Goal: Task Accomplishment & Management: Complete application form

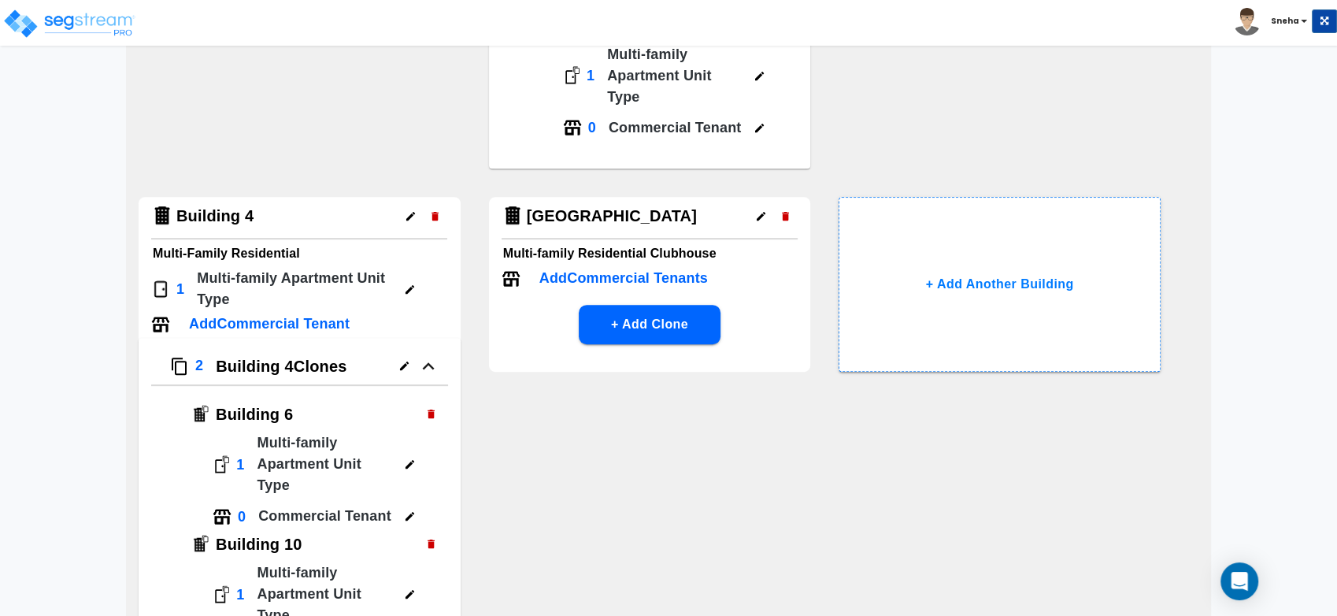
scroll to position [699, 0]
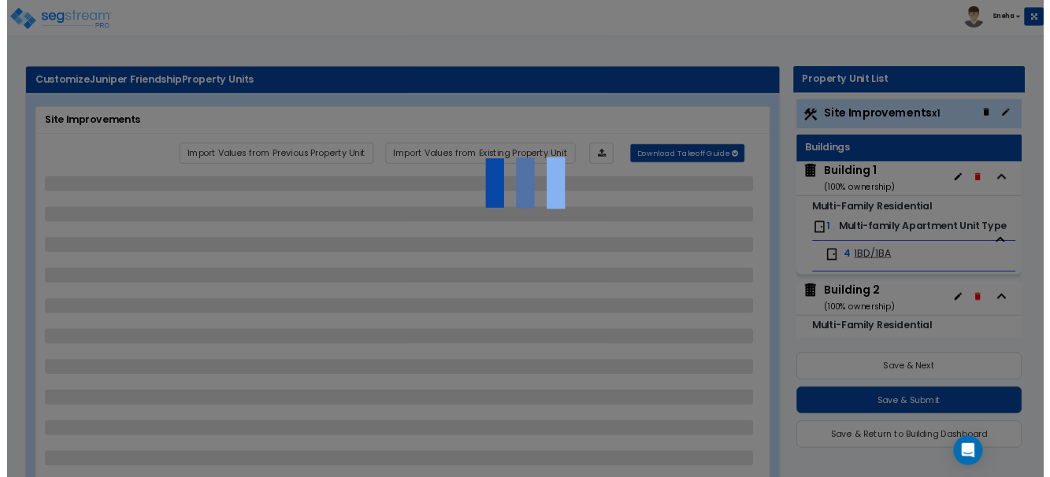
scroll to position [0, 0]
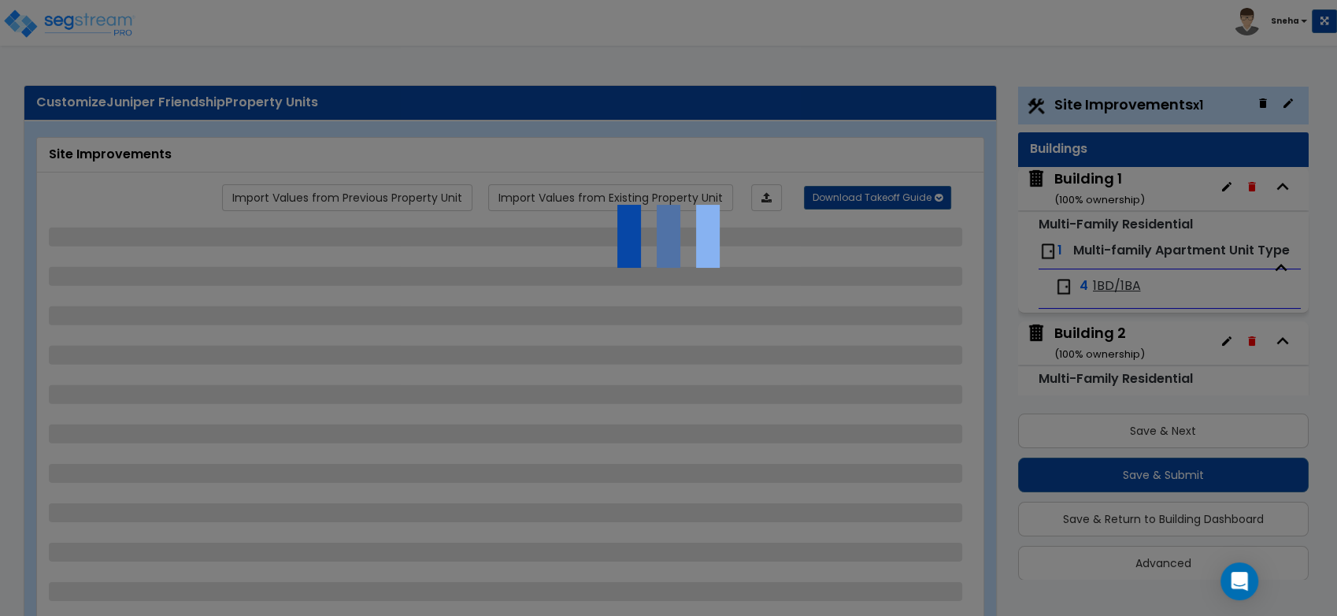
select select "2"
select select "1"
select select "3"
select select "1"
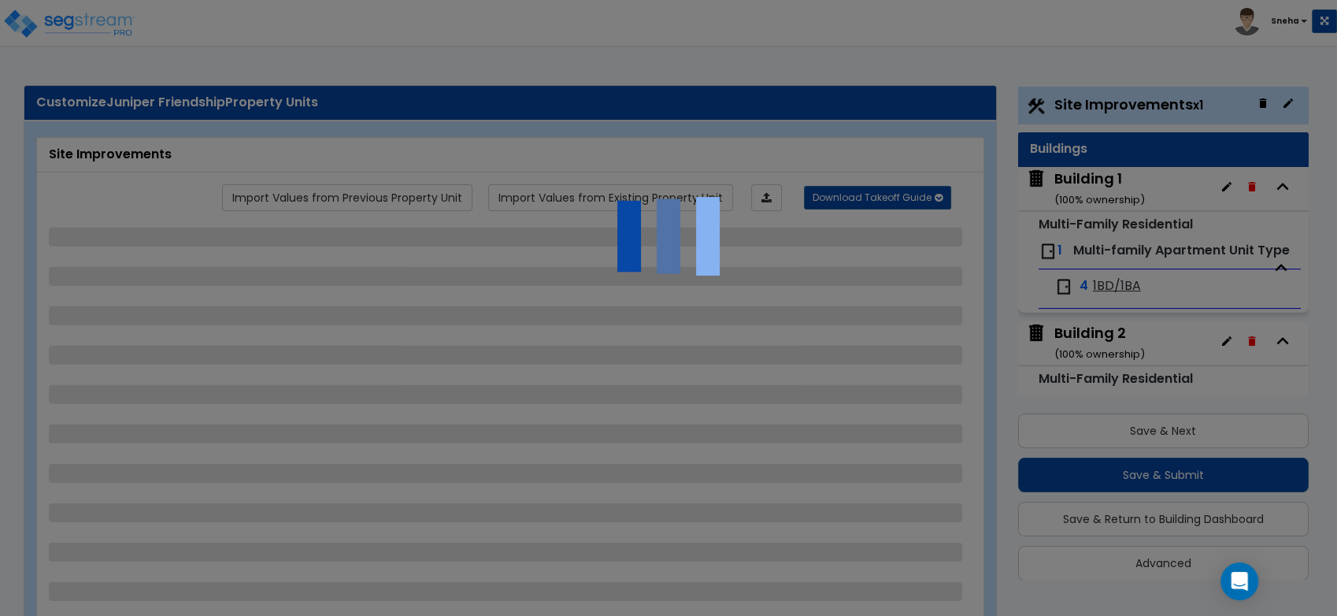
select select "1"
select select "2"
select select "4"
select select "1"
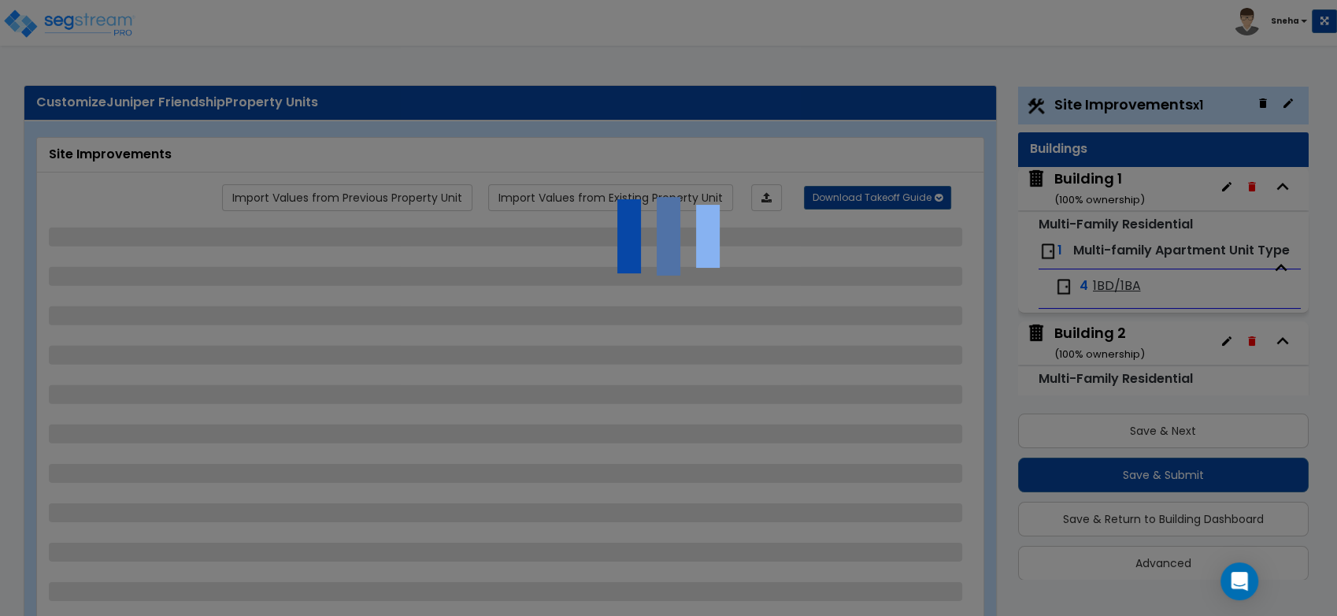
select select "1"
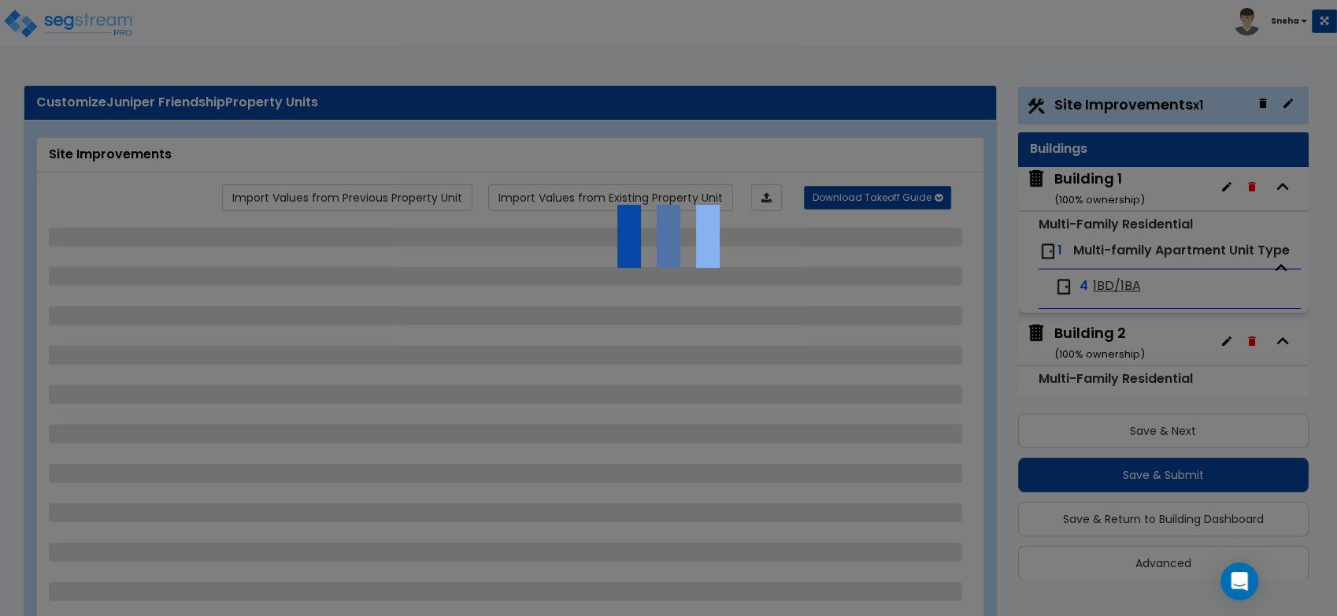
select select "2"
select select "3"
select select "2"
select select "1"
select select "2"
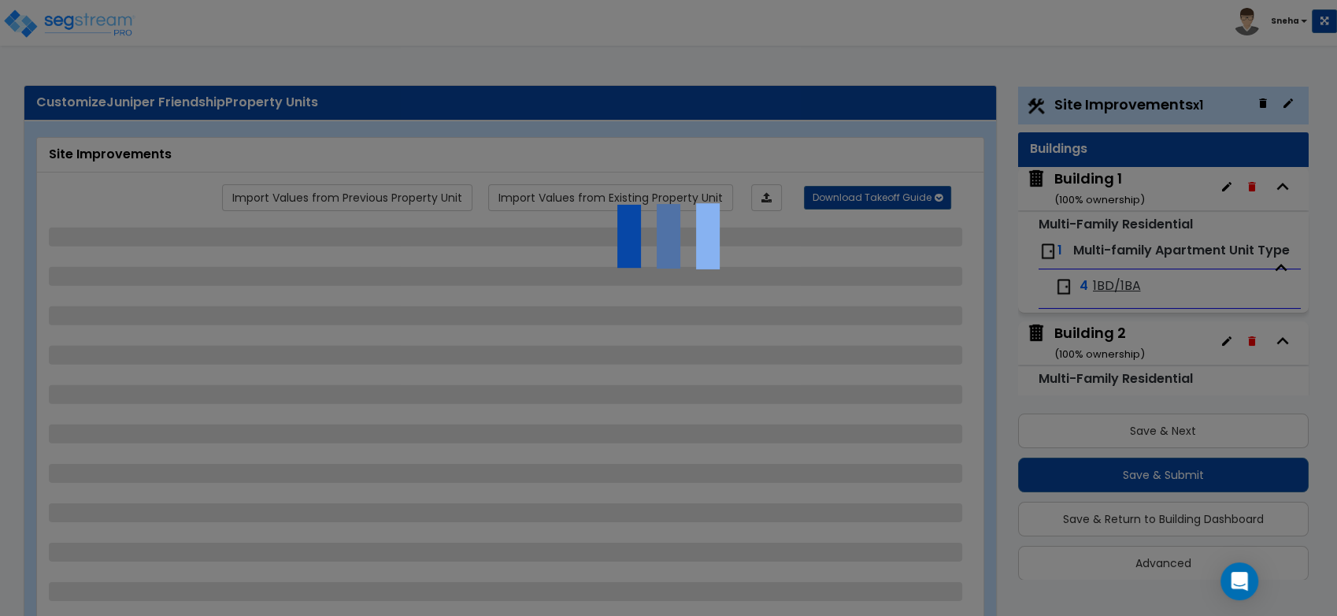
select select "1"
select select "2"
select select "1"
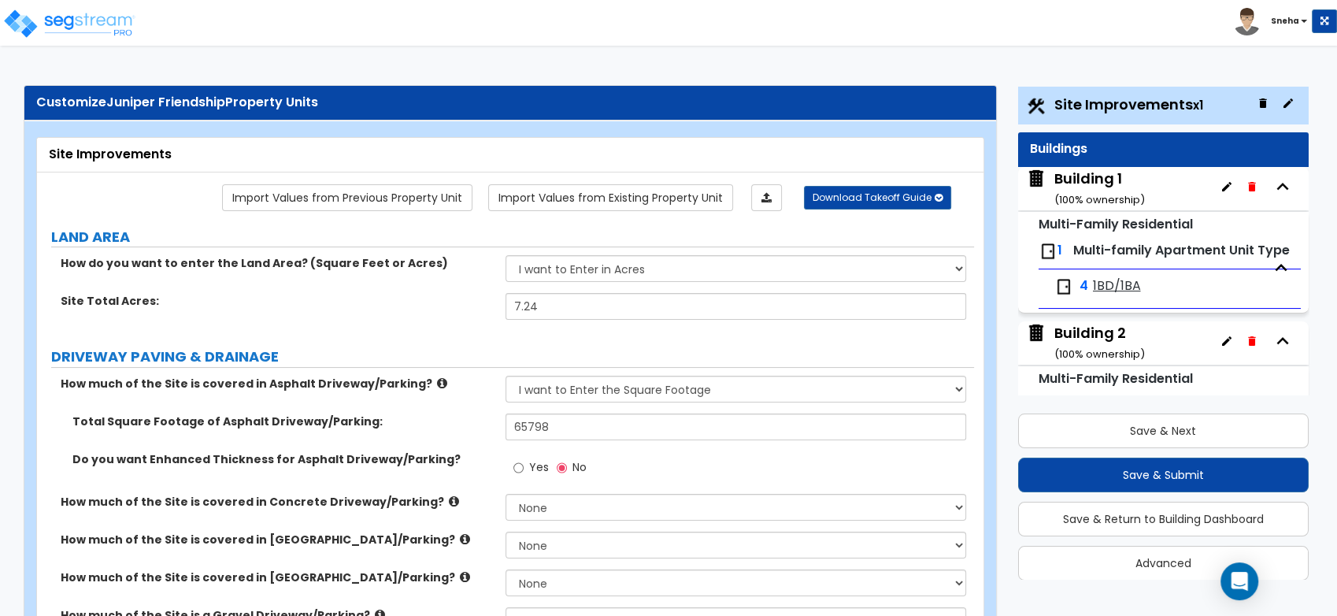
click at [393, 316] on div "Site Total Acres: 7.24" at bounding box center [505, 312] width 937 height 38
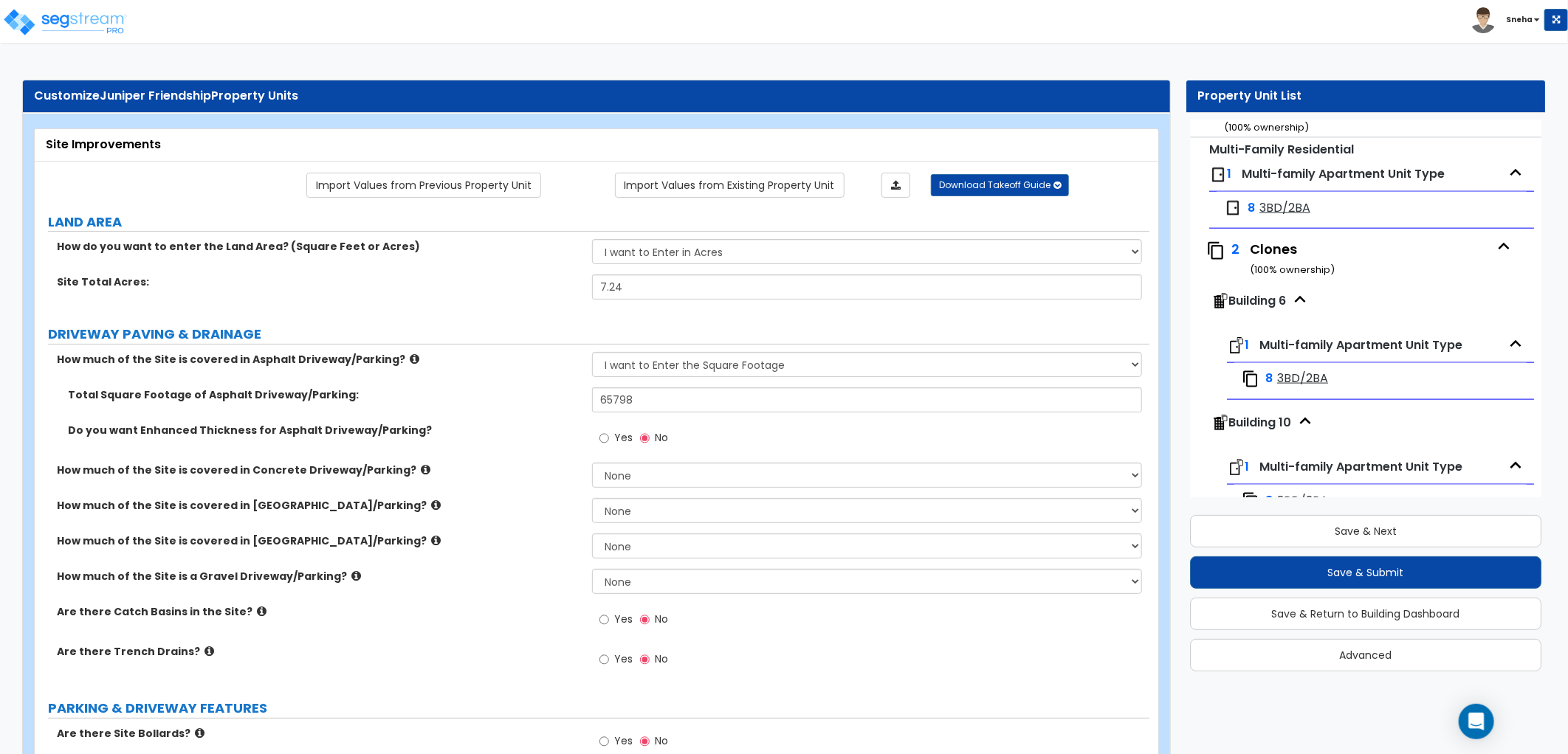
scroll to position [1243, 0]
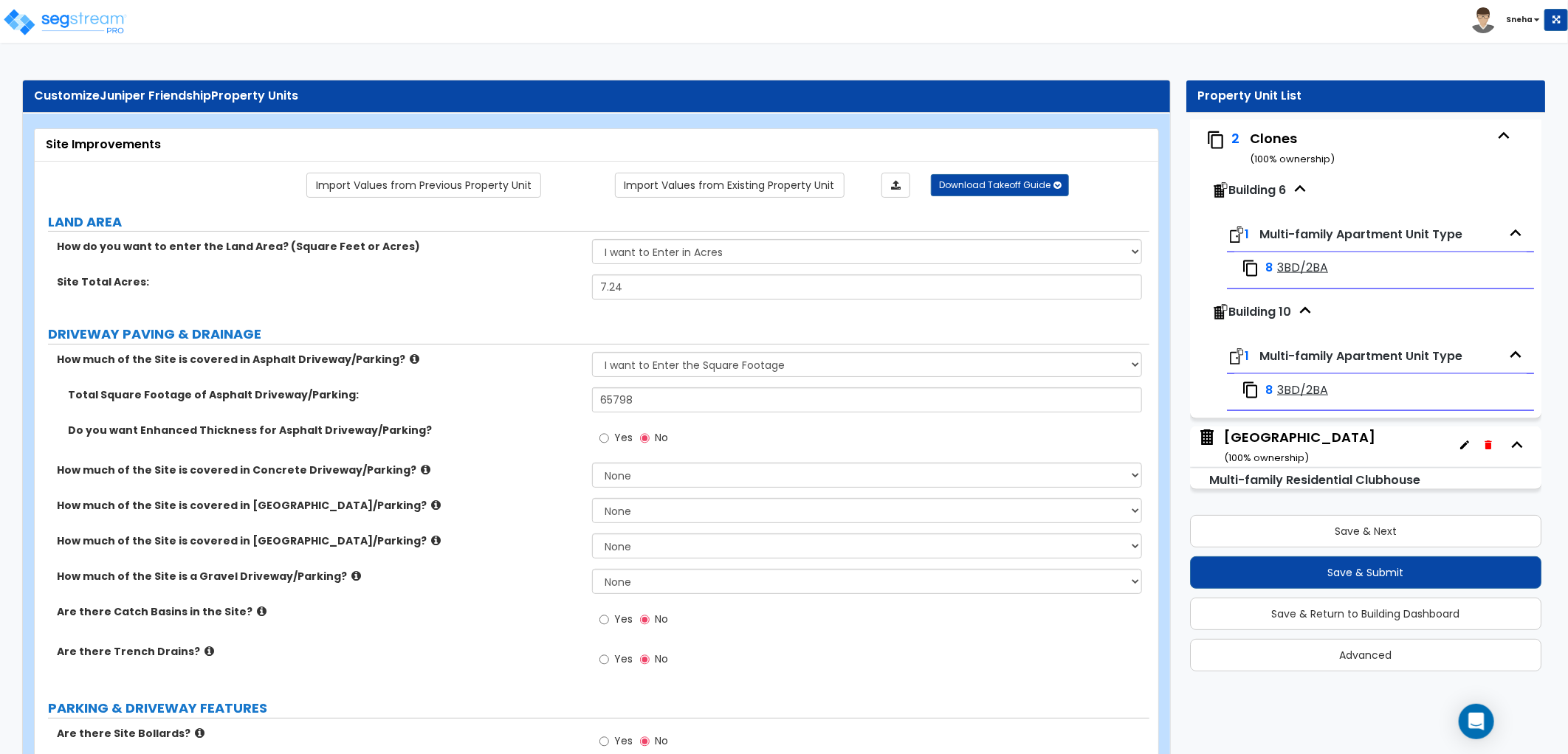
click at [1252, 437] on div "Clubhouse Building ( 100 % ownership)" at bounding box center [1299, 447] width 151 height 37
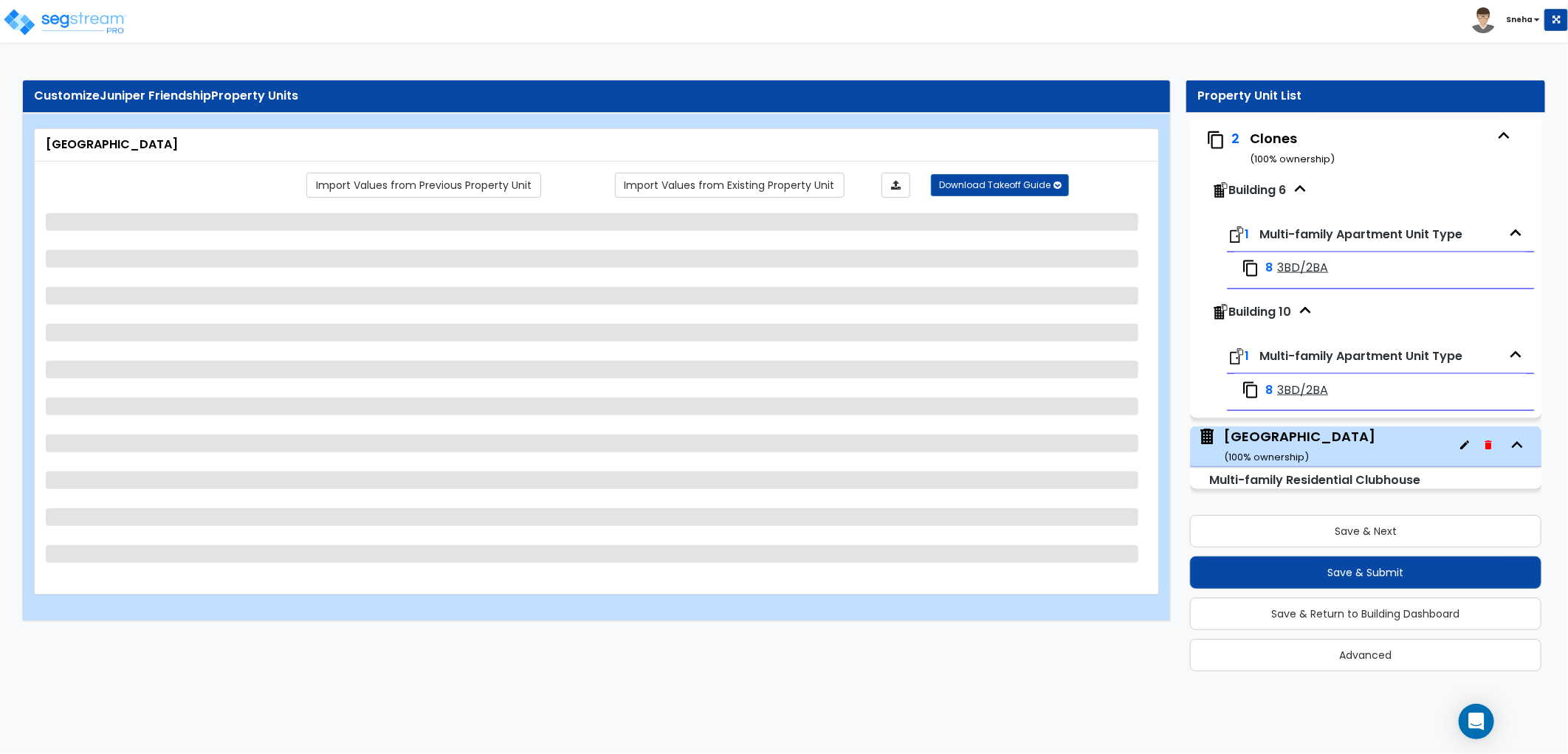
scroll to position [2, 0]
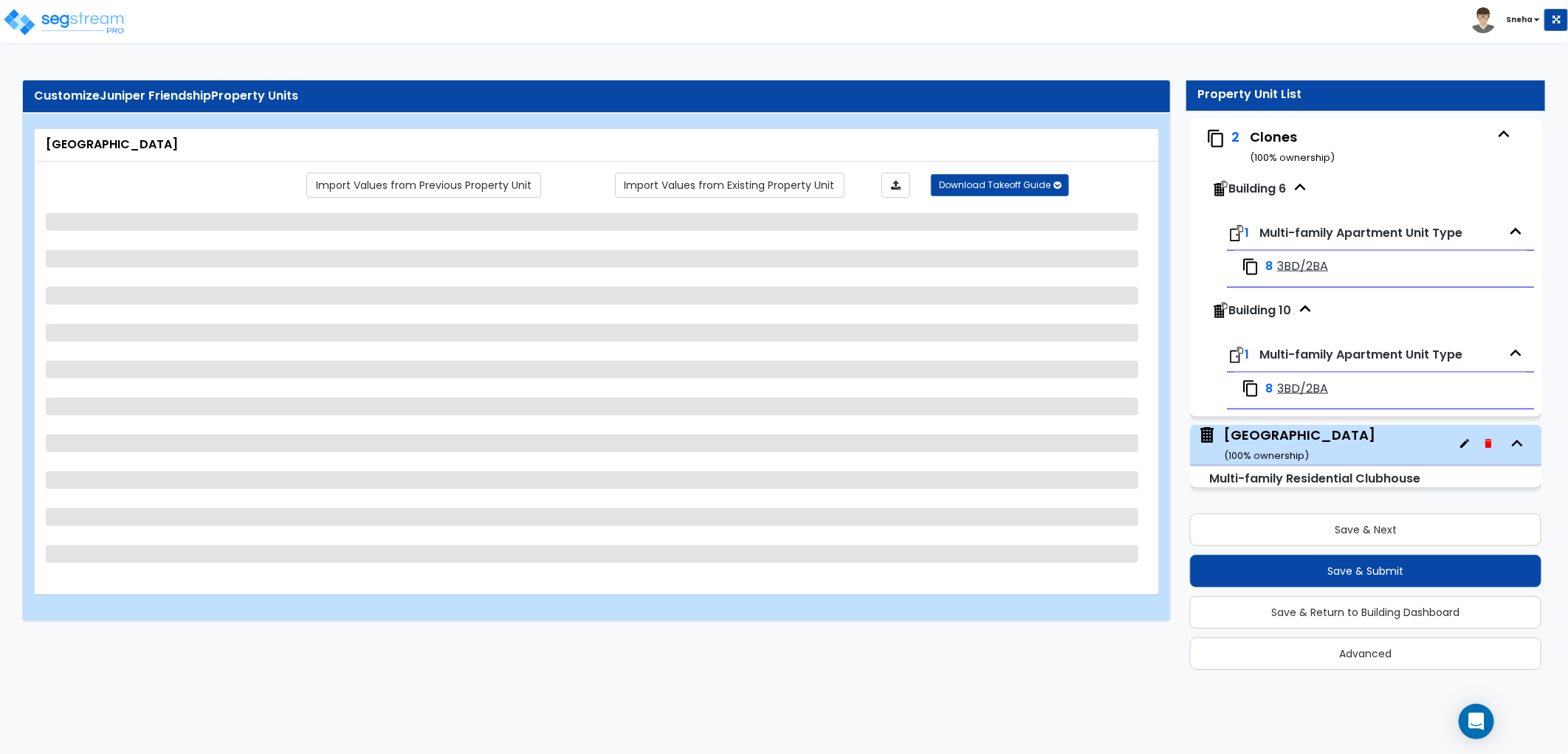
select select "7"
select select "1"
select select "2"
select select "4"
select select "3"
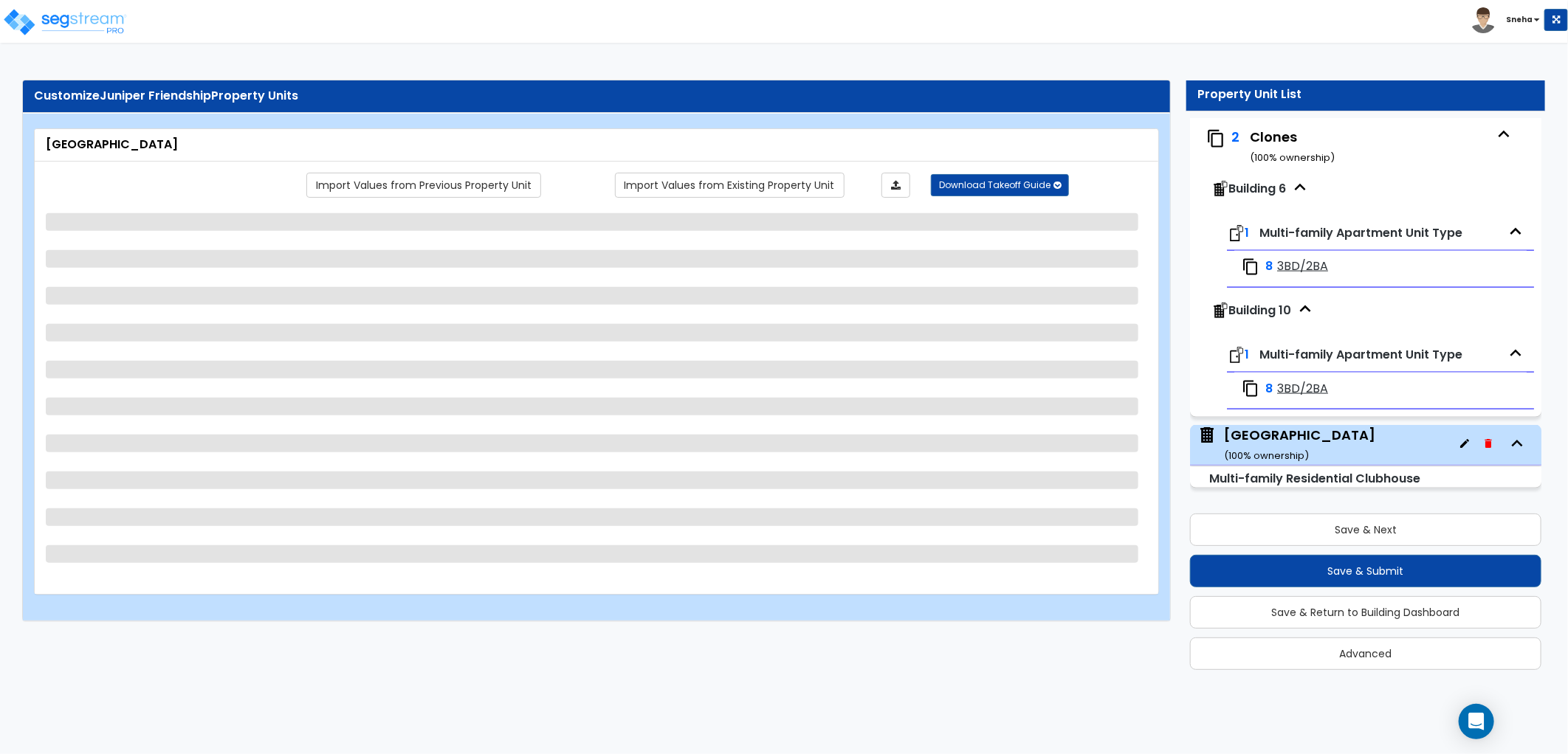
select select "1"
select select "2"
select select "1"
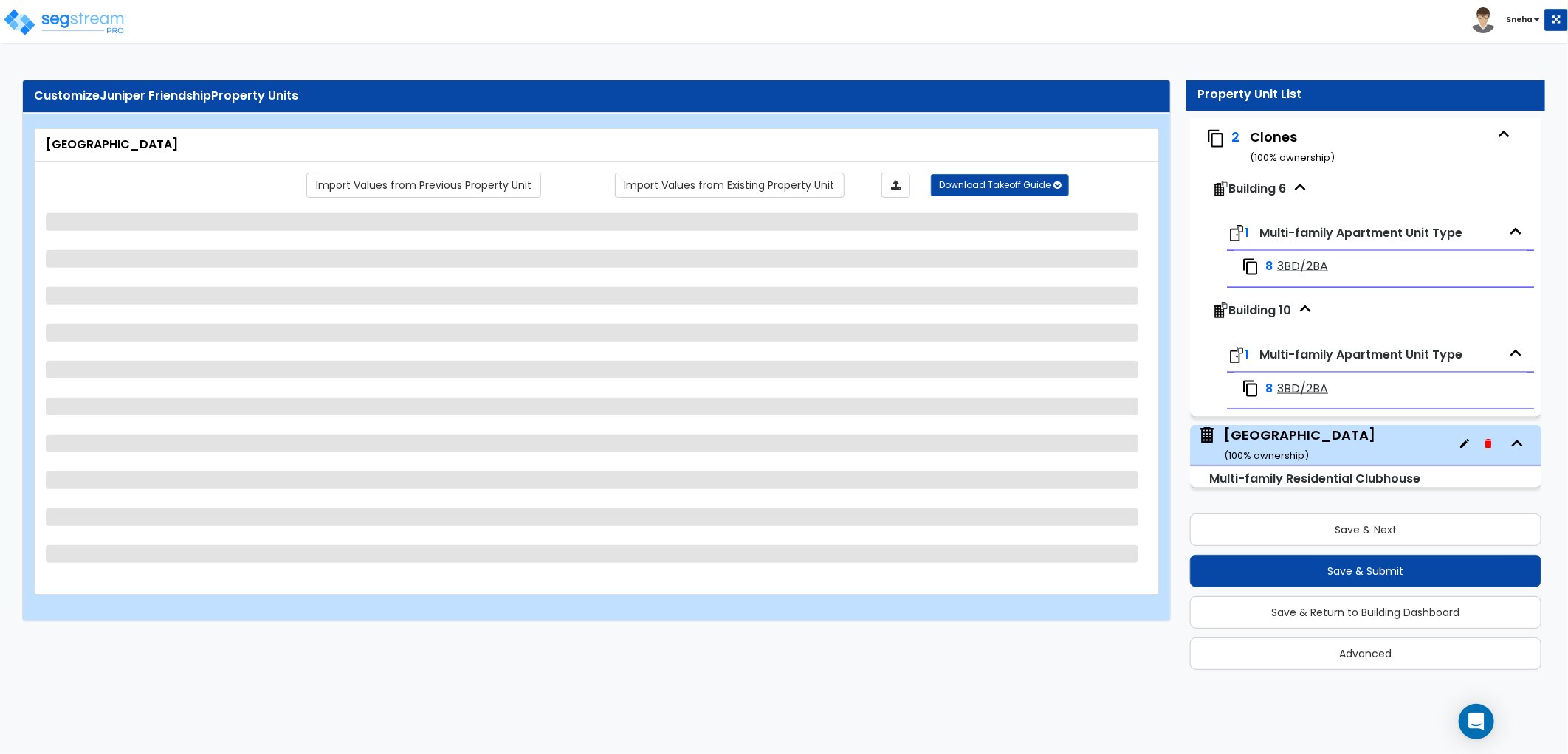
select select "1"
select select "2"
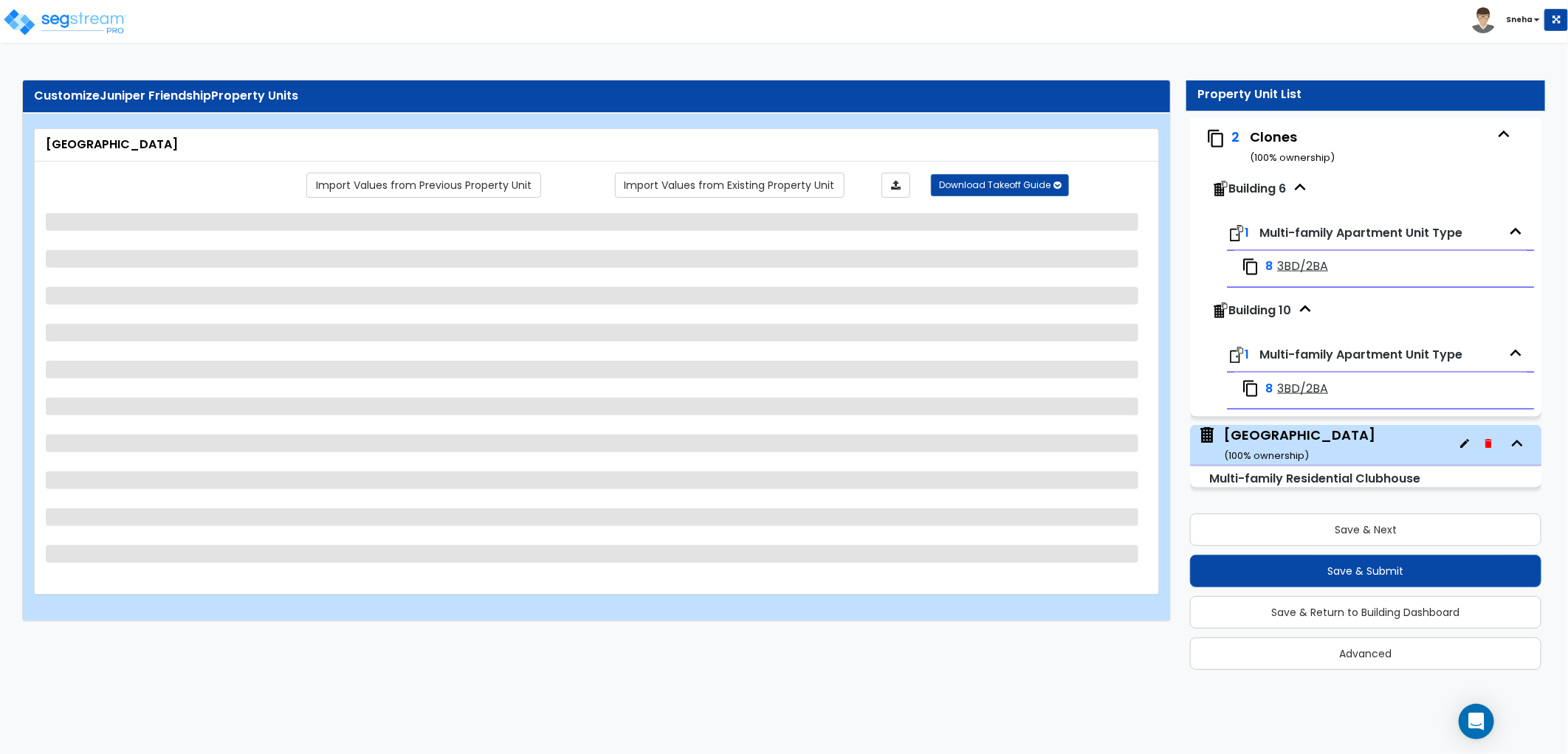
select select "1"
select select "2"
select select "3"
select select "5"
select select "1"
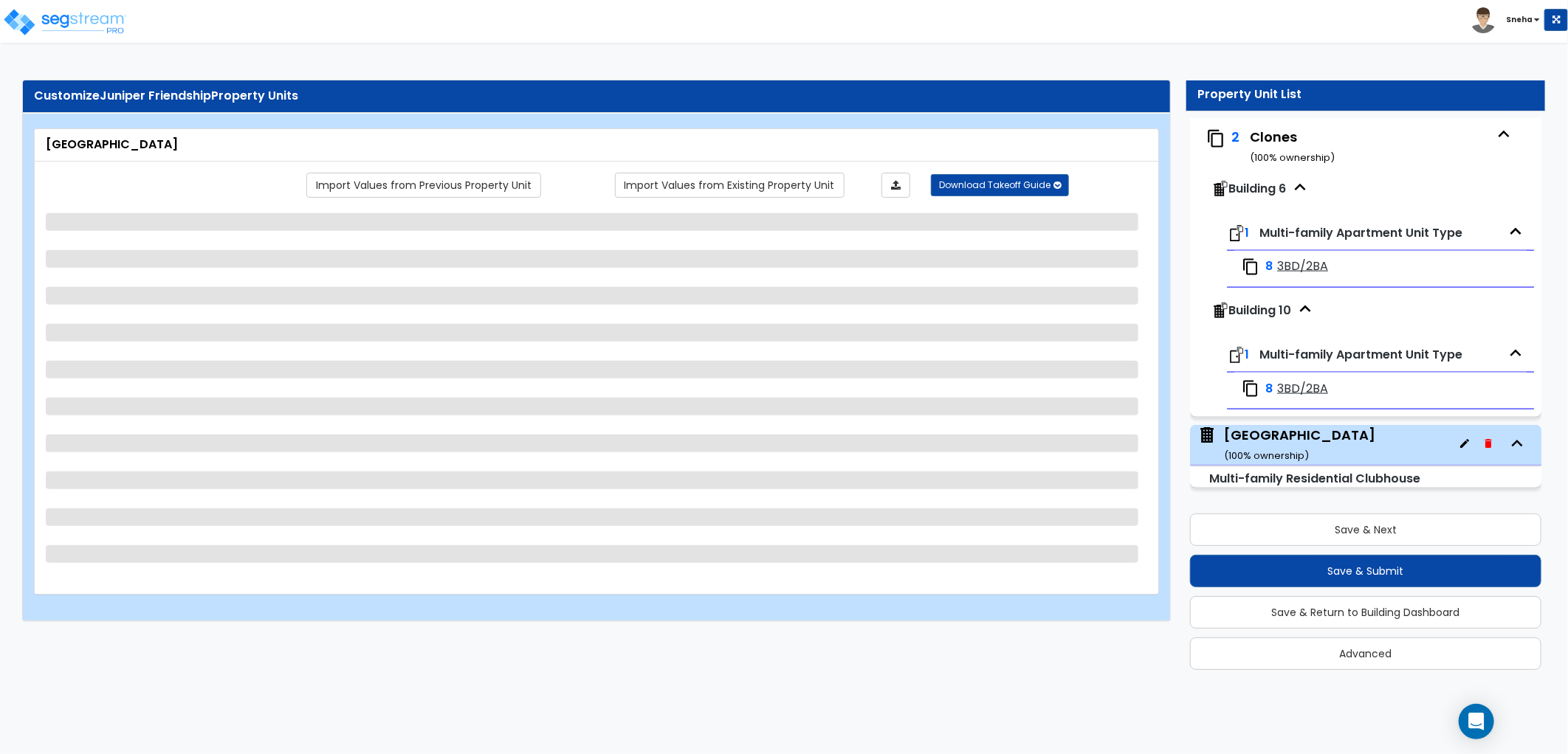
select select "1"
select select "3"
select select "1"
select select "2"
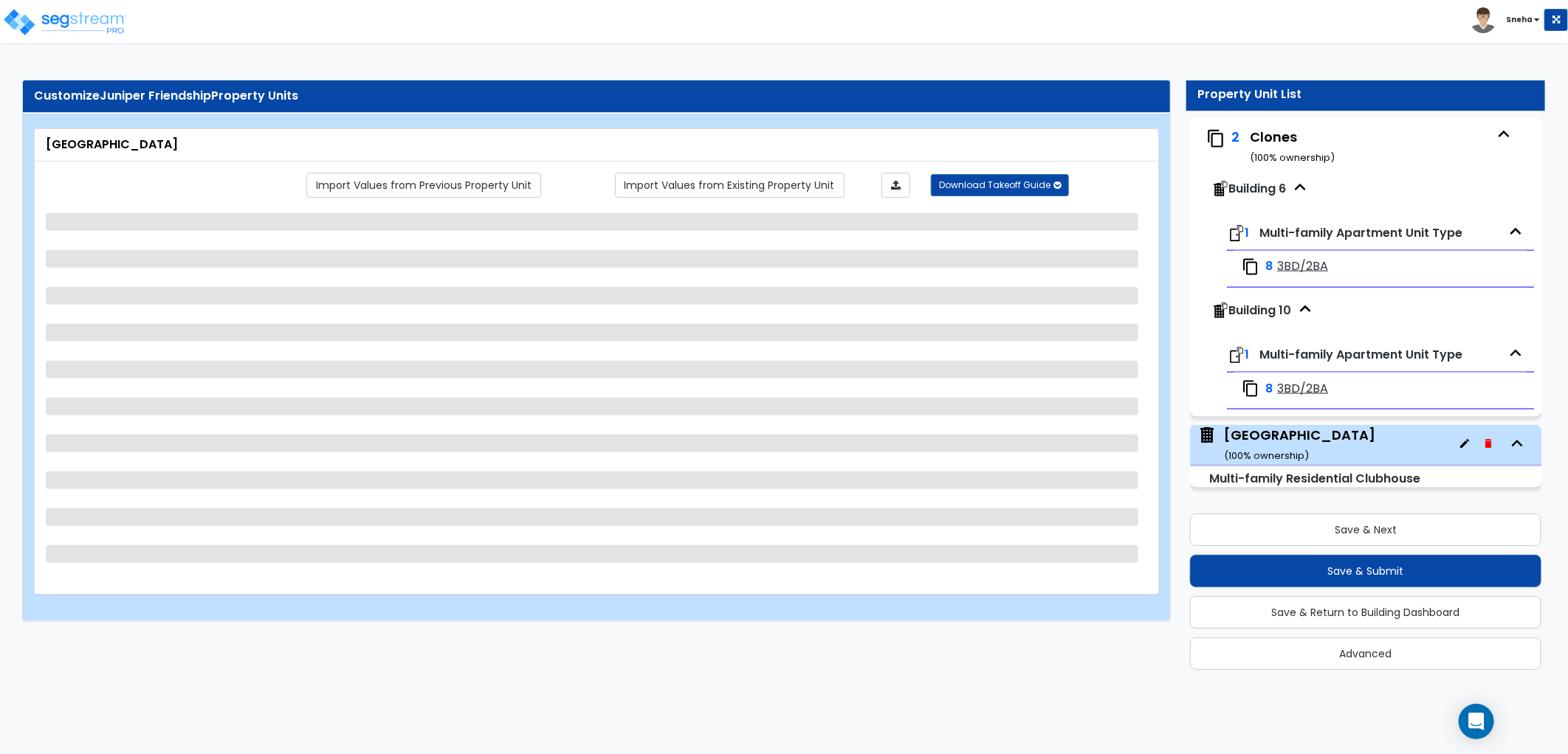
select select "2"
select select "1"
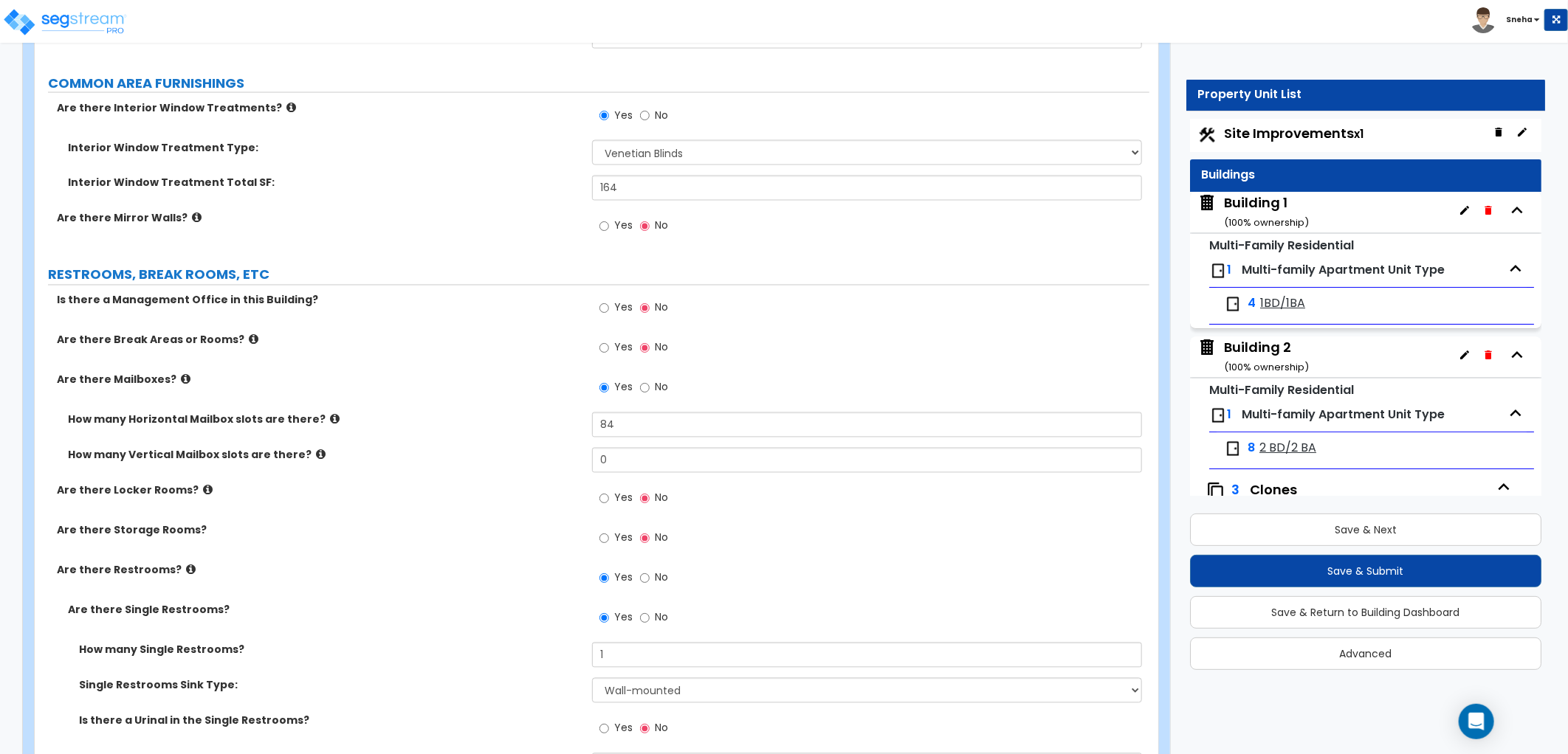
scroll to position [0, 0]
drag, startPoint x: 1284, startPoint y: 142, endPoint x: 19, endPoint y: 528, distance: 1322.6
click at [1252, 142] on span "Site Improvements x1" at bounding box center [1293, 136] width 140 height 19
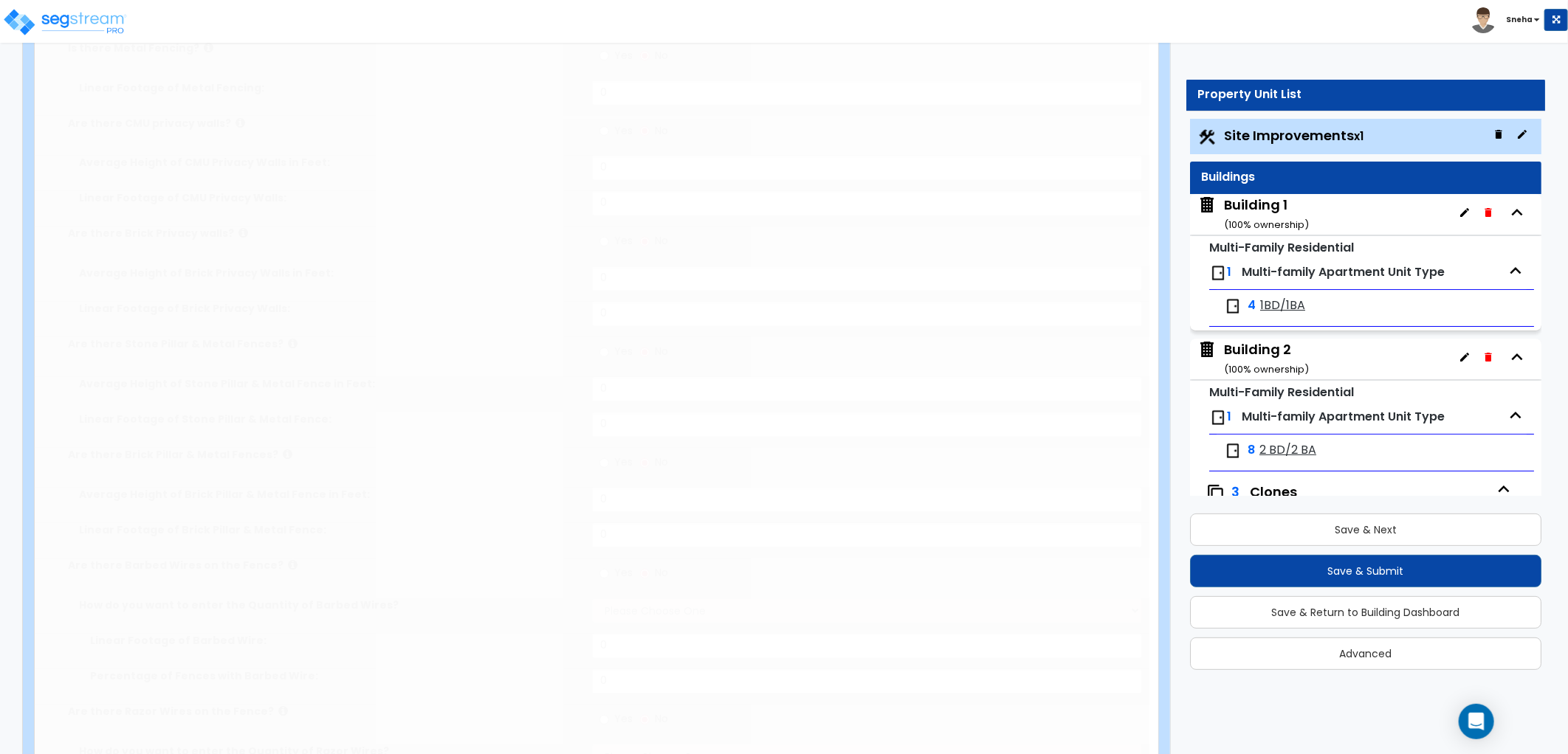
type input "7.24"
select select "2"
type input "65798"
radio input "true"
type input "1"
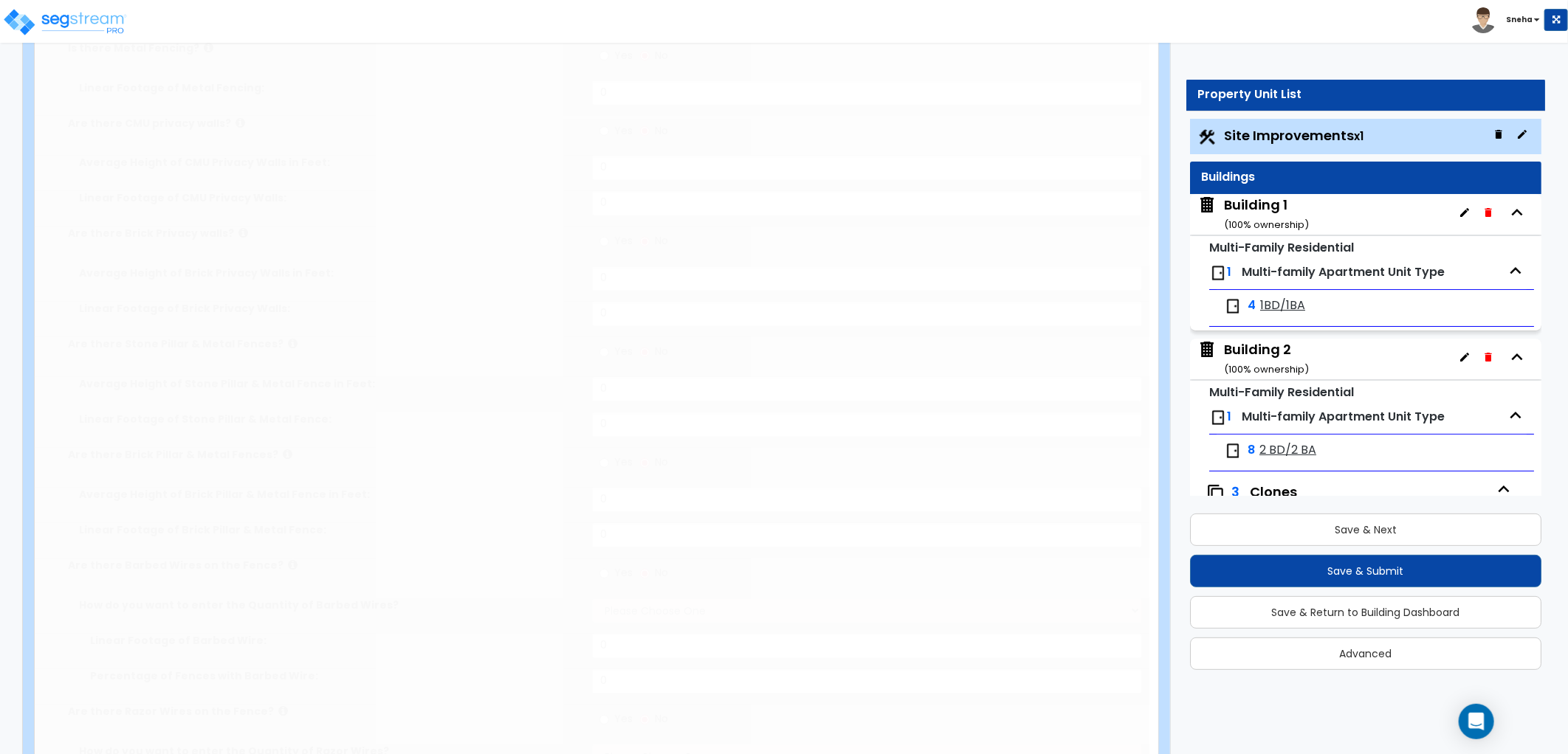
select select "1"
select select "3"
radio input "true"
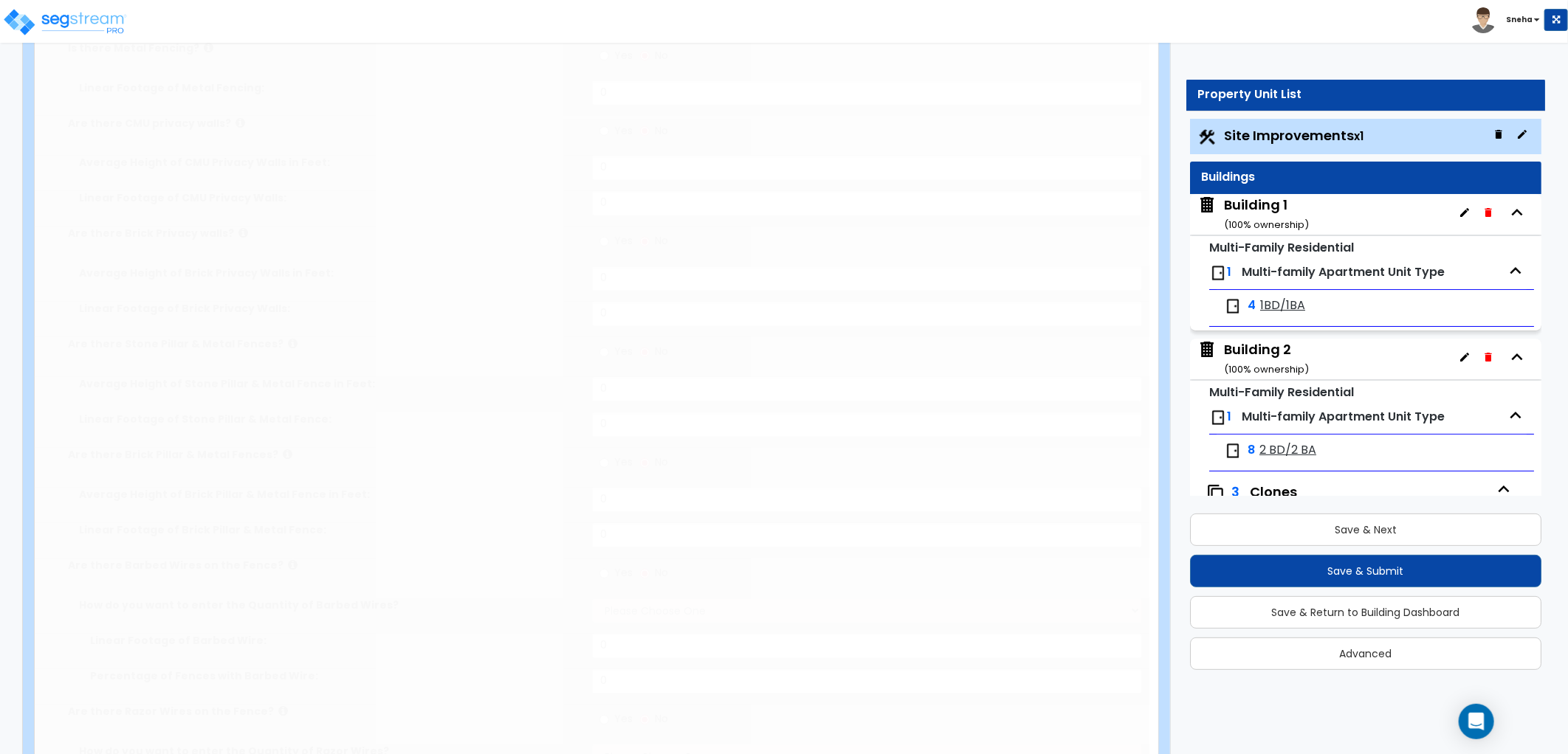
type input "79"
select select "2"
select select "4"
radio input "true"
select select "1"
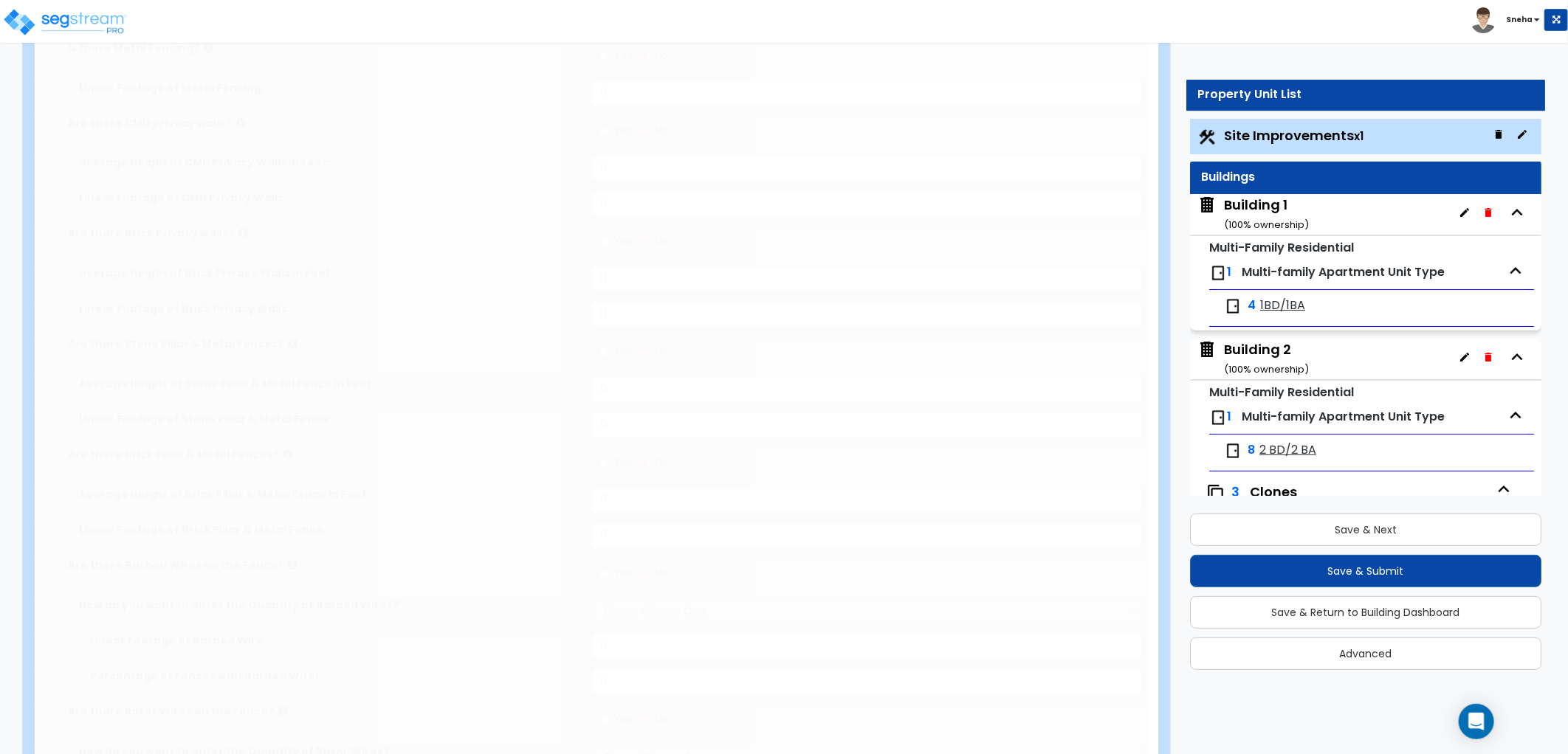
select select "1"
radio input "true"
type input "2022"
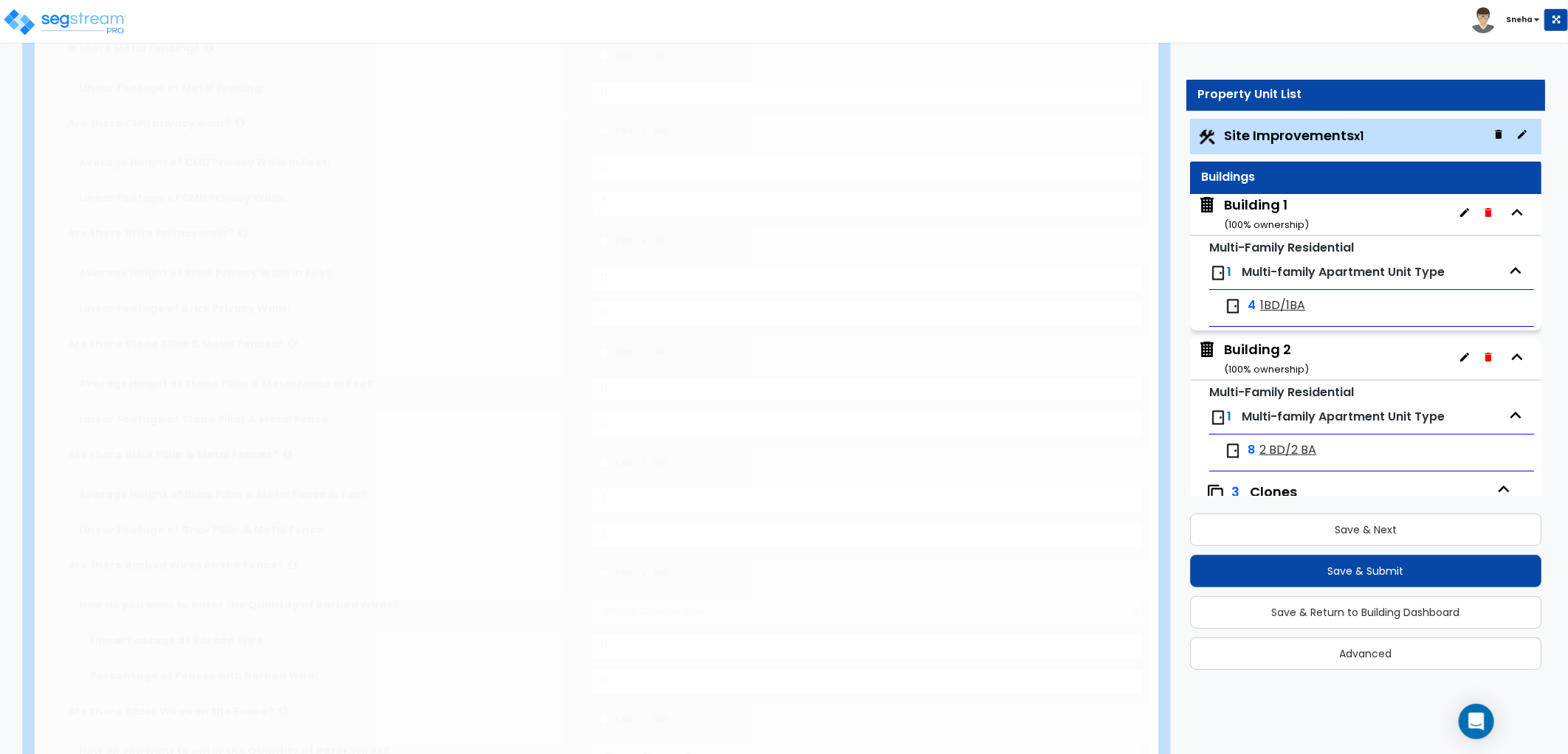
radio input "true"
type input "180"
radio input "true"
select select "1"
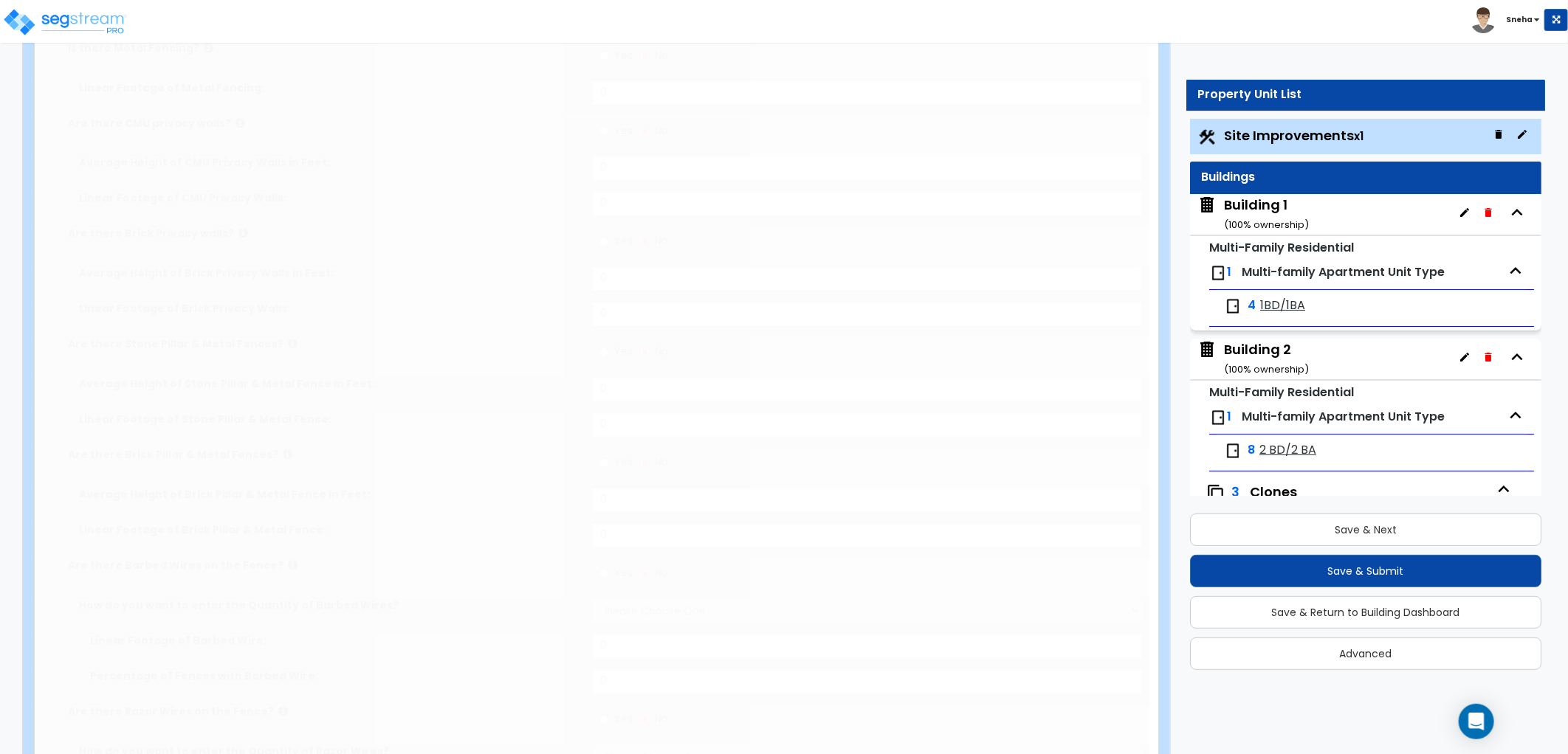
type input "2794"
type input "420"
type input "6"
radio input "true"
type input "1033"
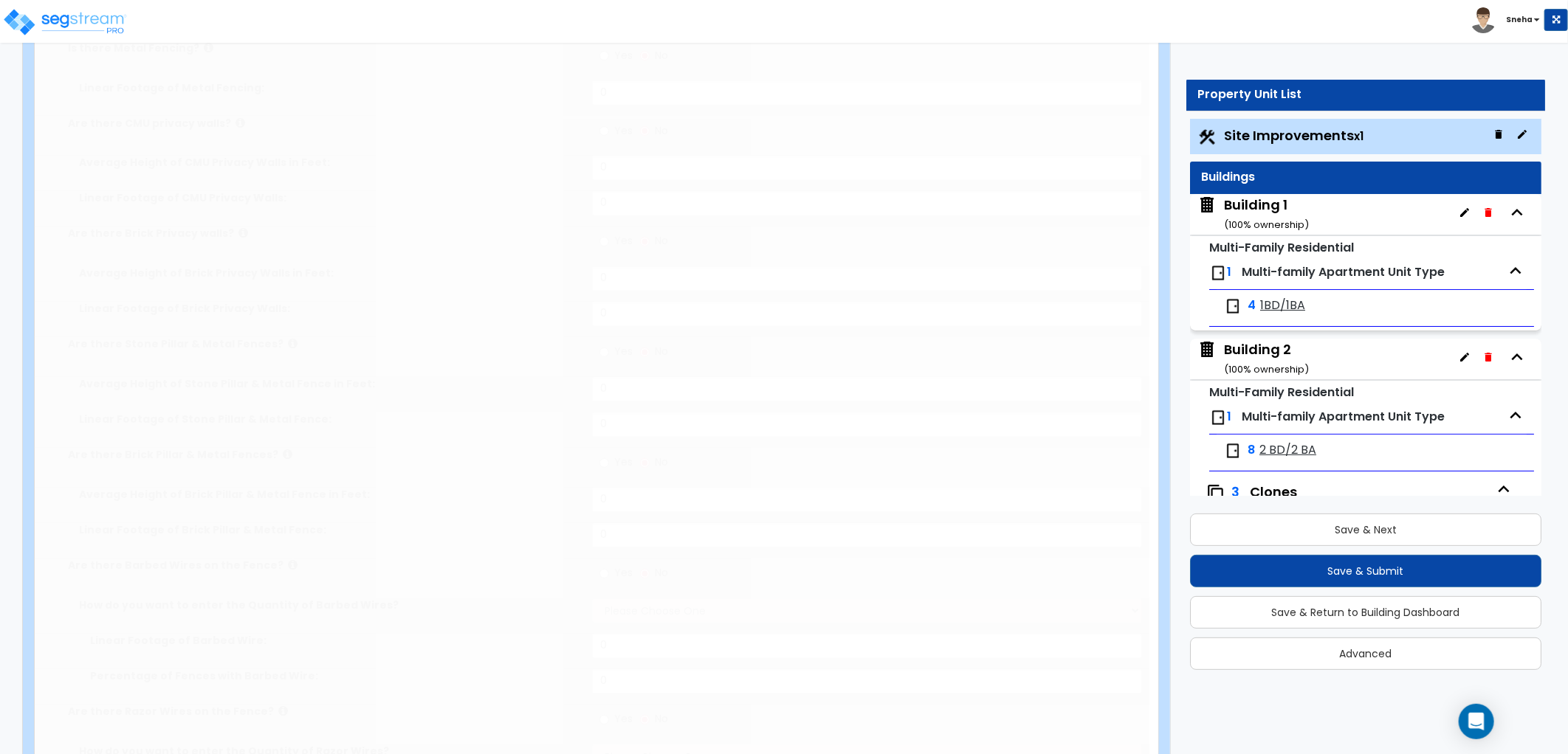
select select "2"
radio input "true"
select select "3"
type input "1"
type input "400"
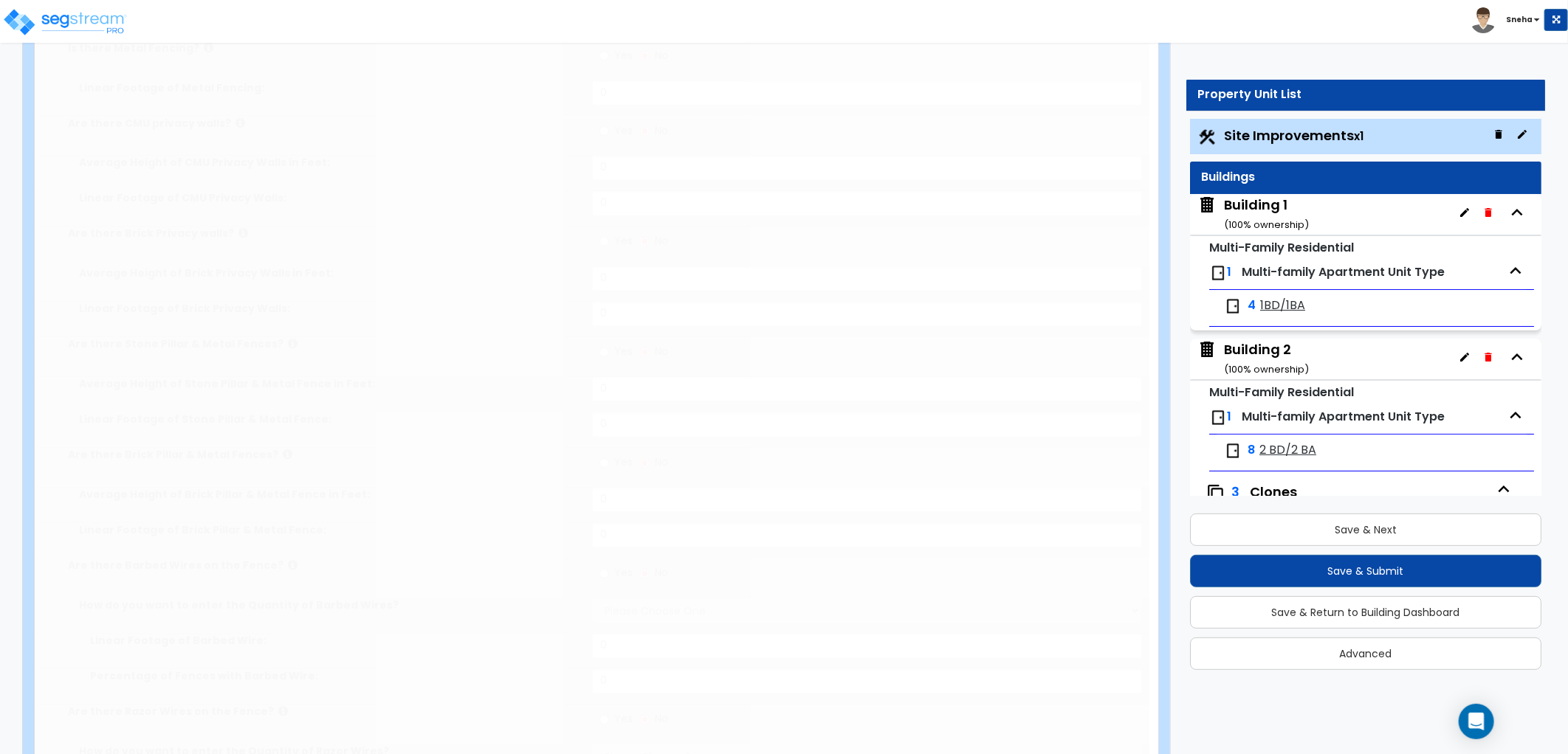
type input "6"
select select "2"
select select "1"
type input "1"
type input "325"
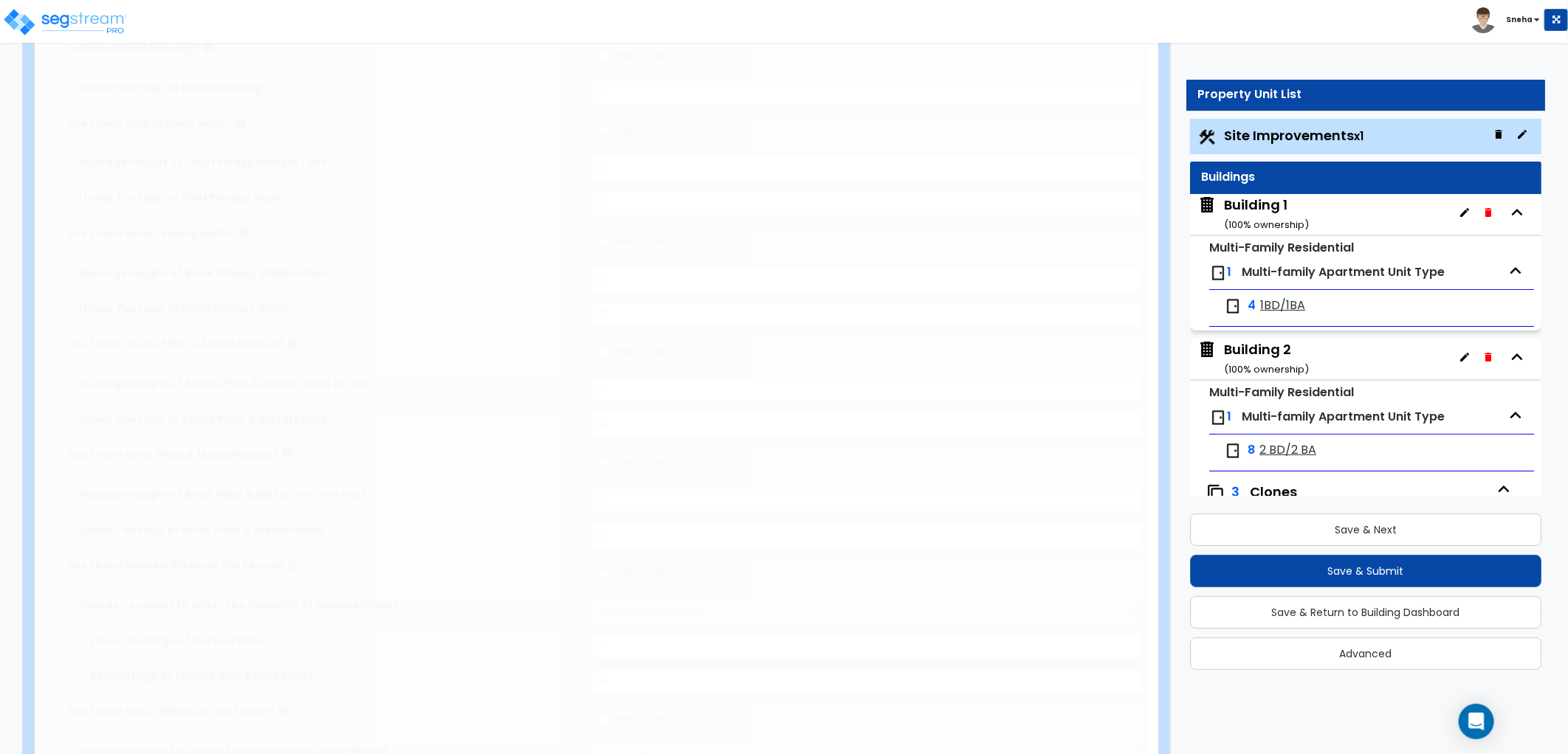
type input "6"
select select "2"
select select "1"
type input "1"
type input "550"
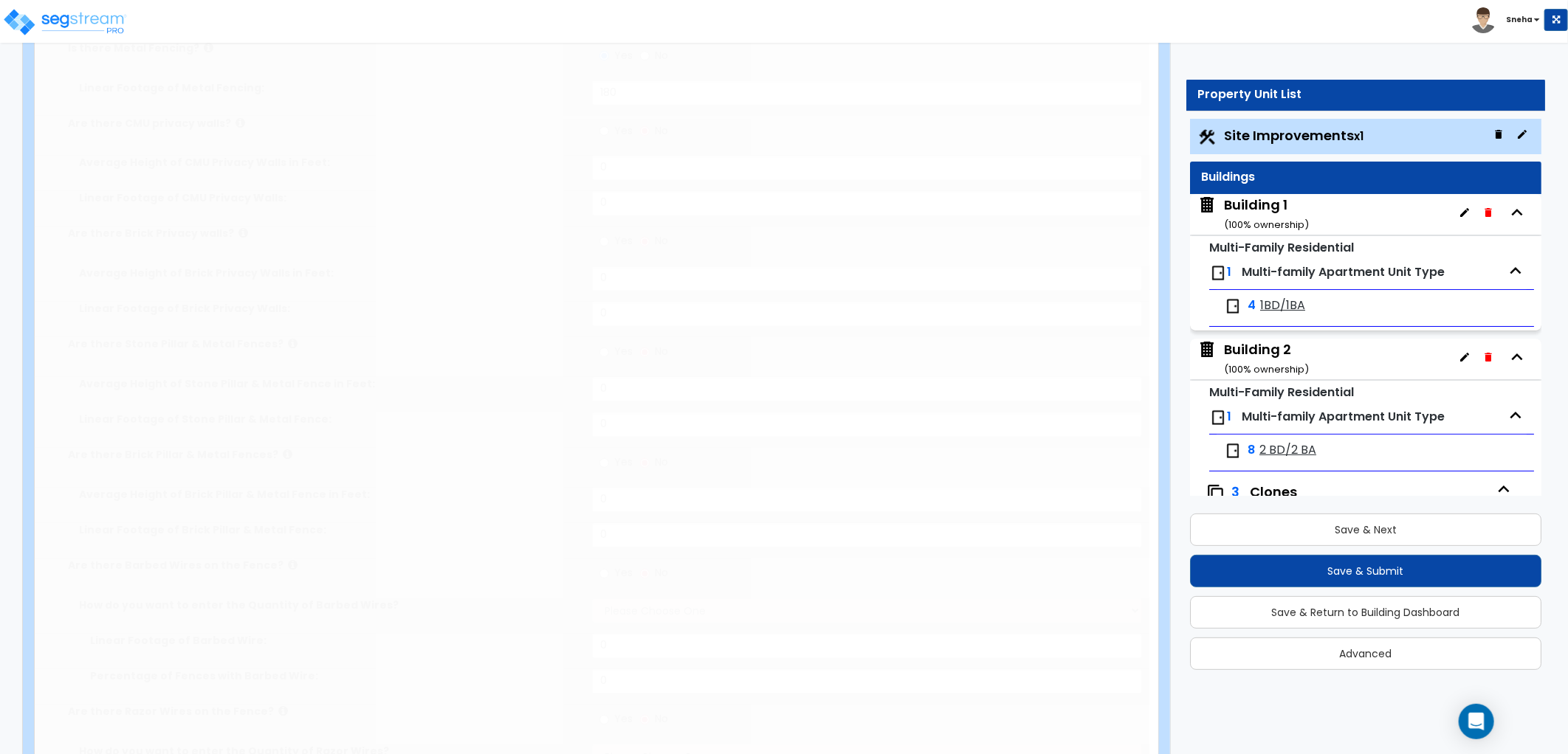
type input "6"
select select "2"
select select "1"
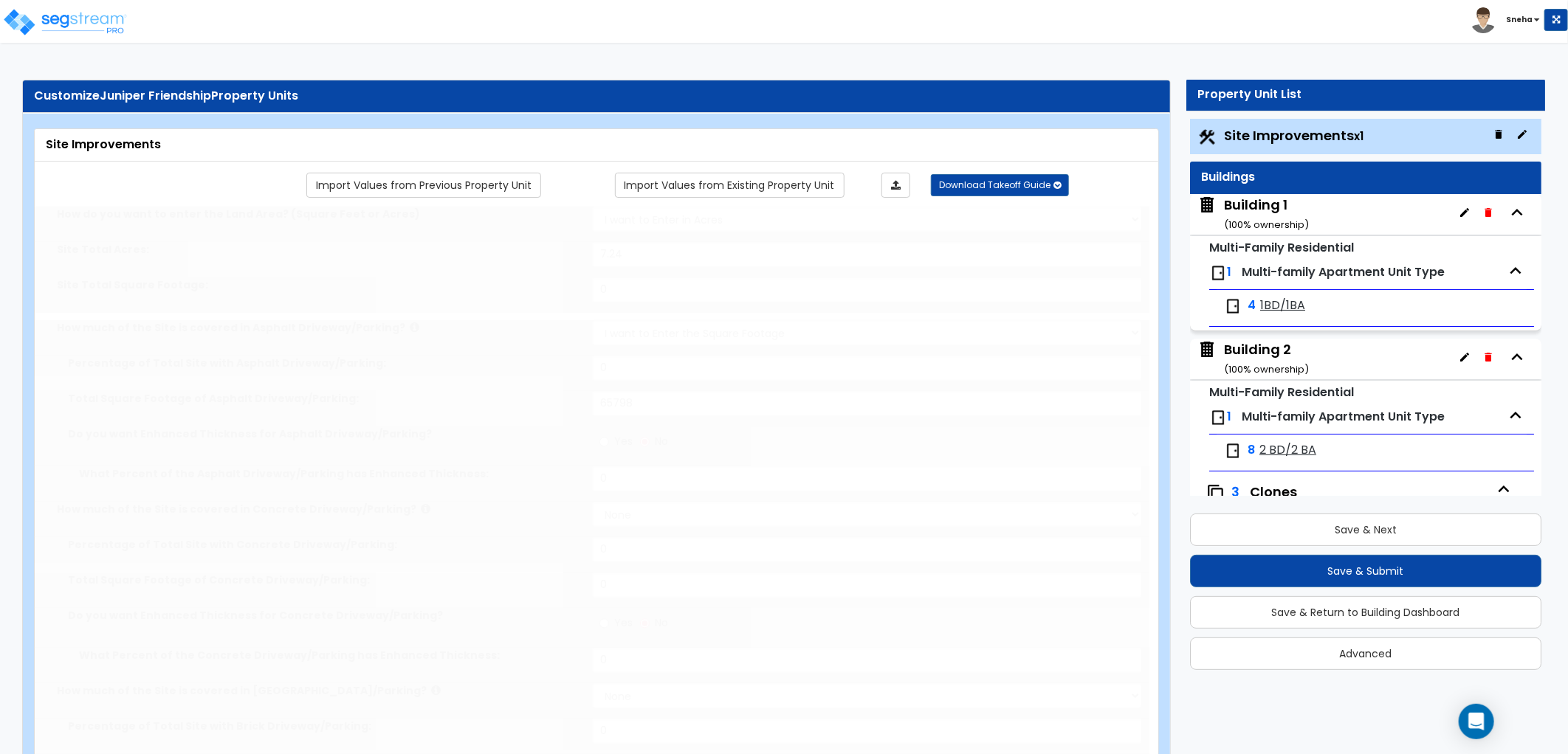
select select "1"
select select "2"
select select "1"
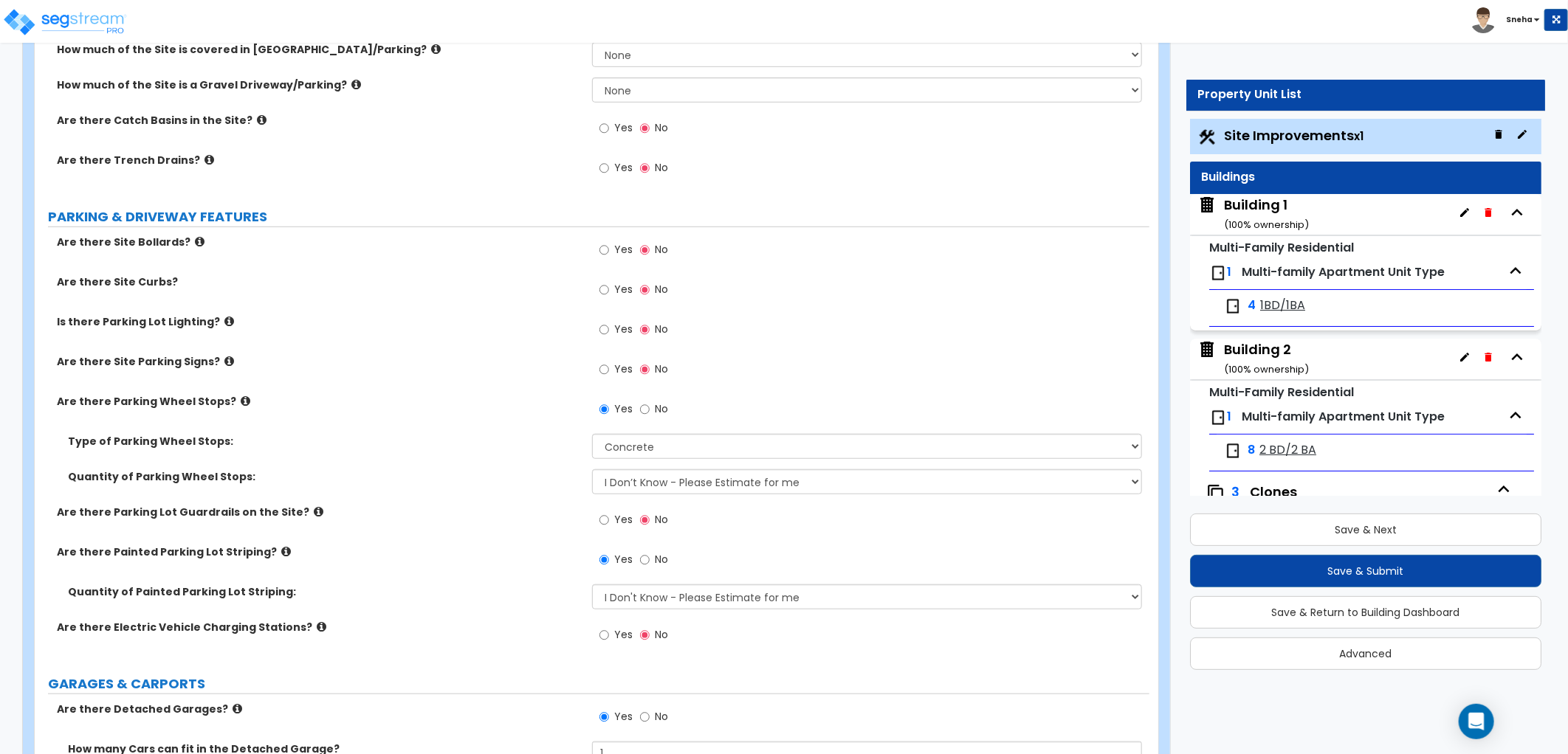
scroll to position [81, 0]
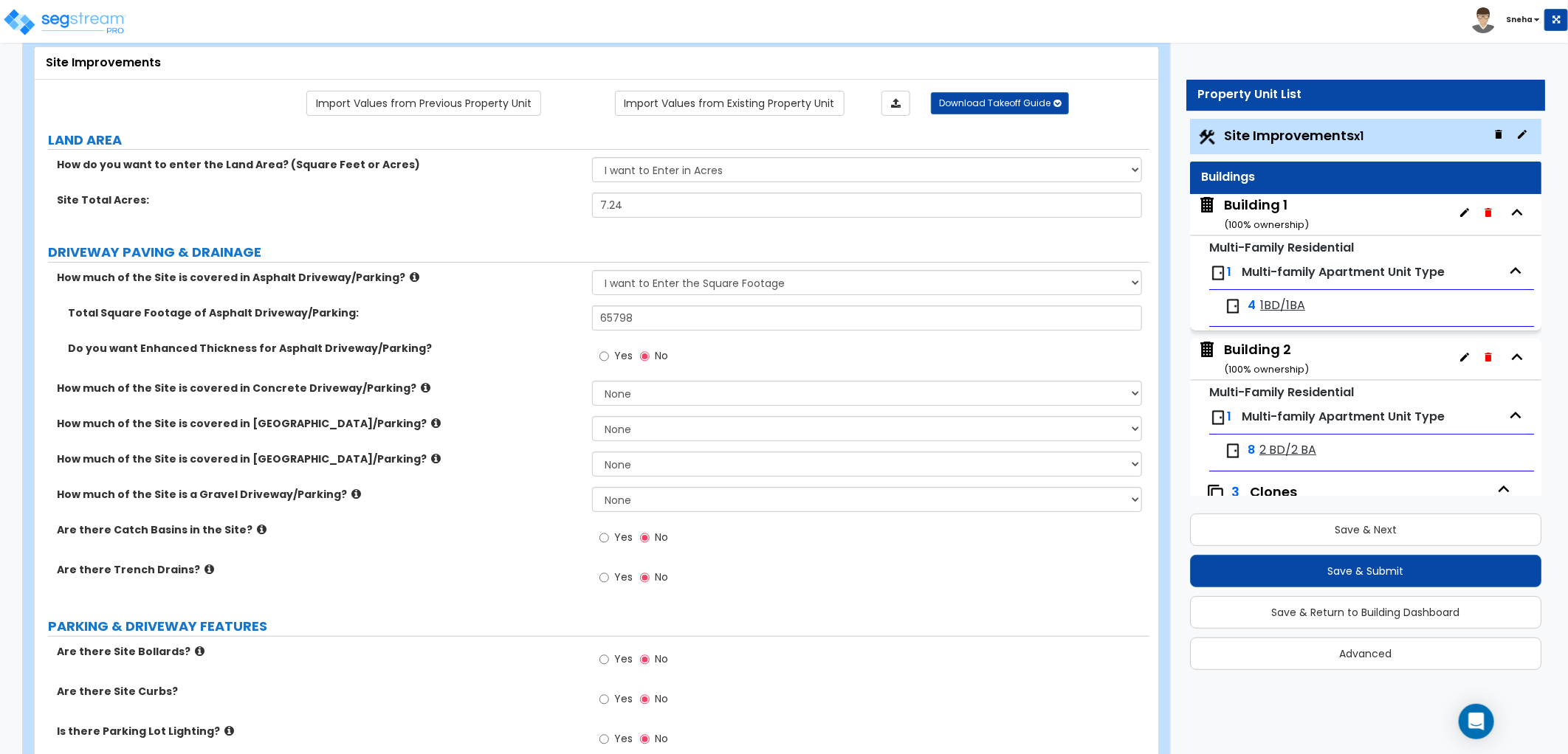
click at [528, 454] on label "How much of the Site is covered in [GEOGRAPHIC_DATA]/Parking?" at bounding box center [319, 459] width 524 height 15
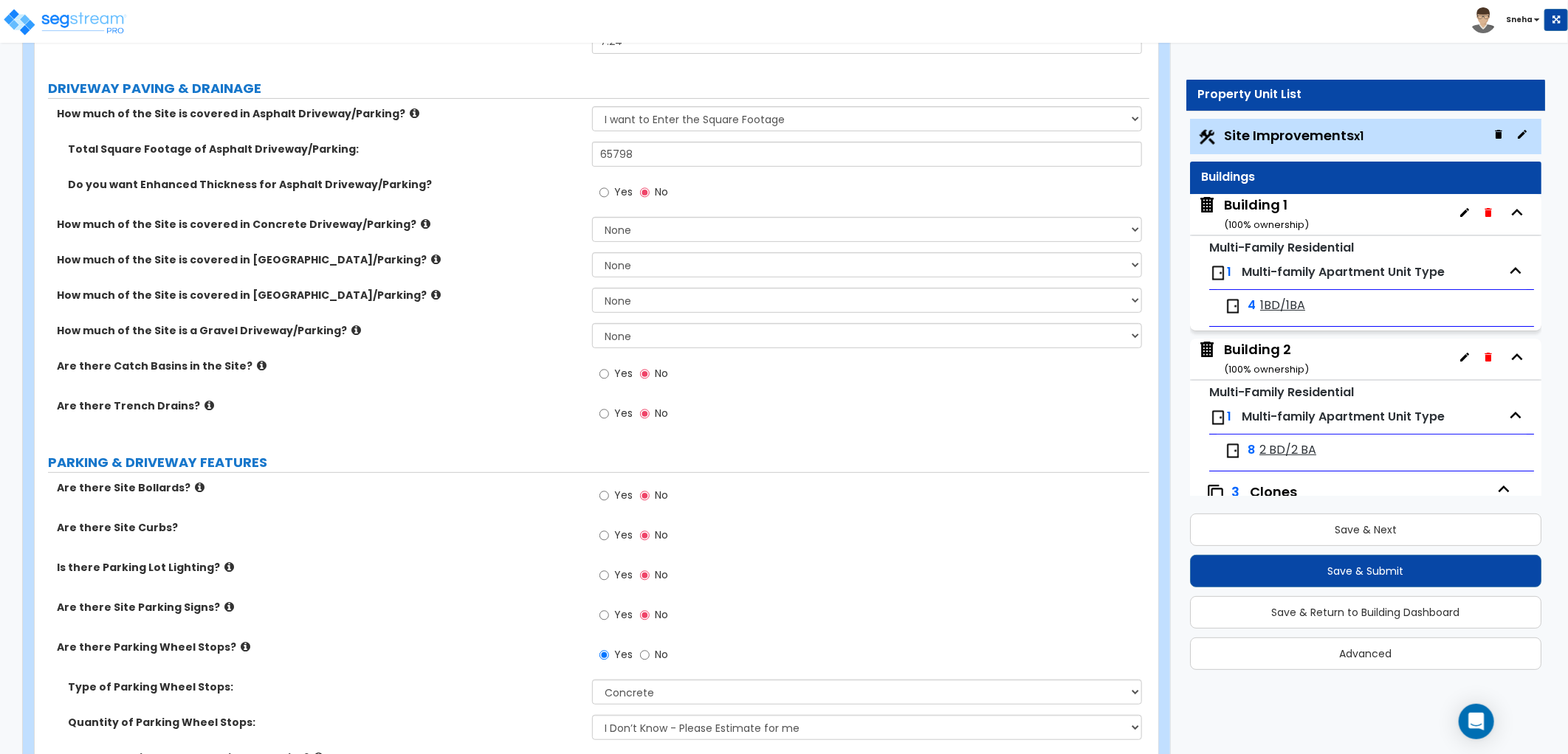
scroll to position [491, 0]
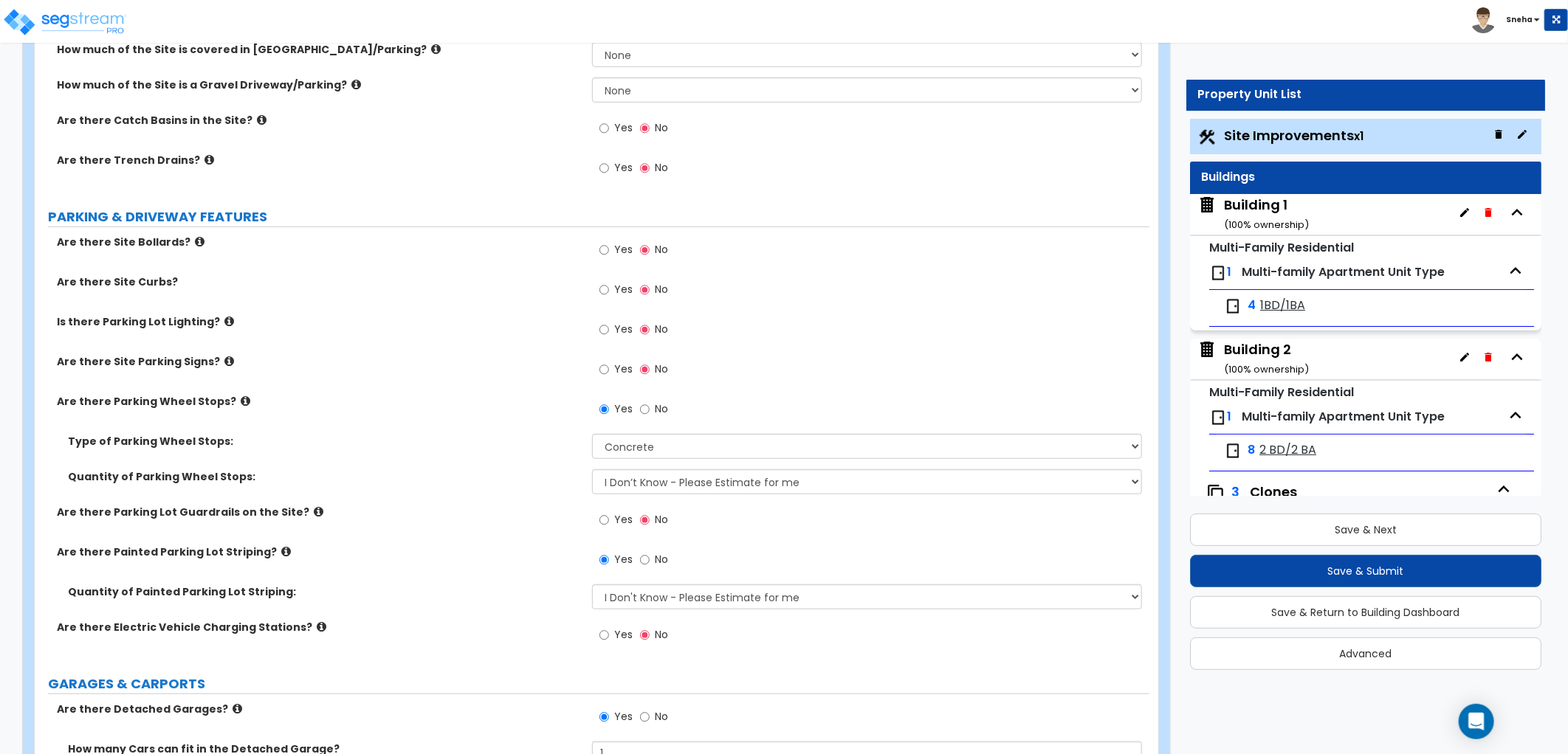
click at [623, 284] on span "Yes" at bounding box center [623, 289] width 19 height 15
click at [609, 284] on input "Yes" at bounding box center [604, 289] width 9 height 16
radio input "true"
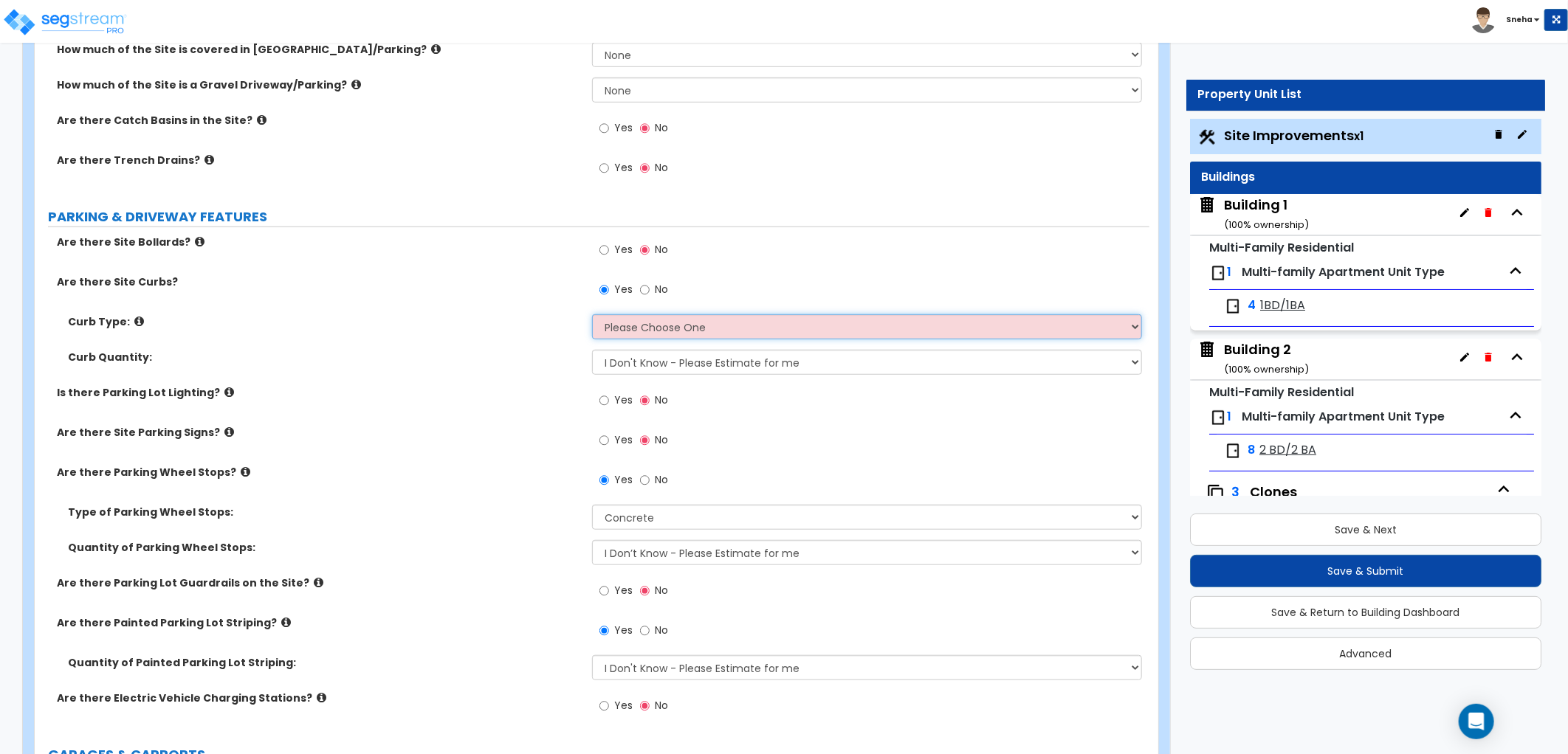
click at [628, 331] on select "Please Choose One Curb (Only) Curb & Gutter Asphalt Berm" at bounding box center [867, 326] width 550 height 25
select select "1"
click at [592, 314] on select "Please Choose One Curb (Only) Curb & Gutter Asphalt Berm" at bounding box center [867, 326] width 550 height 25
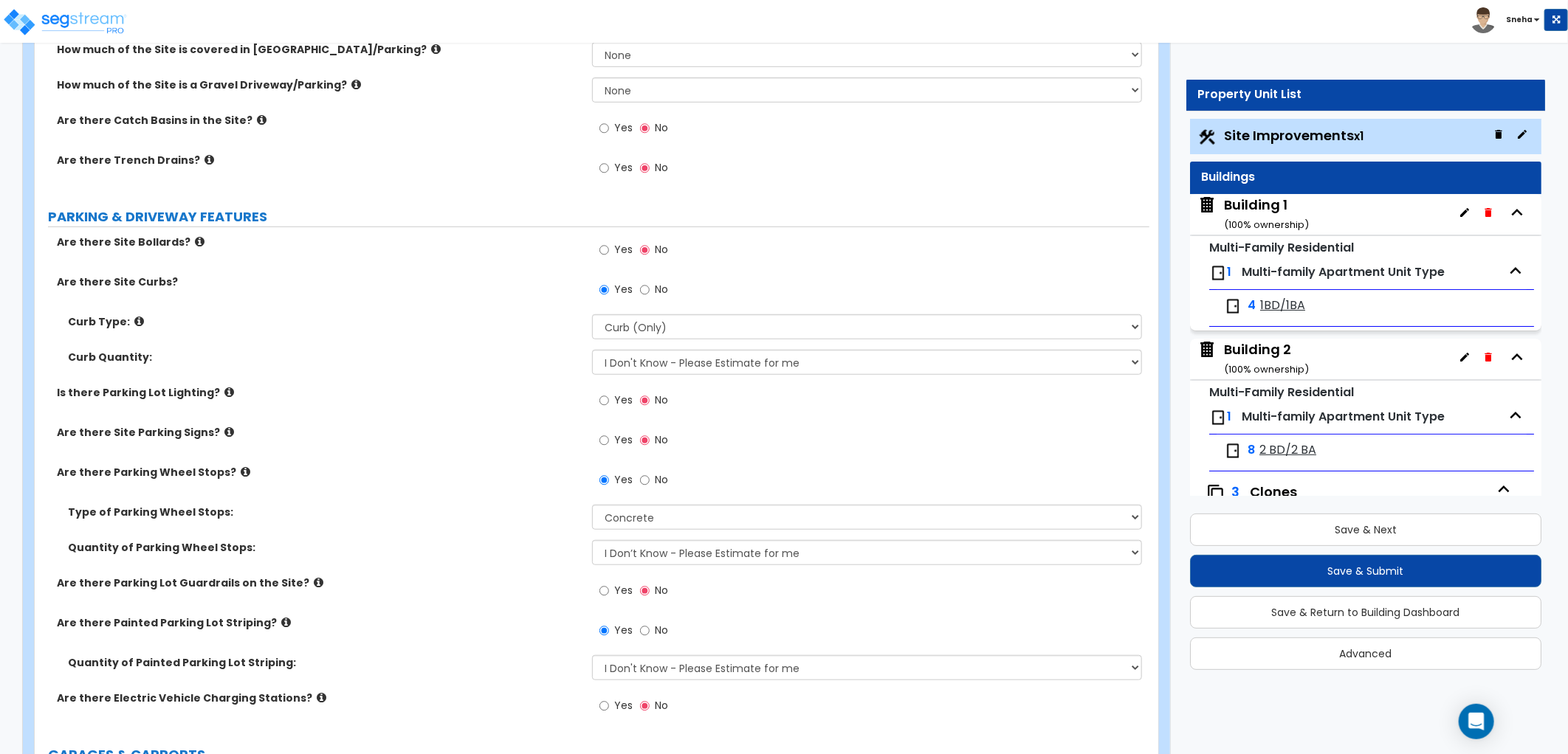
click at [536, 347] on div "Curb Type: Please Choose One Curb (Only) Curb & Gutter Asphalt Berm" at bounding box center [591, 332] width 1114 height 36
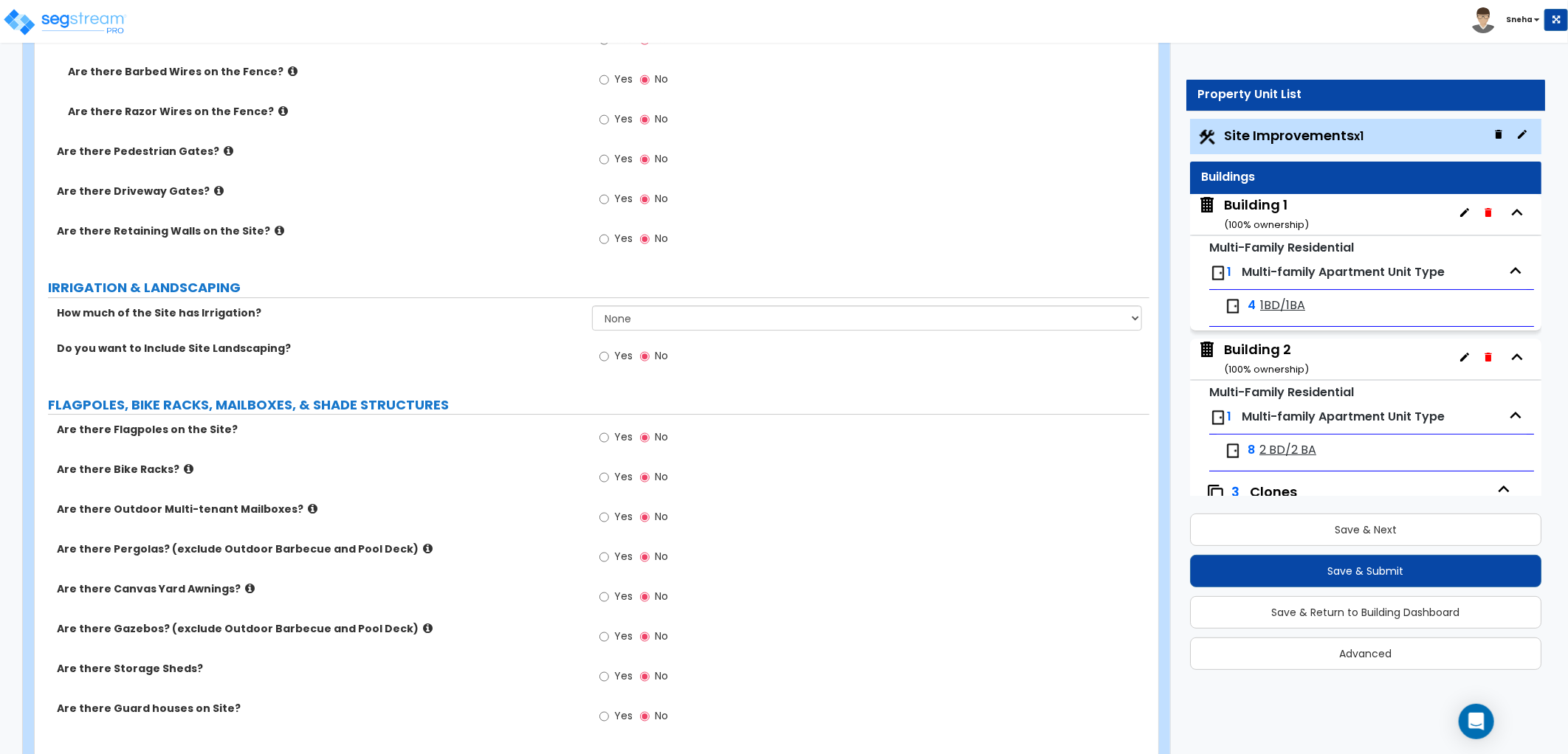
scroll to position [2950, 0]
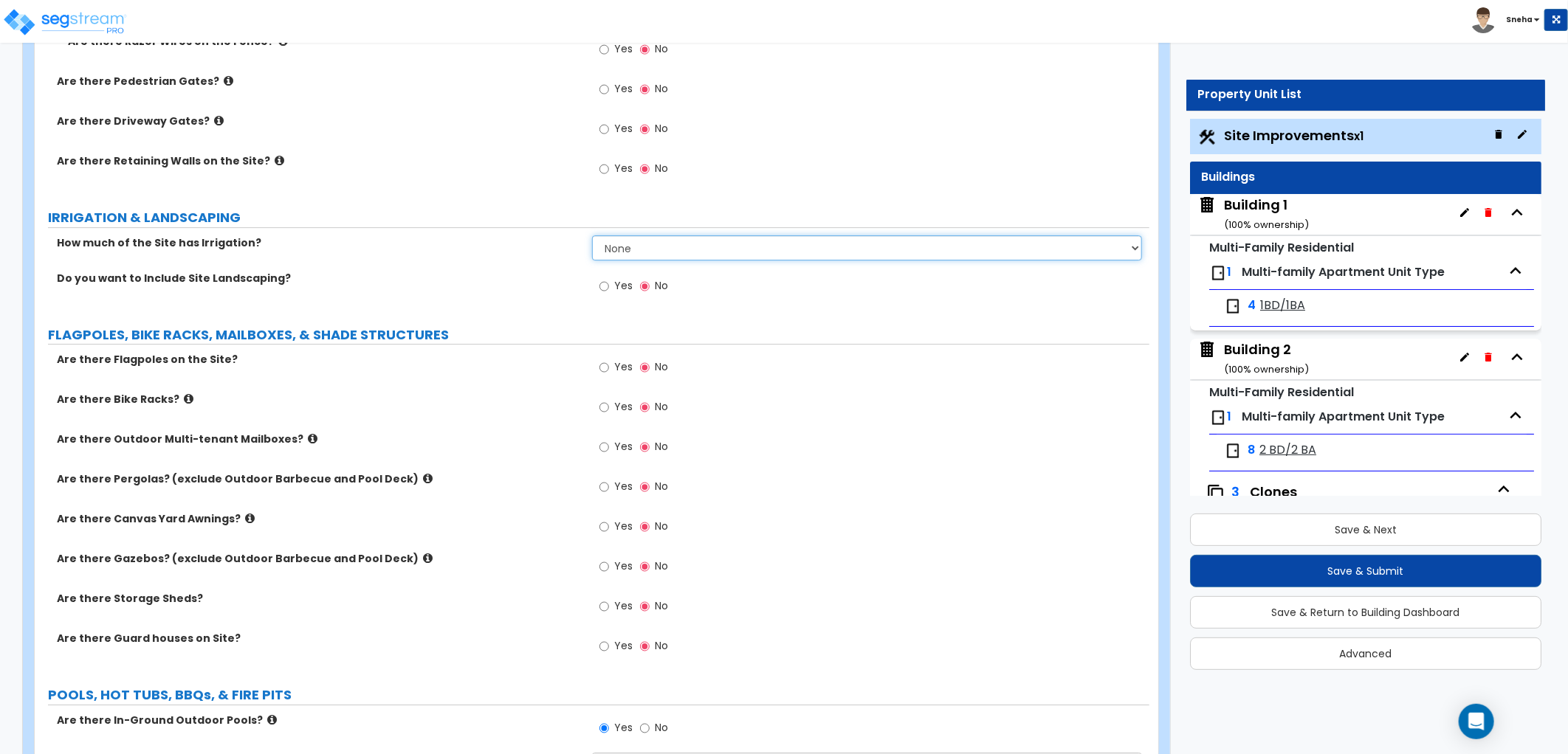
click at [637, 252] on select "None I want to Enter an Approximate Percentage I want to Enter the Square Foota…" at bounding box center [867, 247] width 550 height 25
select select "1"
click at [592, 235] on select "None I want to Enter an Approximate Percentage I want to Enter the Square Foota…" at bounding box center [867, 247] width 550 height 25
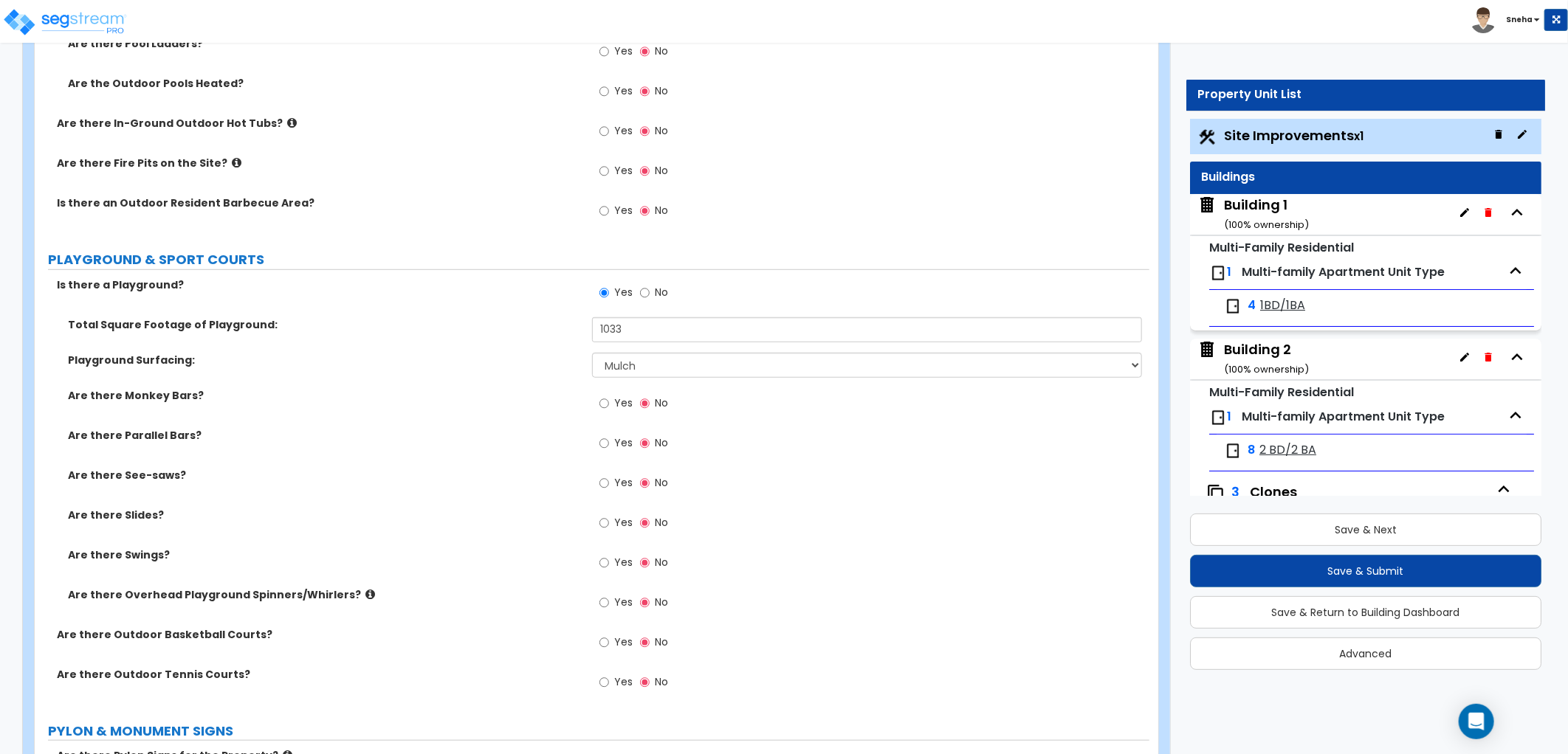
scroll to position [4098, 0]
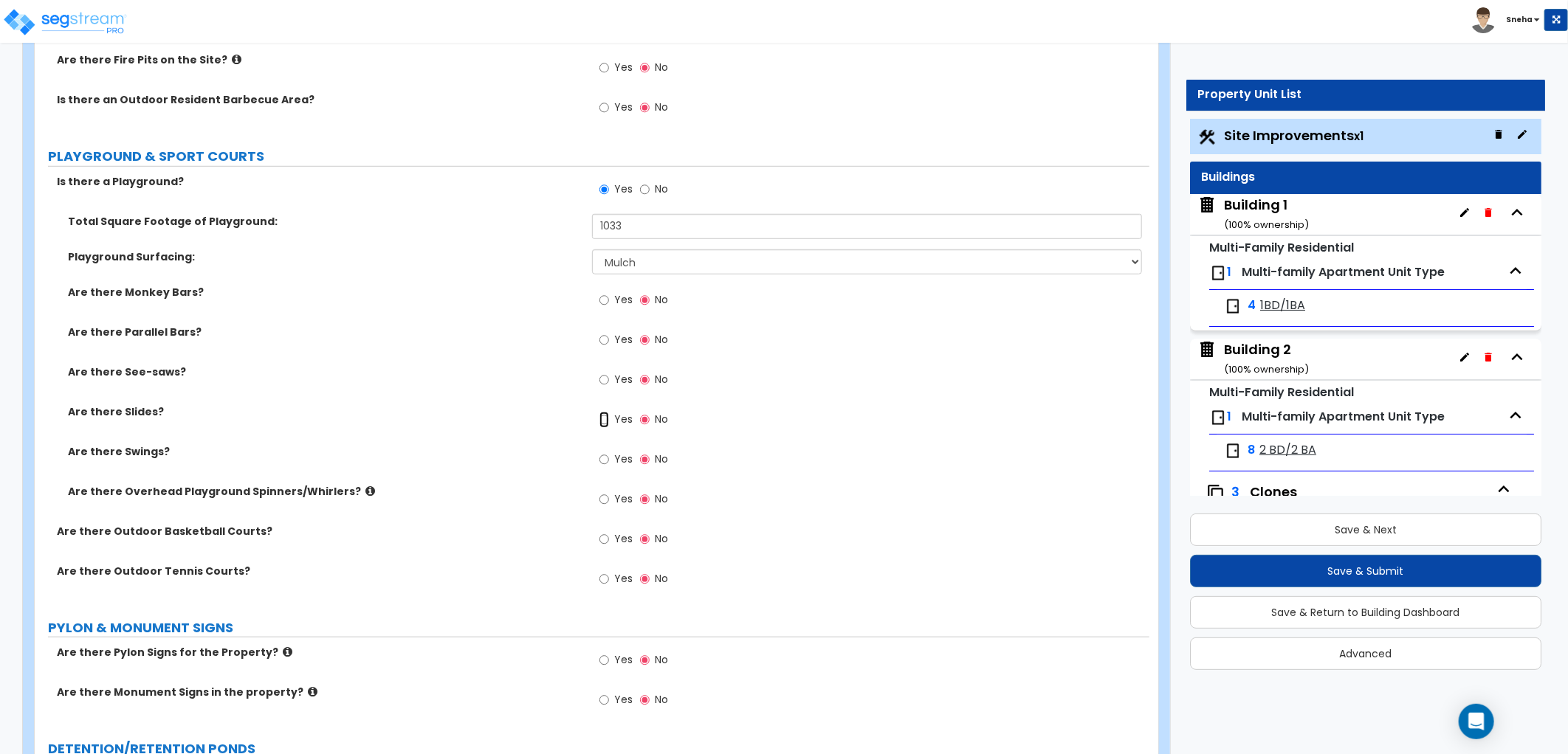
click at [603, 421] on input "Yes" at bounding box center [604, 419] width 9 height 16
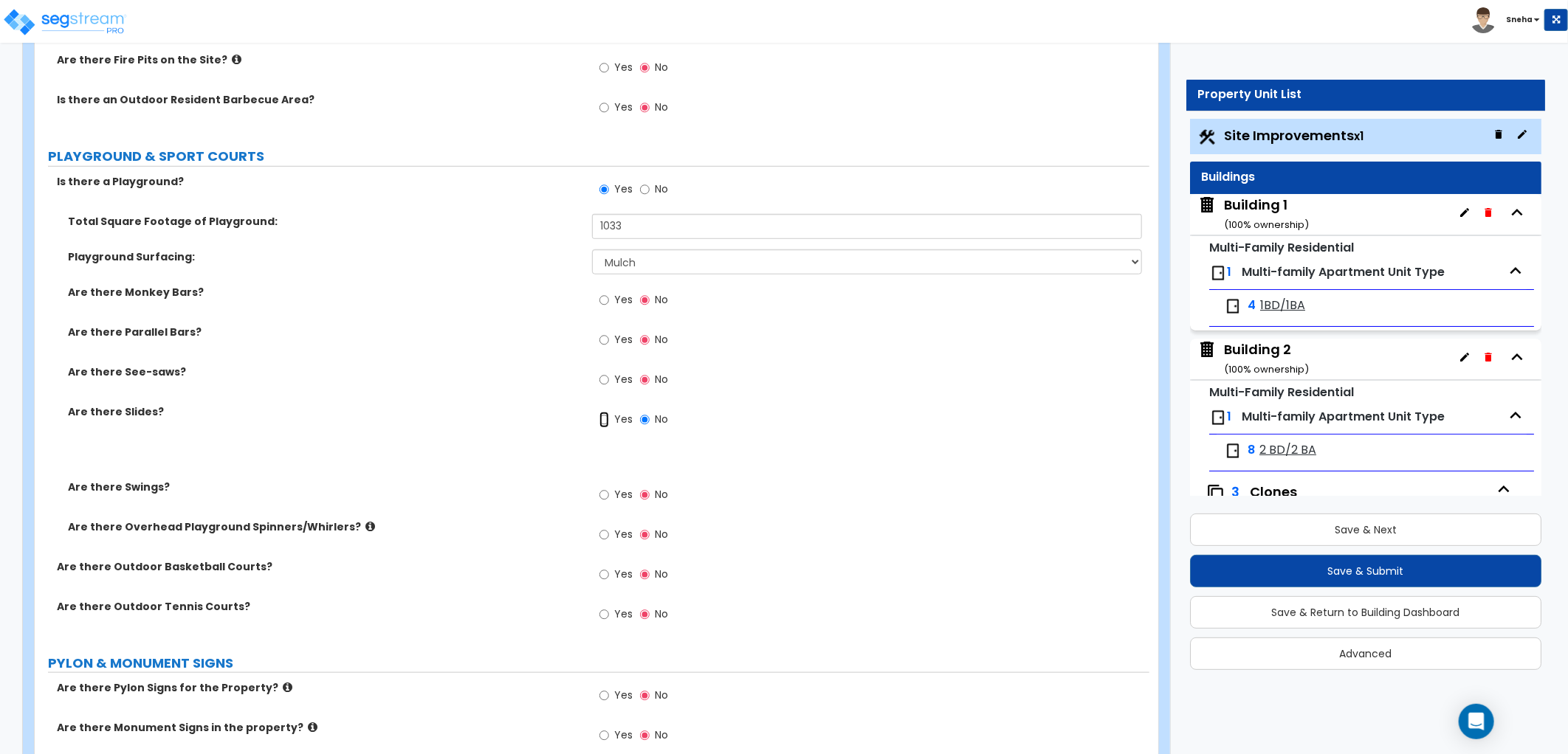
radio input "true"
drag, startPoint x: 624, startPoint y: 453, endPoint x: 583, endPoint y: 455, distance: 41.0
click at [583, 455] on div "How many Slides? 0" at bounding box center [591, 462] width 1114 height 36
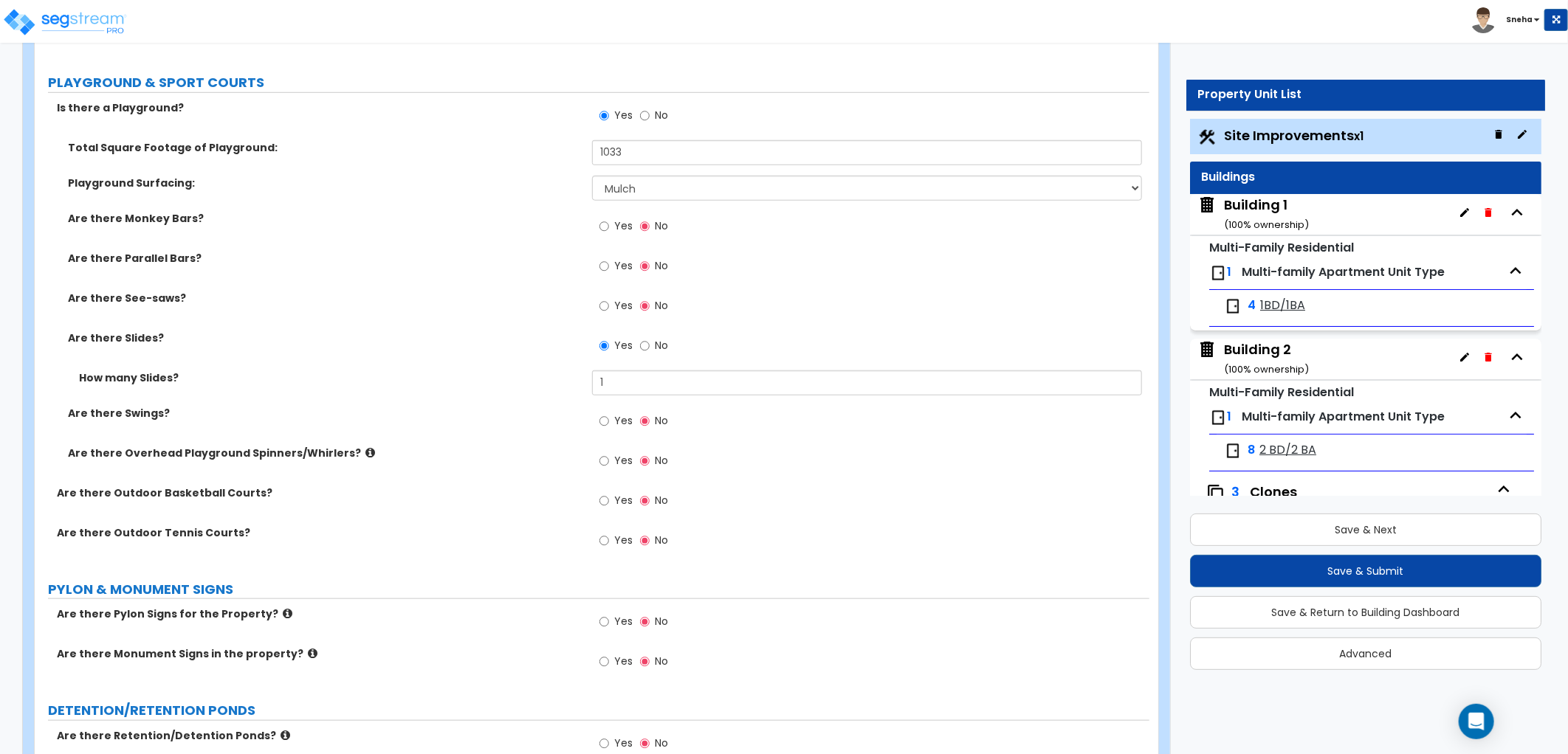
scroll to position [4261, 0]
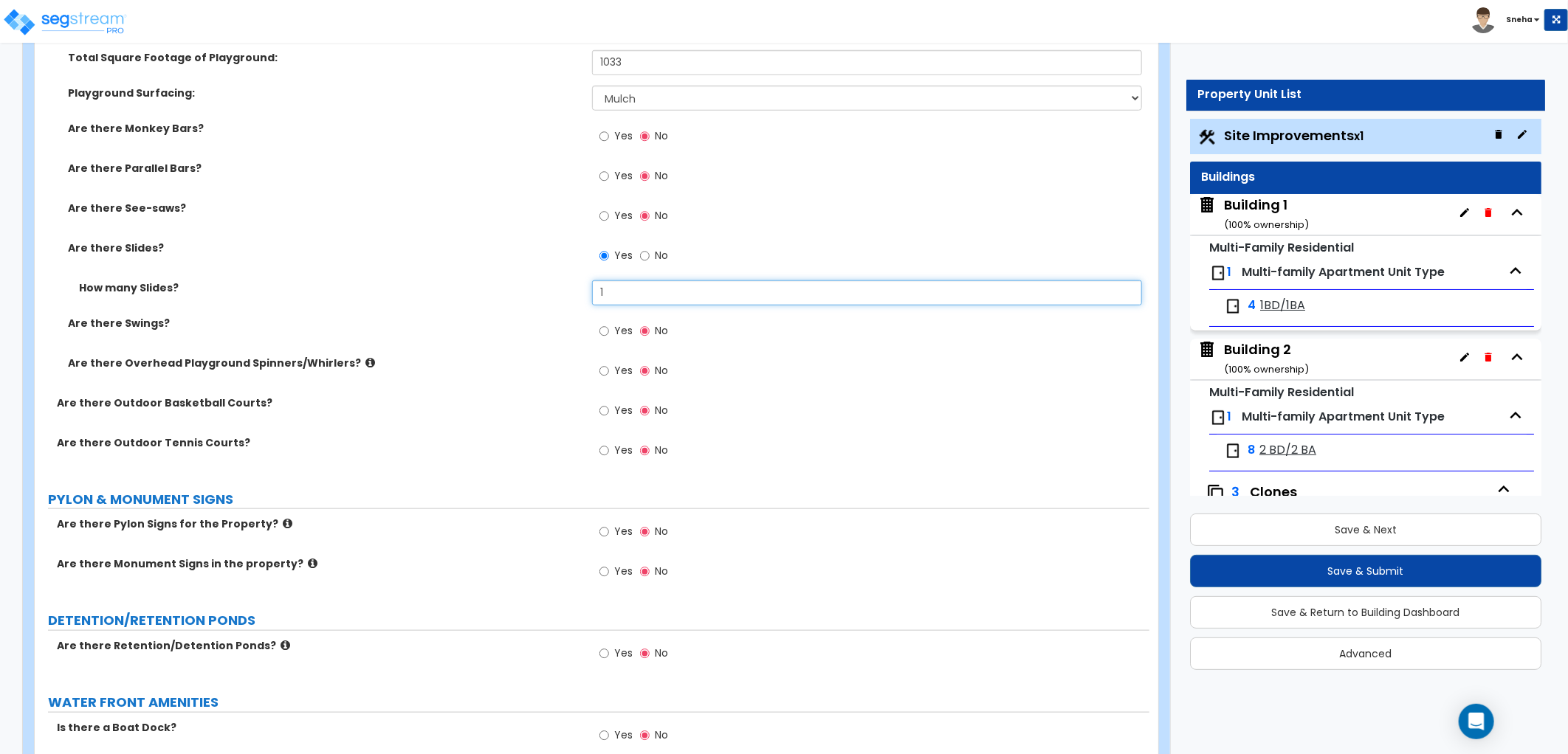
drag, startPoint x: 609, startPoint y: 287, endPoint x: 578, endPoint y: 291, distance: 31.3
click at [578, 291] on div "How many Slides? 1" at bounding box center [591, 298] width 1114 height 36
type input "2"
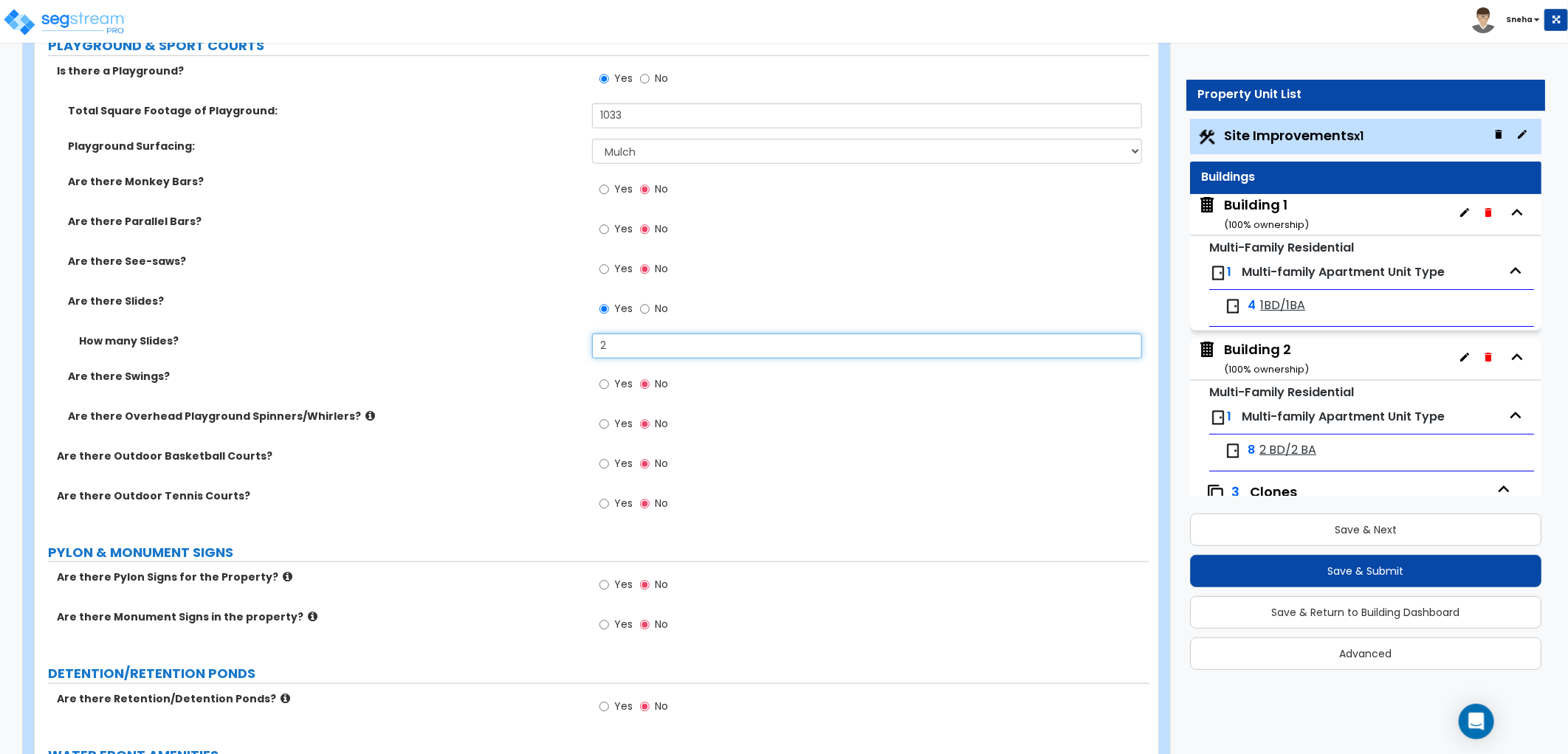
scroll to position [4179, 0]
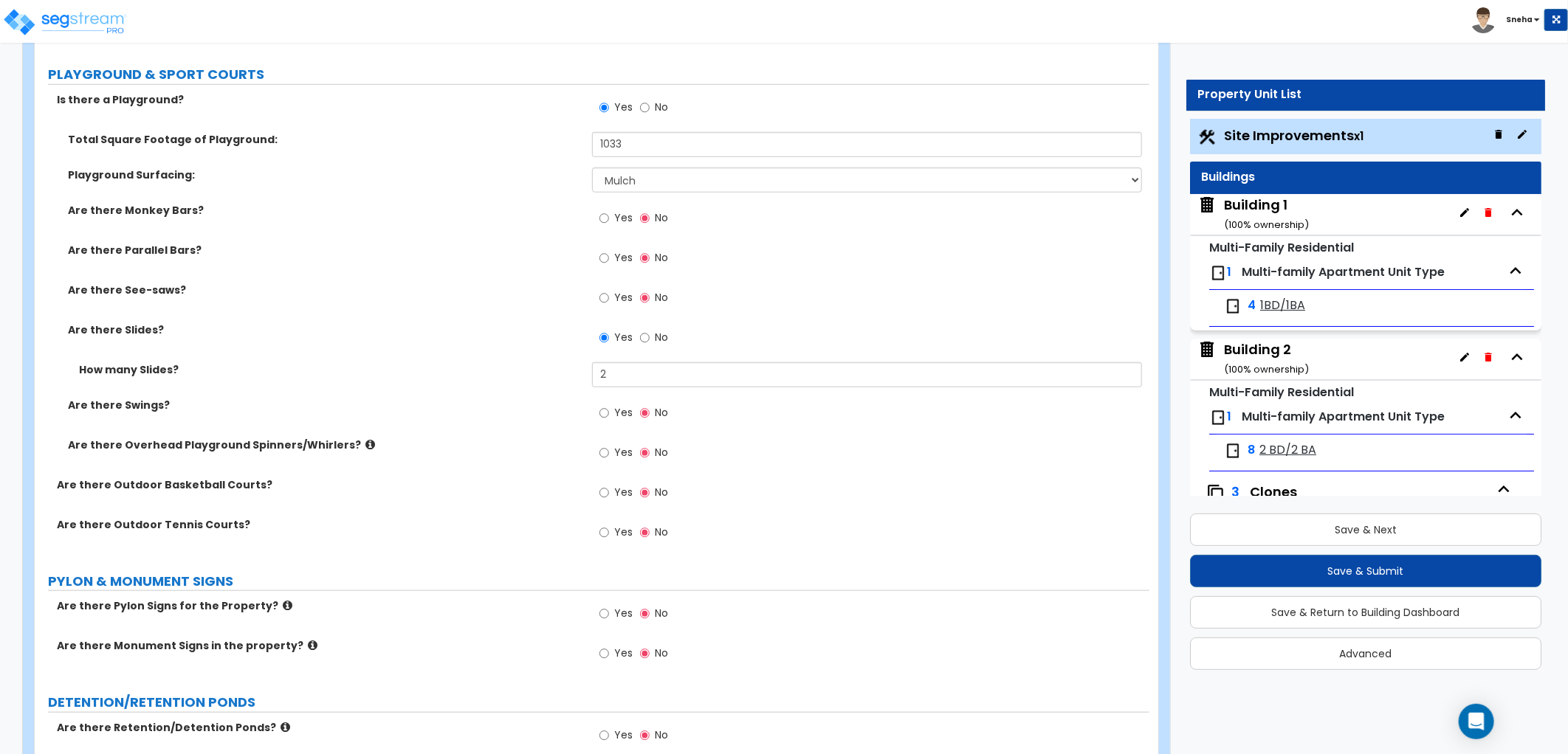
click at [395, 286] on label "Are there See-saws?" at bounding box center [323, 290] width 513 height 15
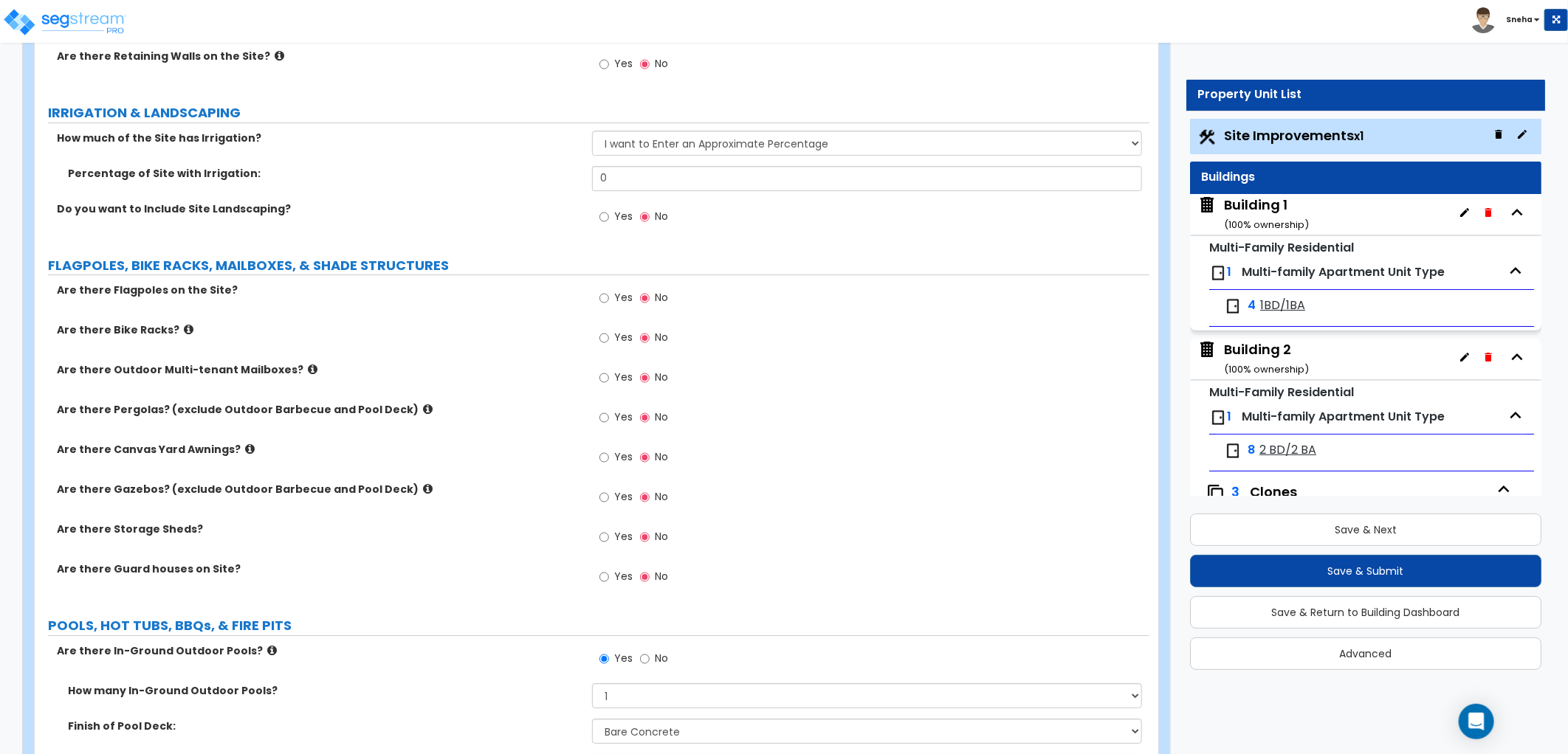
scroll to position [2952, 0]
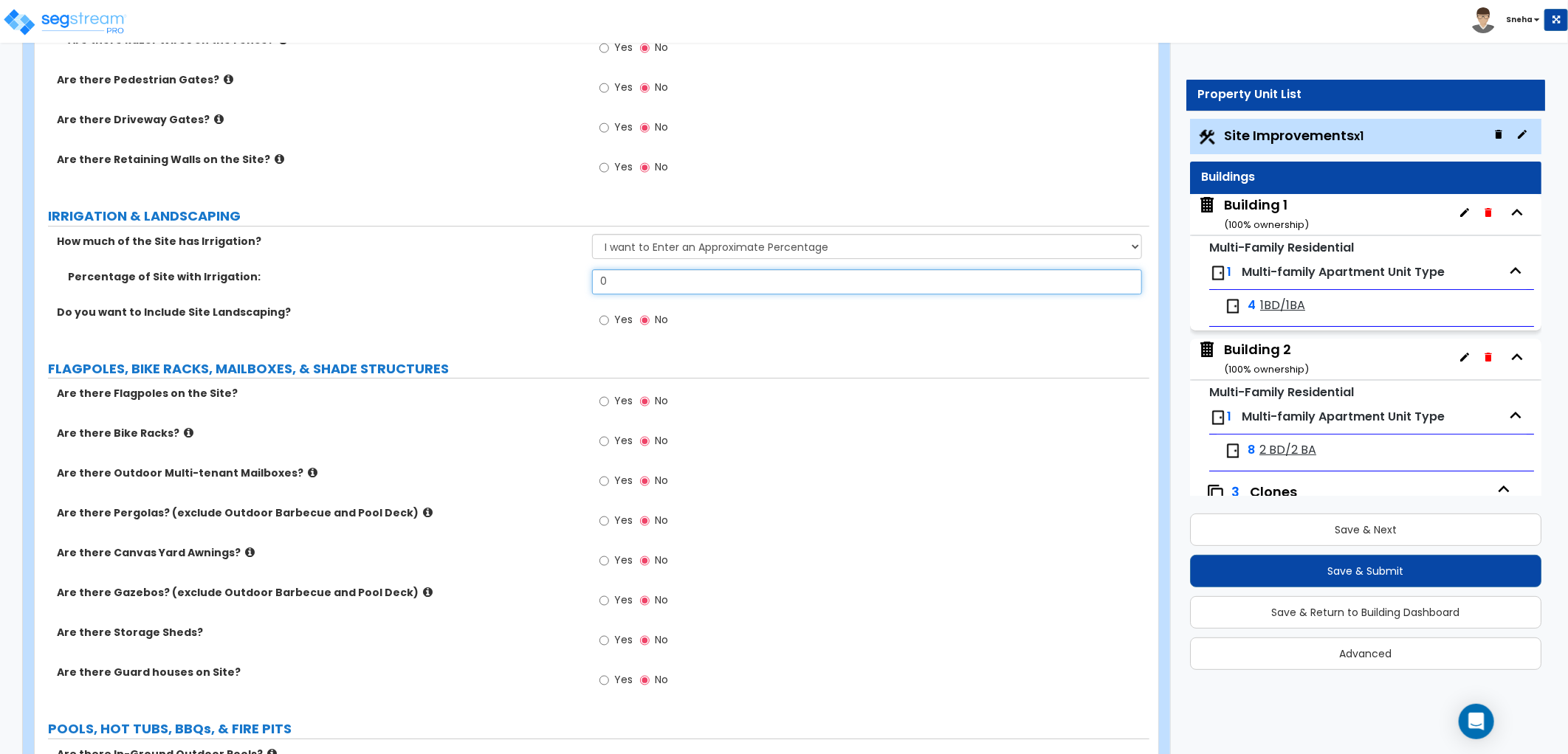
drag, startPoint x: 660, startPoint y: 283, endPoint x: 584, endPoint y: 288, distance: 76.2
click at [584, 288] on div "Percentage of Site with Irrigation: 0" at bounding box center [591, 287] width 1114 height 36
click at [524, 305] on div "How much of the Site has Irrigation? None I want to Enter an Approximate Percen…" at bounding box center [591, 289] width 1092 height 111
drag, startPoint x: 524, startPoint y: 305, endPoint x: 545, endPoint y: 349, distance: 48.8
click at [545, 349] on div "LAND AREA How do you want to enter the Land Area? (Square Feet or Acres) I want…" at bounding box center [591, 121] width 1092 height 5722
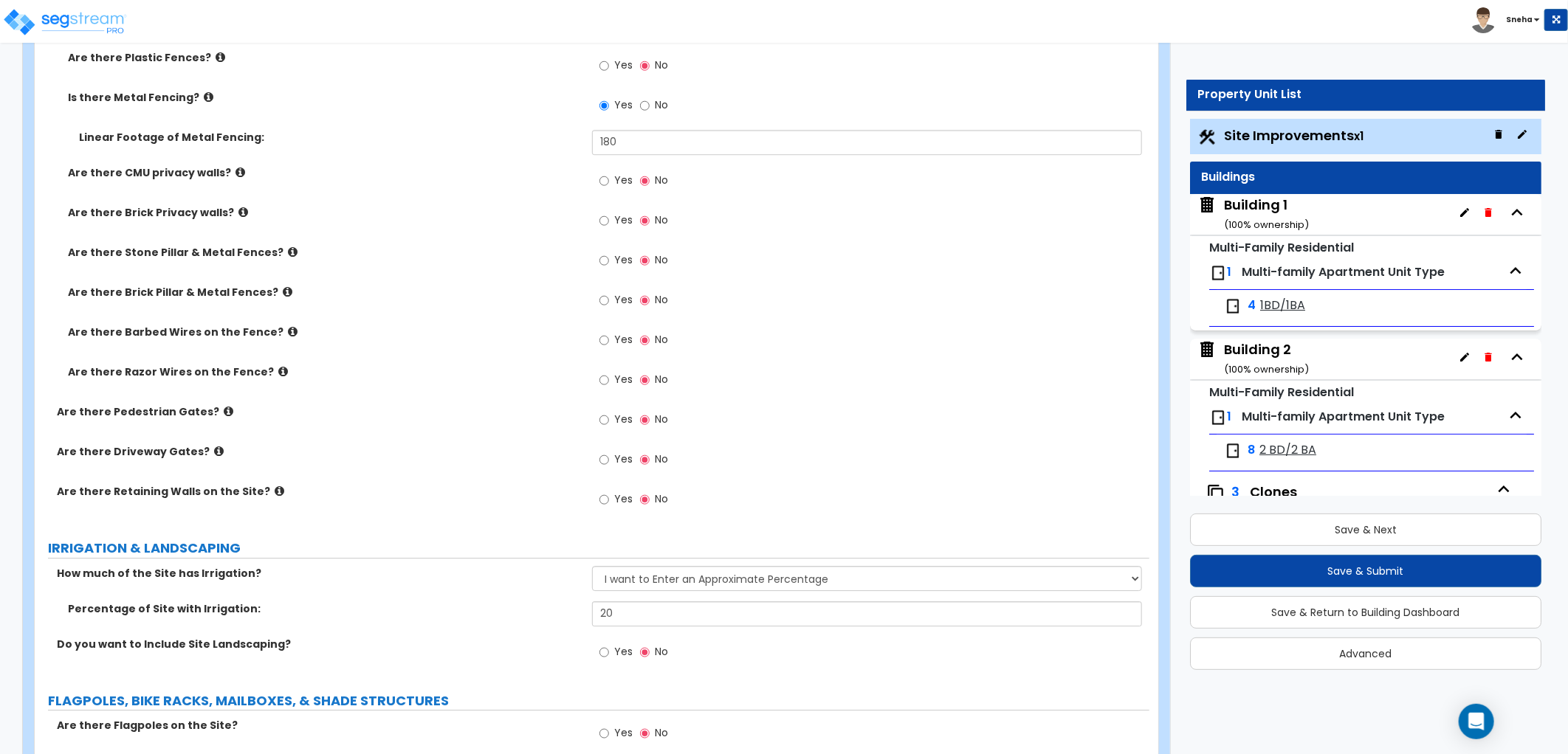
scroll to position [2704, 0]
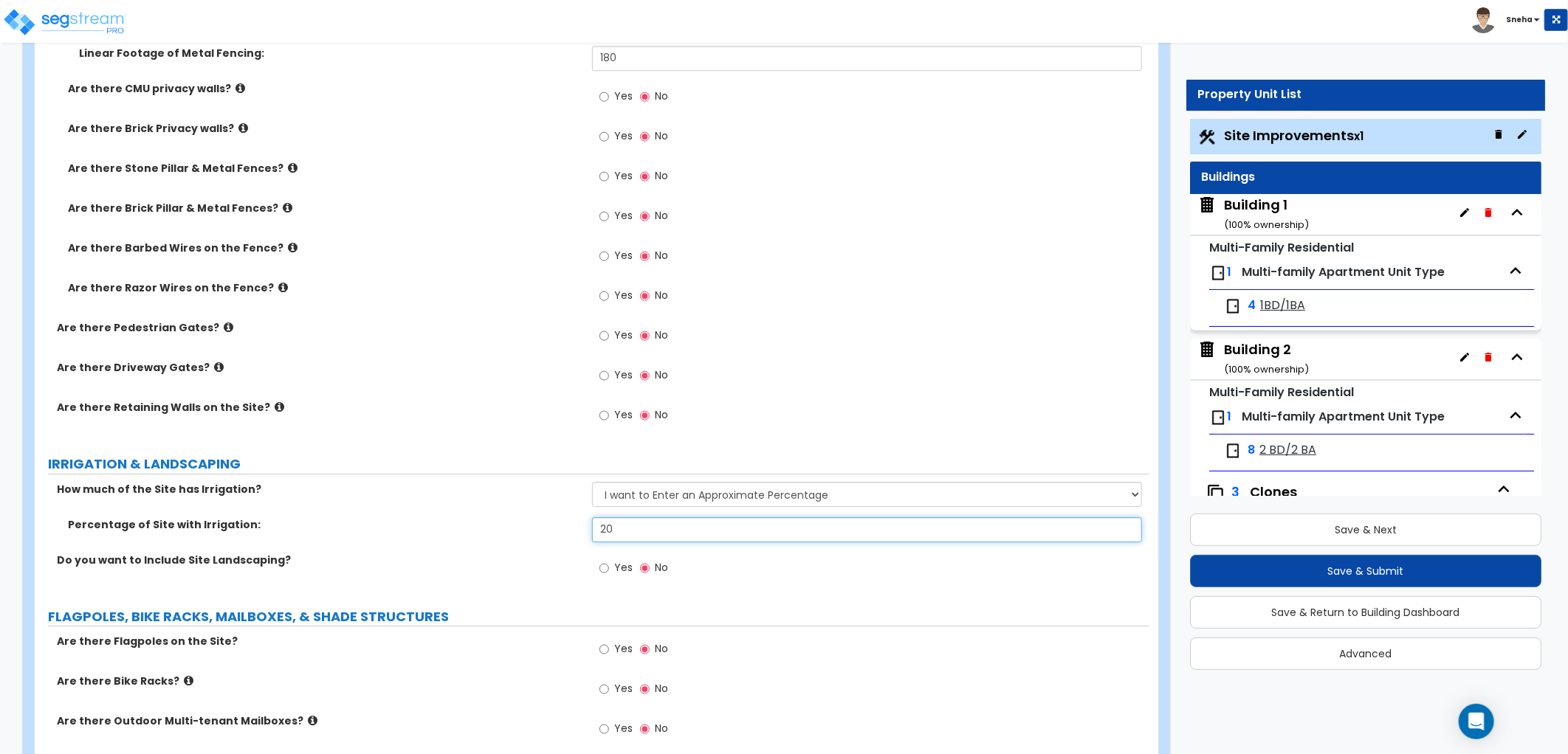
click at [589, 533] on div "Percentage of Site with Irrigation: 20" at bounding box center [591, 535] width 1114 height 36
type input "25"
click at [546, 523] on label "Percentage of Site with Irrigation:" at bounding box center [323, 525] width 513 height 15
click at [620, 561] on span "Yes" at bounding box center [623, 568] width 19 height 15
click at [609, 561] on input "Yes" at bounding box center [604, 568] width 9 height 16
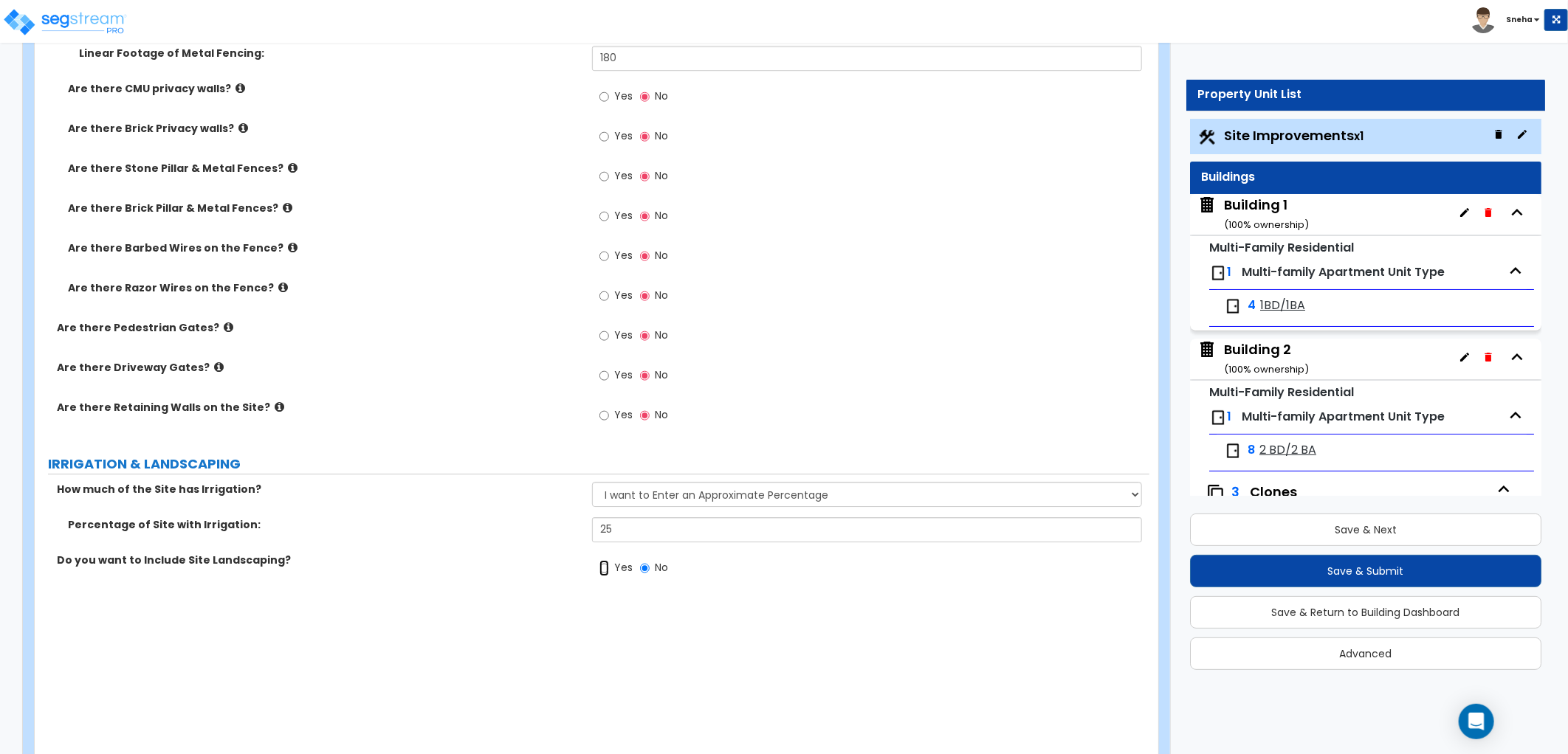
radio input "true"
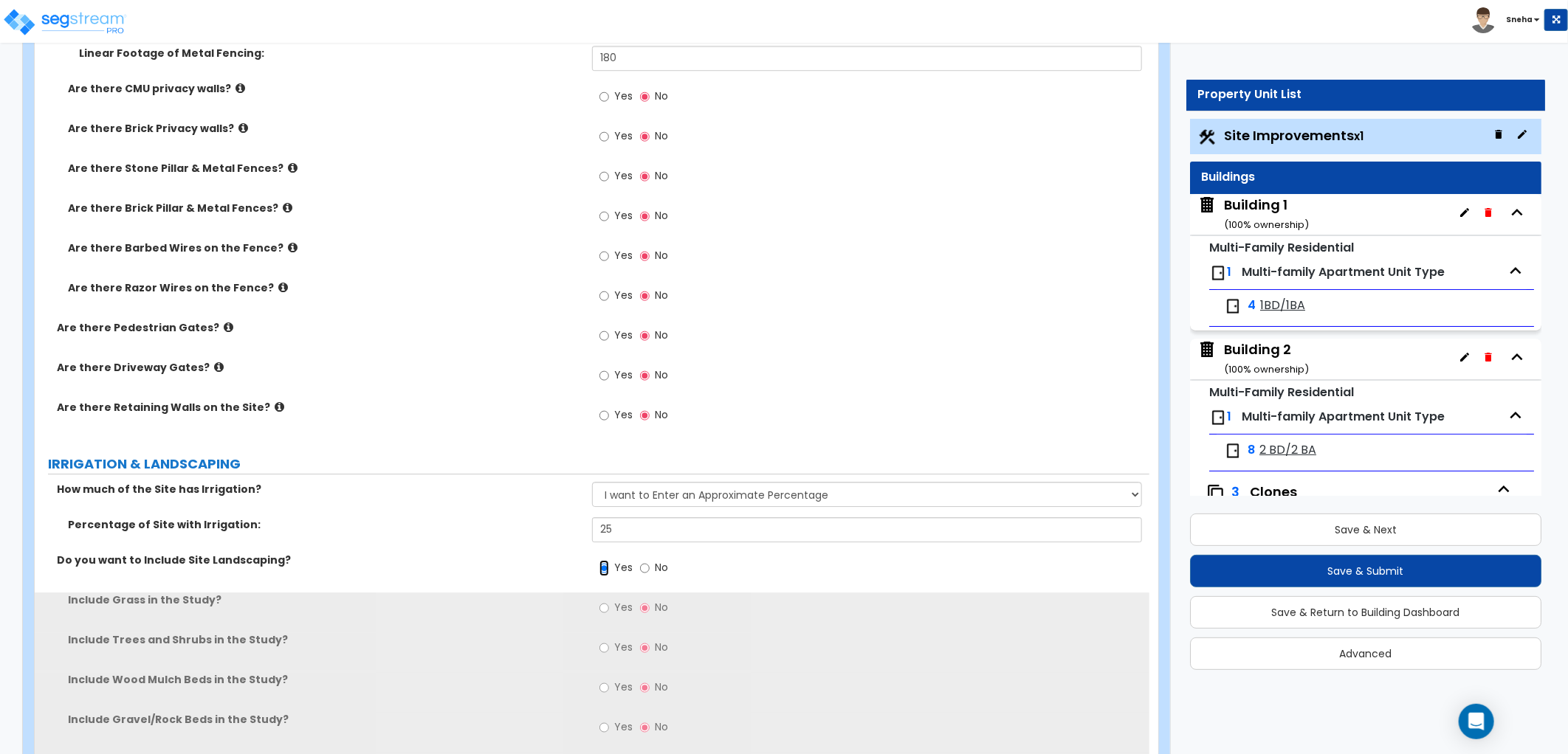
scroll to position [2950, 0]
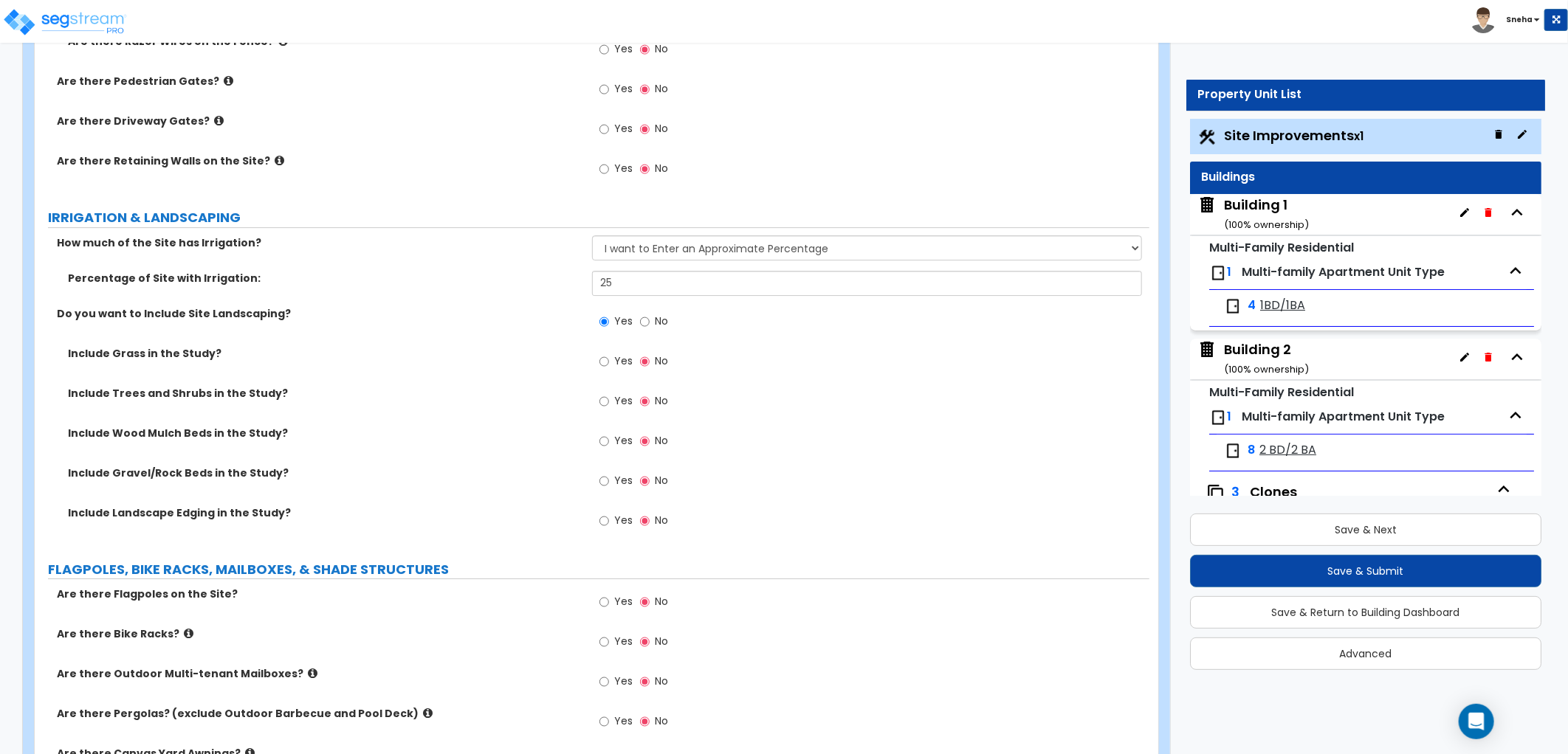
click at [630, 362] on span "Yes" at bounding box center [623, 361] width 19 height 15
click at [609, 362] on input "Yes" at bounding box center [604, 361] width 9 height 16
radio input "true"
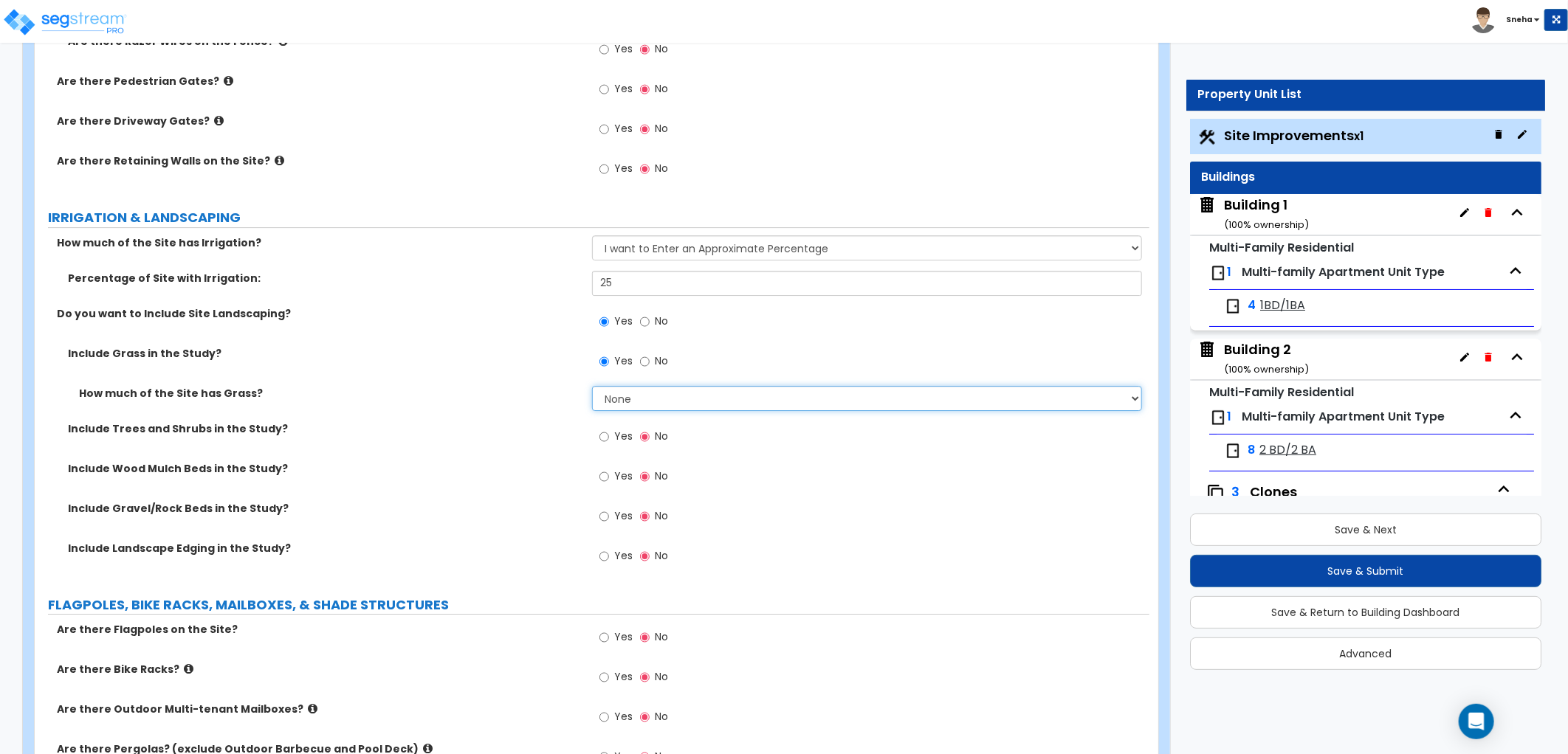
click at [632, 397] on select "None I want to Enter an Approximate Percentage I want to Enter the Square Foota…" at bounding box center [867, 398] width 550 height 25
click at [592, 386] on select "None I want to Enter an Approximate Percentage I want to Enter the Square Foota…" at bounding box center [867, 398] width 550 height 25
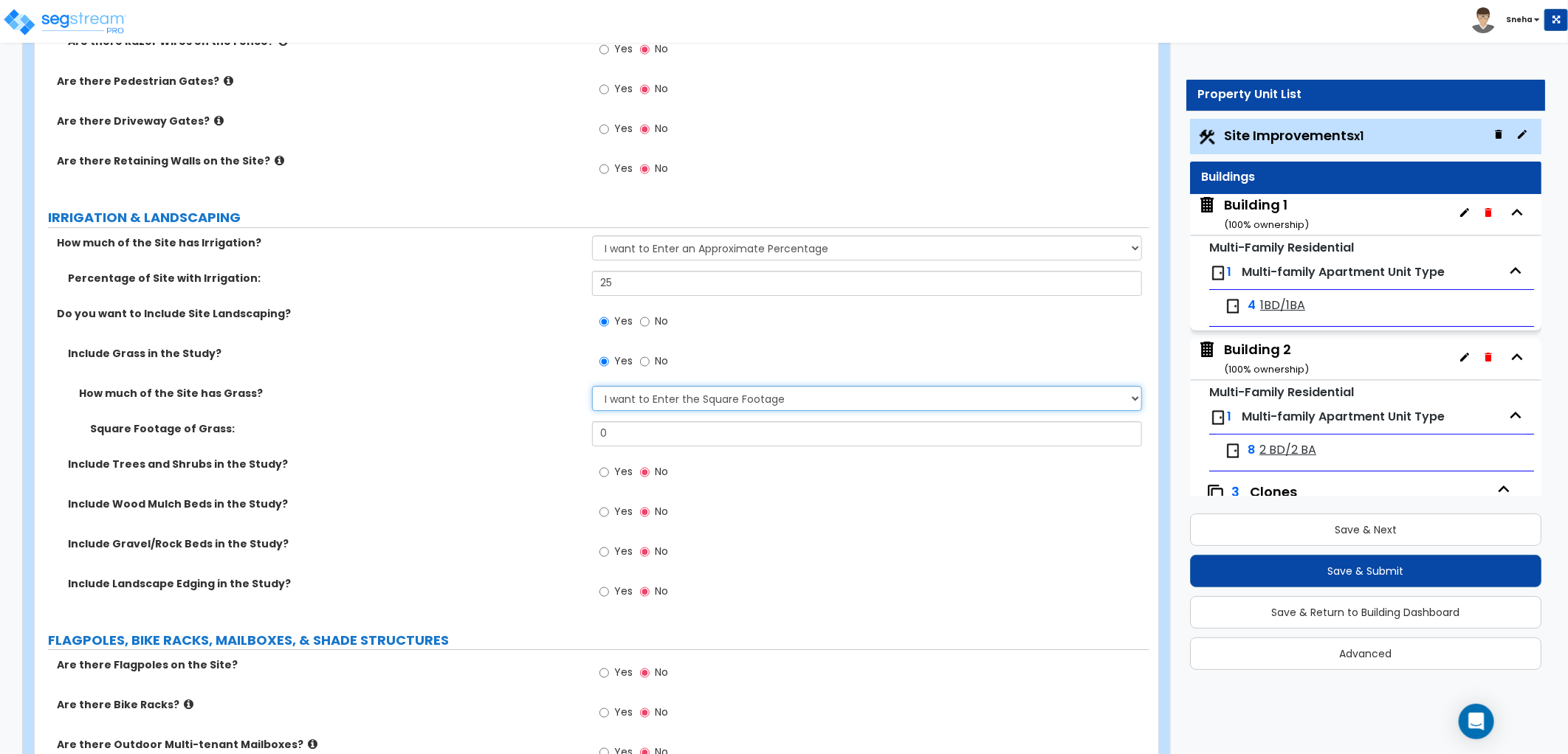
click at [648, 402] on select "None I want to Enter an Approximate Percentage I want to Enter the Square Foota…" at bounding box center [867, 398] width 550 height 25
select select "1"
click at [592, 386] on select "None I want to Enter an Approximate Percentage I want to Enter the Square Foota…" at bounding box center [867, 398] width 550 height 25
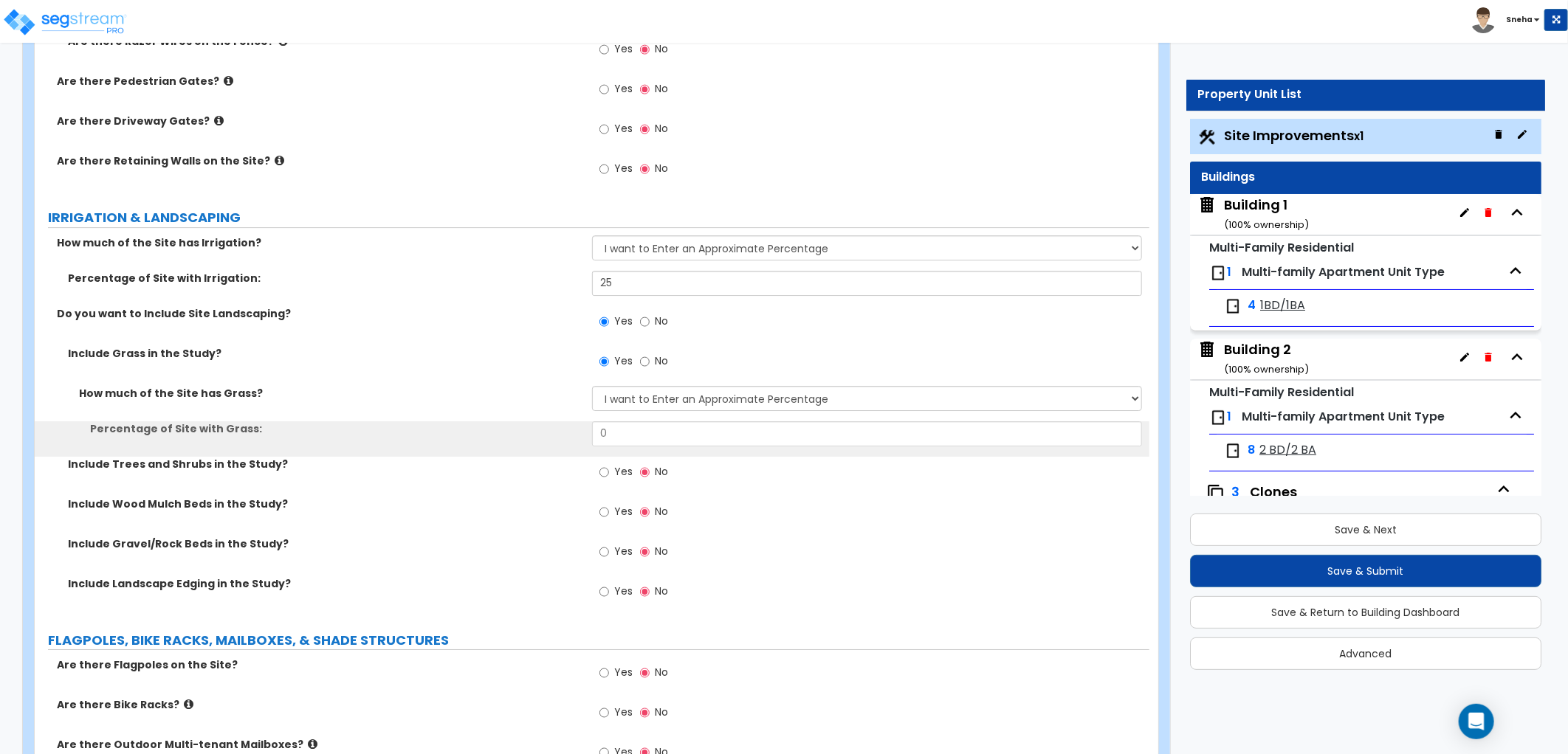
drag, startPoint x: 621, startPoint y: 413, endPoint x: 601, endPoint y: 419, distance: 20.9
click at [601, 419] on div "How much of the Site has Grass? None I want to Enter an Approximate Percentage …" at bounding box center [591, 421] width 1092 height 71
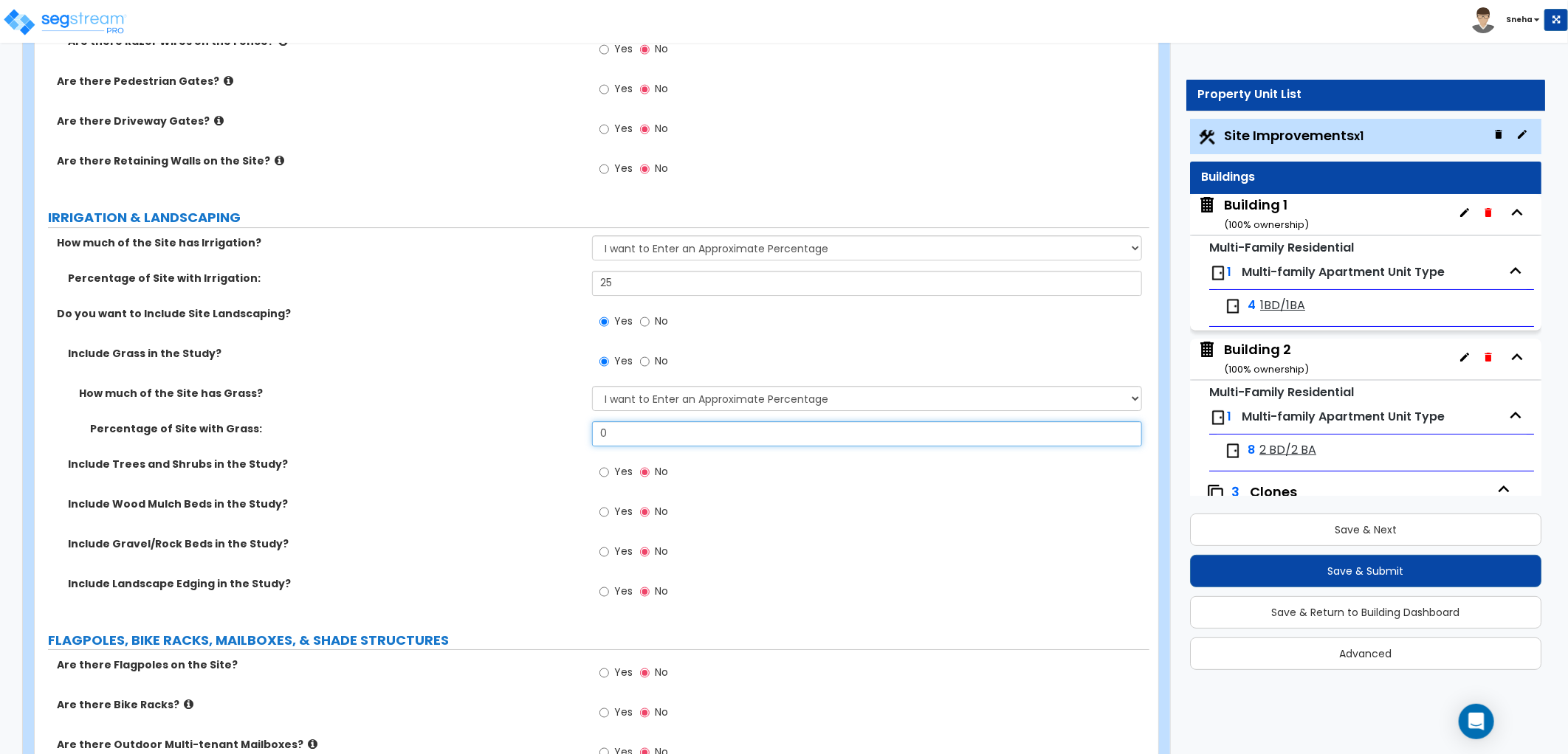
drag, startPoint x: 620, startPoint y: 436, endPoint x: 548, endPoint y: 439, distance: 72.1
click at [548, 439] on div "Percentage of Site with Grass: 0" at bounding box center [591, 439] width 1114 height 36
type input "100"
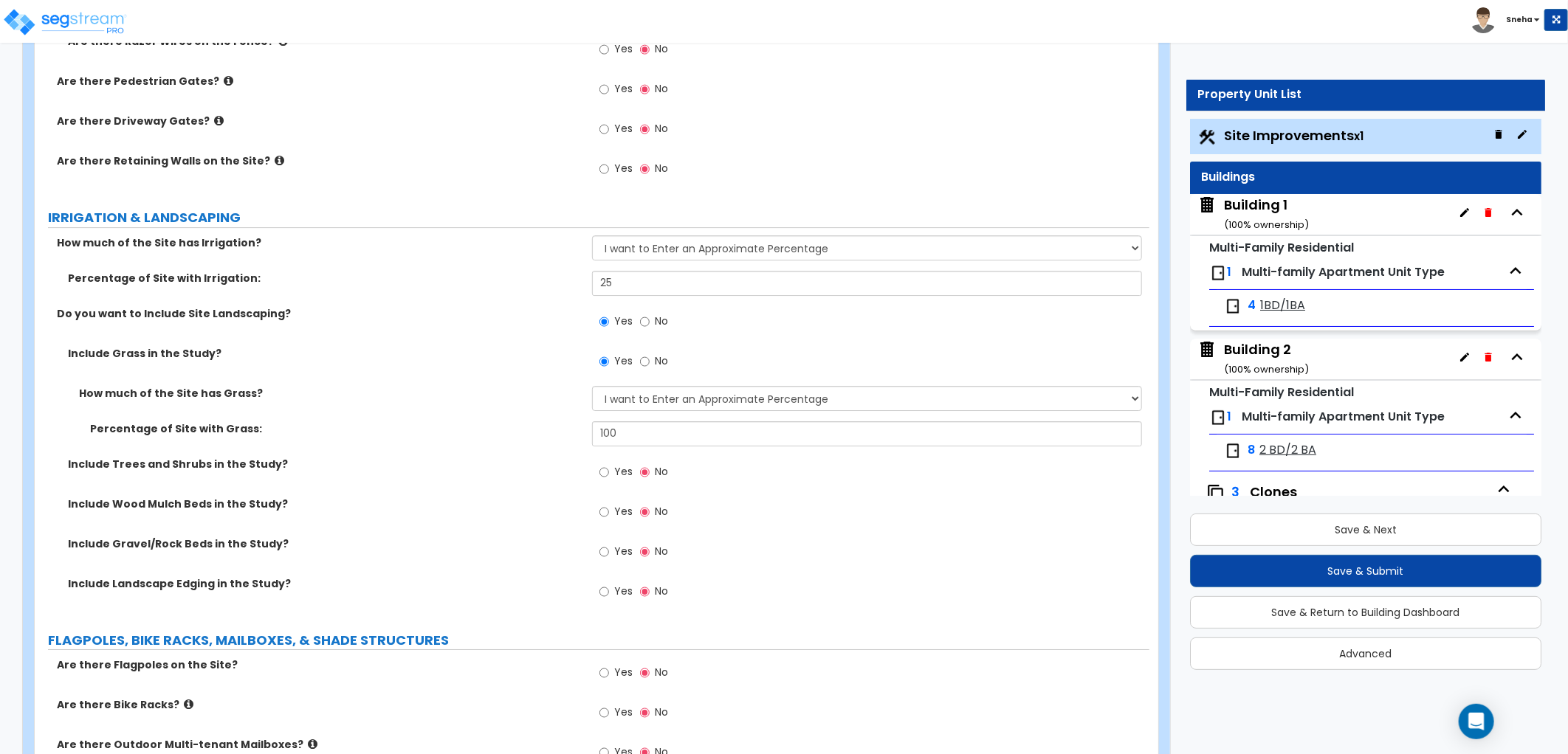
click at [548, 439] on div "Percentage of Site with Grass: 100" at bounding box center [591, 439] width 1114 height 36
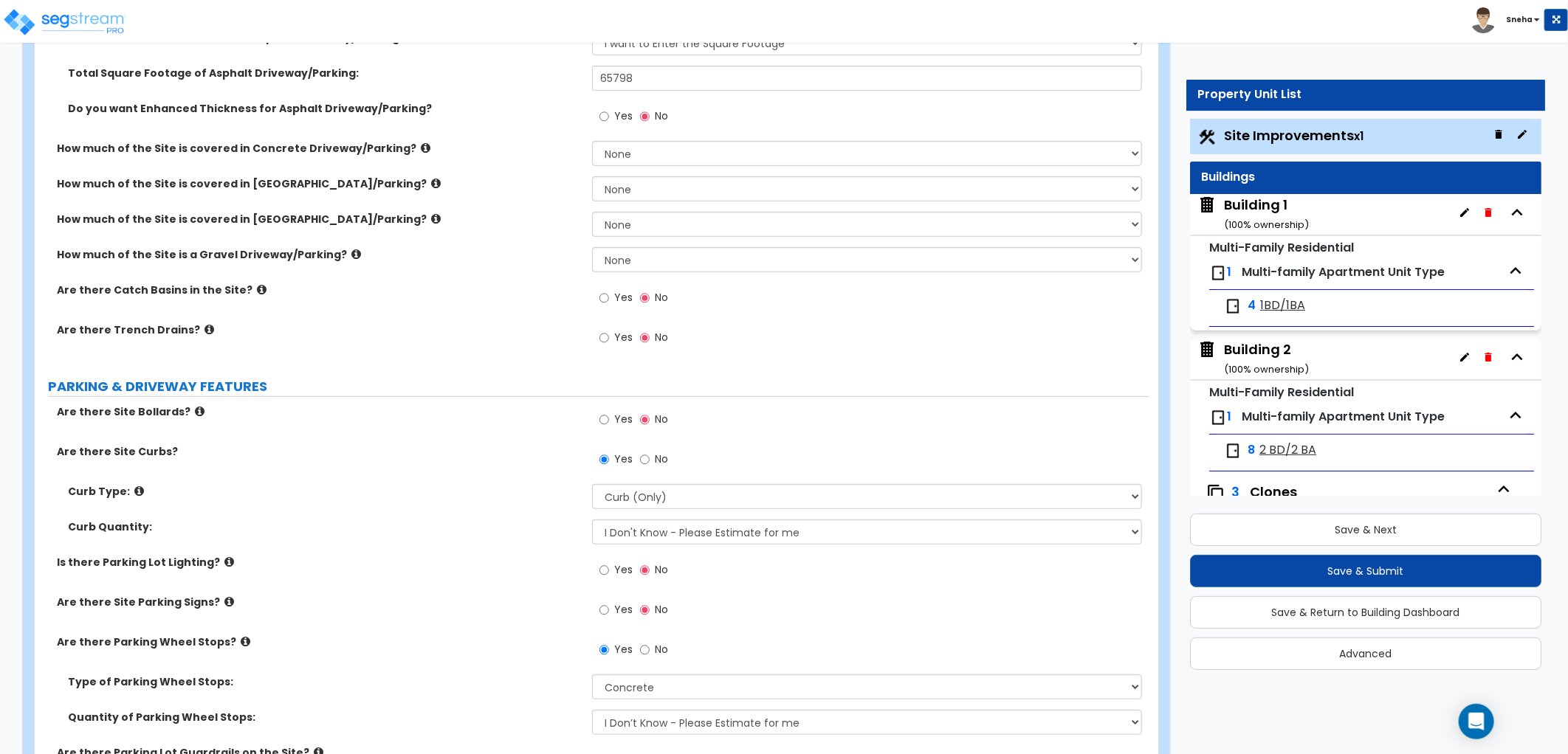
scroll to position [0, 0]
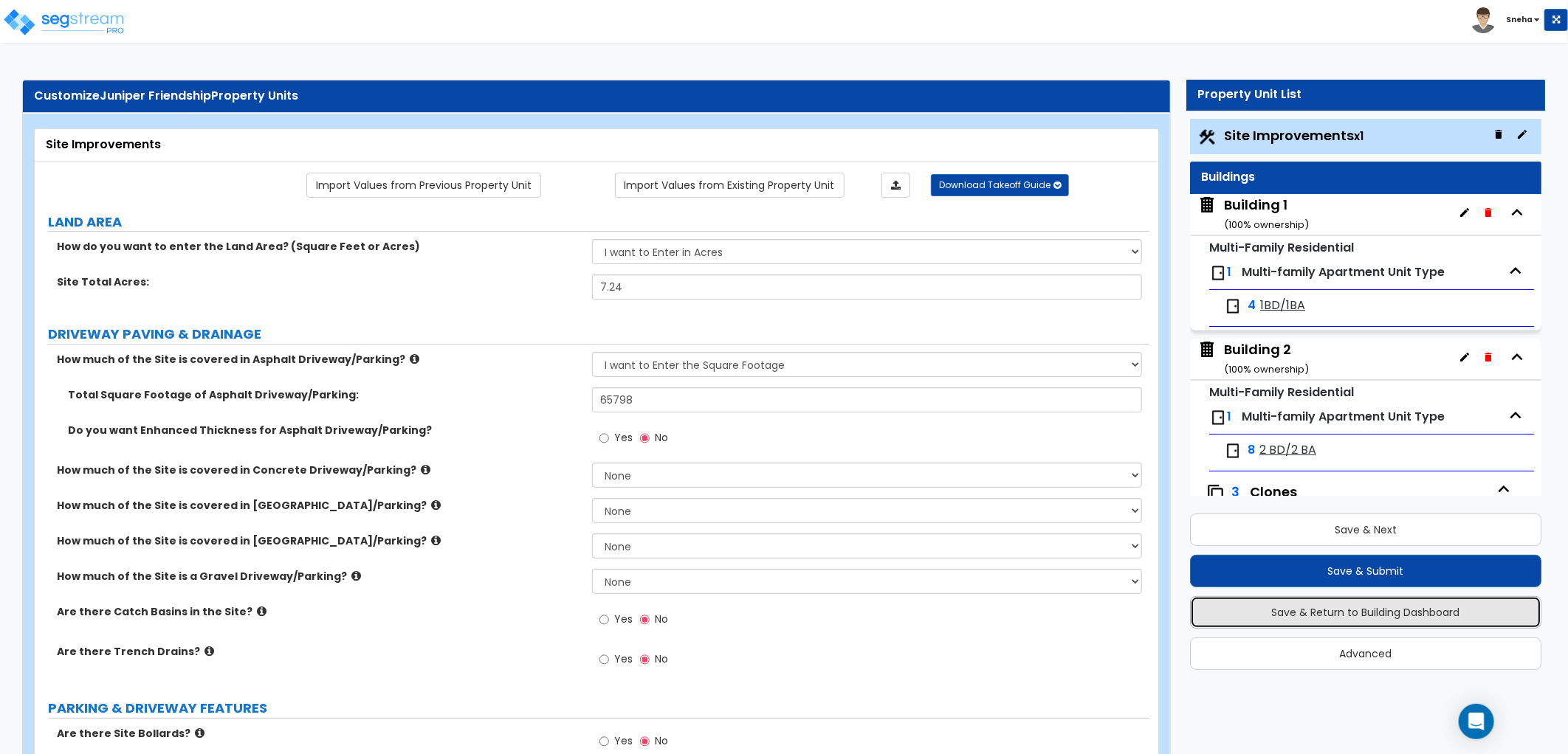
click at [1252, 576] on button "Save & Return to Building Dashboard" at bounding box center [1365, 612] width 351 height 33
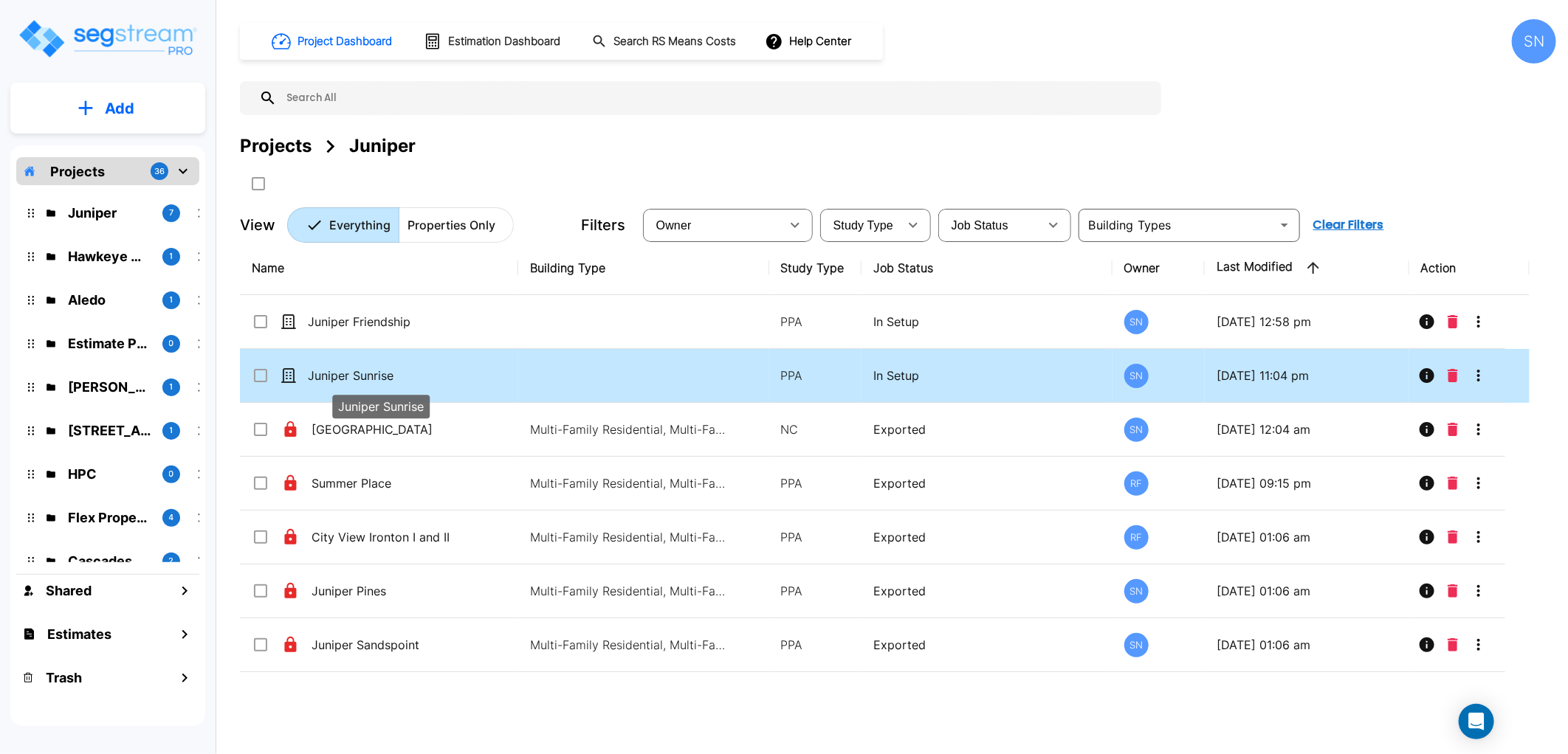
click at [366, 374] on p "Juniper Sunrise" at bounding box center [381, 375] width 147 height 18
checkbox input "true"
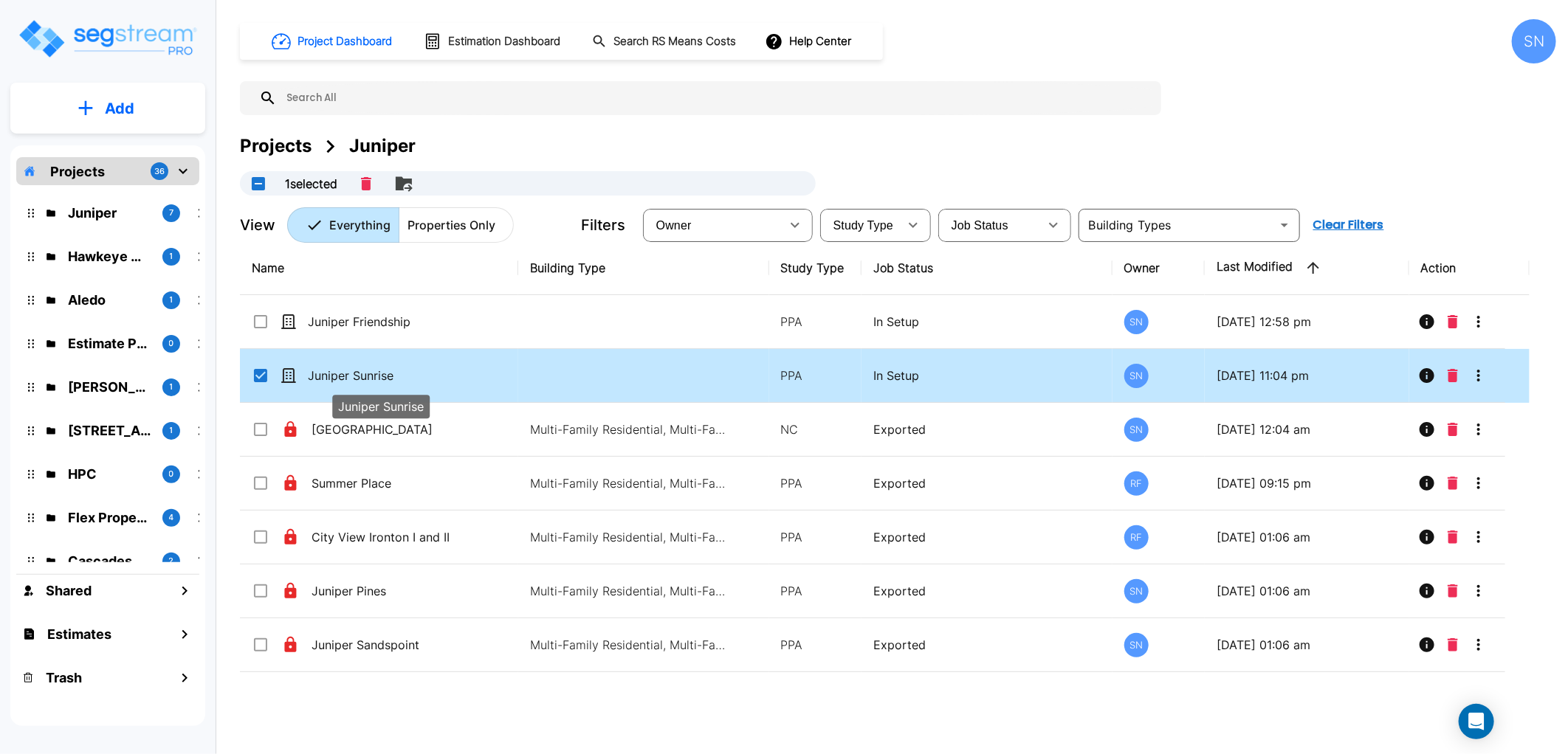
click at [366, 374] on p "Juniper Sunrise" at bounding box center [381, 375] width 147 height 18
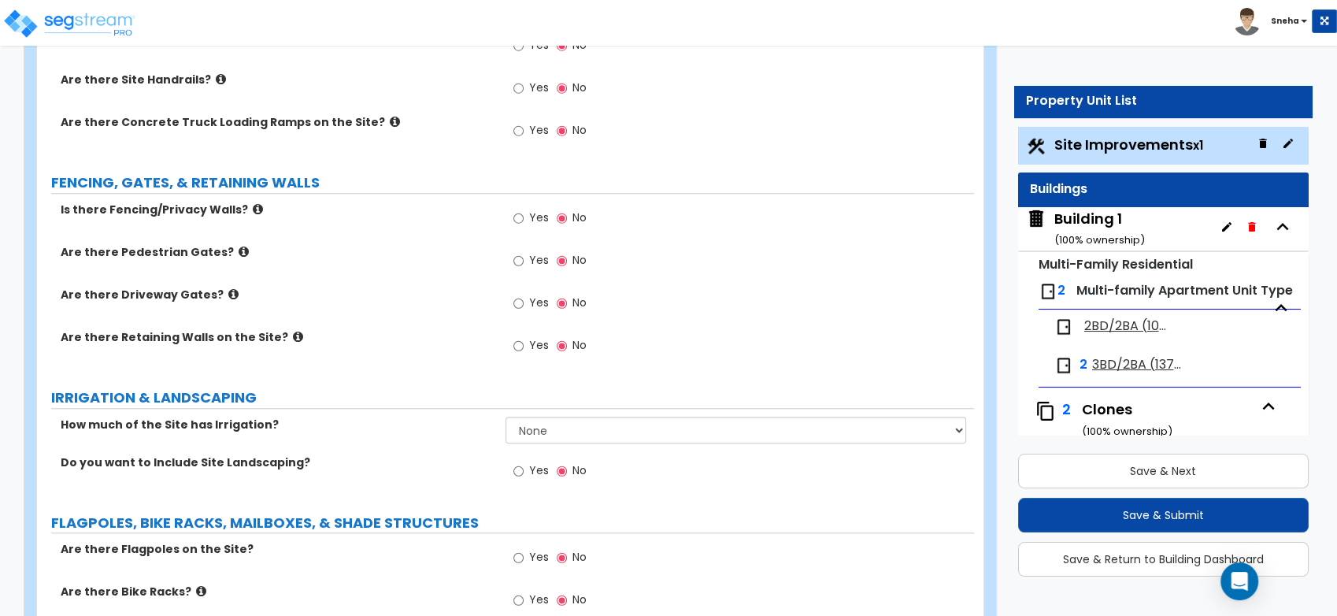
scroll to position [1487, 0]
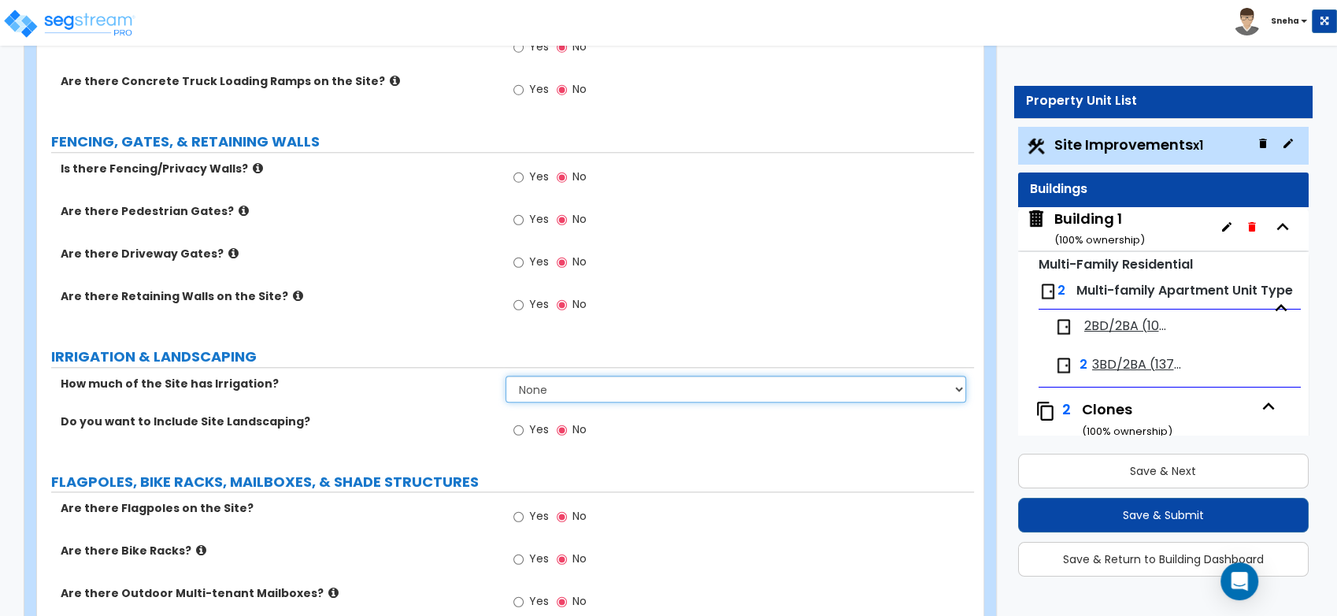
click at [611, 376] on select "None I want to Enter an Approximate Percentage I want to Enter the Square Foota…" at bounding box center [736, 389] width 461 height 27
select select "2"
click at [506, 376] on select "None I want to Enter an Approximate Percentage I want to Enter the Square Foota…" at bounding box center [736, 389] width 461 height 27
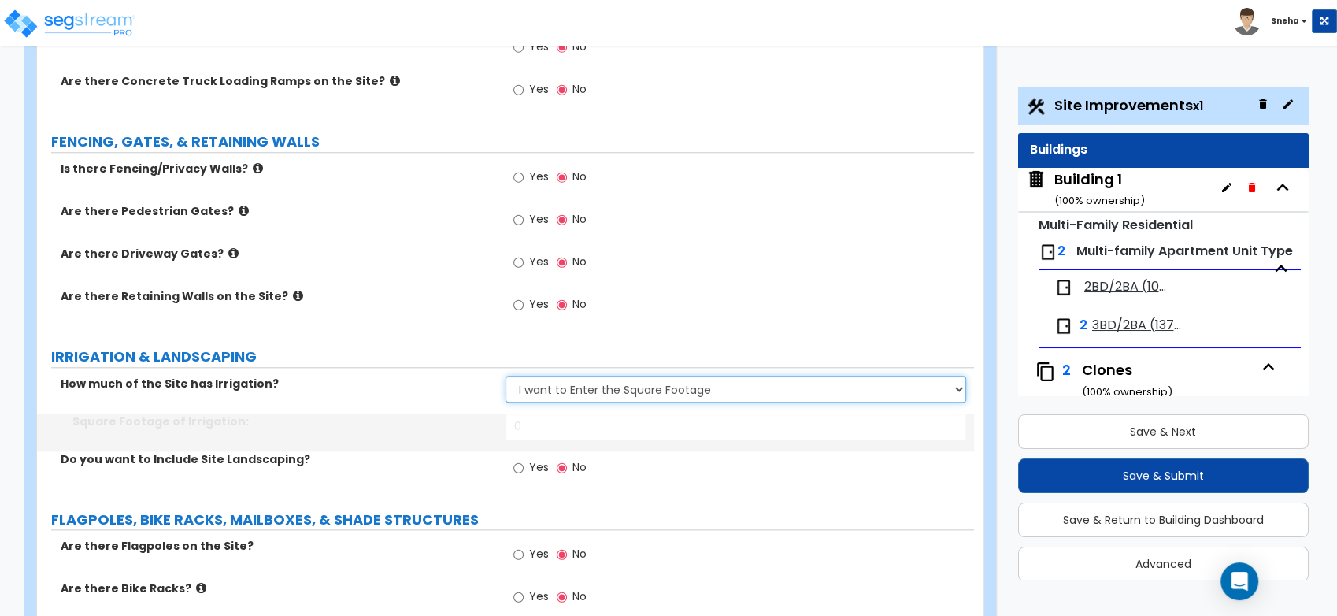
scroll to position [42, 0]
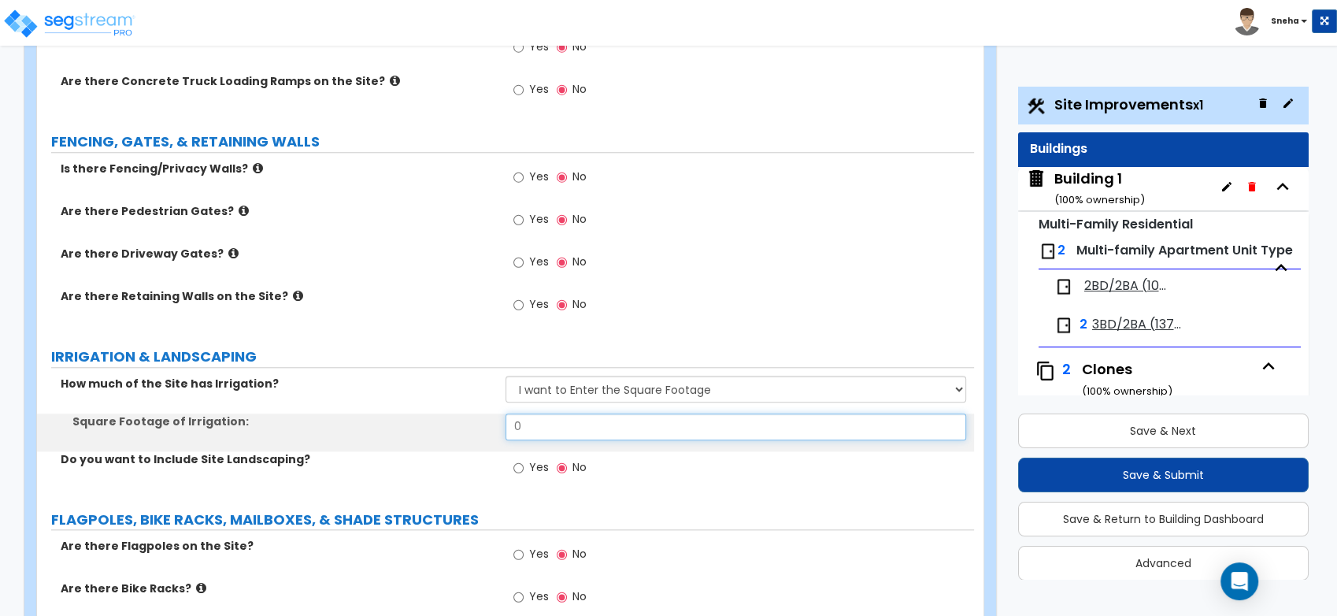
drag, startPoint x: 543, startPoint y: 412, endPoint x: 435, endPoint y: 406, distance: 107.3
click at [435, 413] on div "Square Footage of Irrigation: 0" at bounding box center [505, 432] width 937 height 38
type input "35"
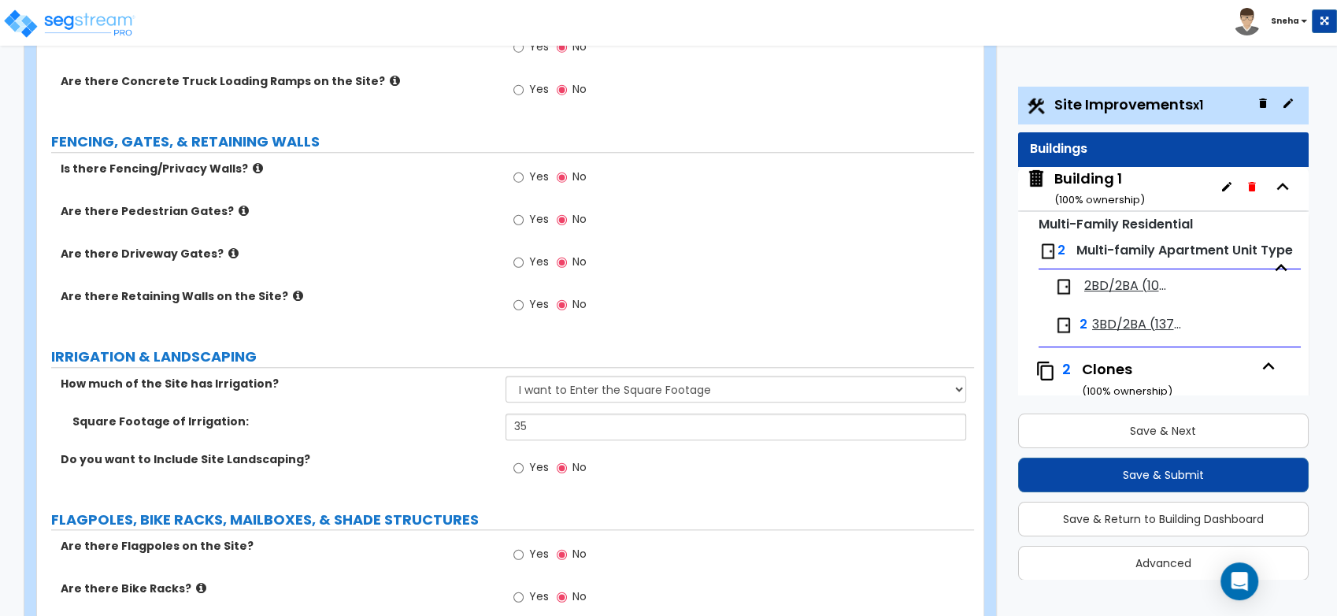
click at [435, 413] on label "Square Footage of Irrigation:" at bounding box center [282, 421] width 421 height 16
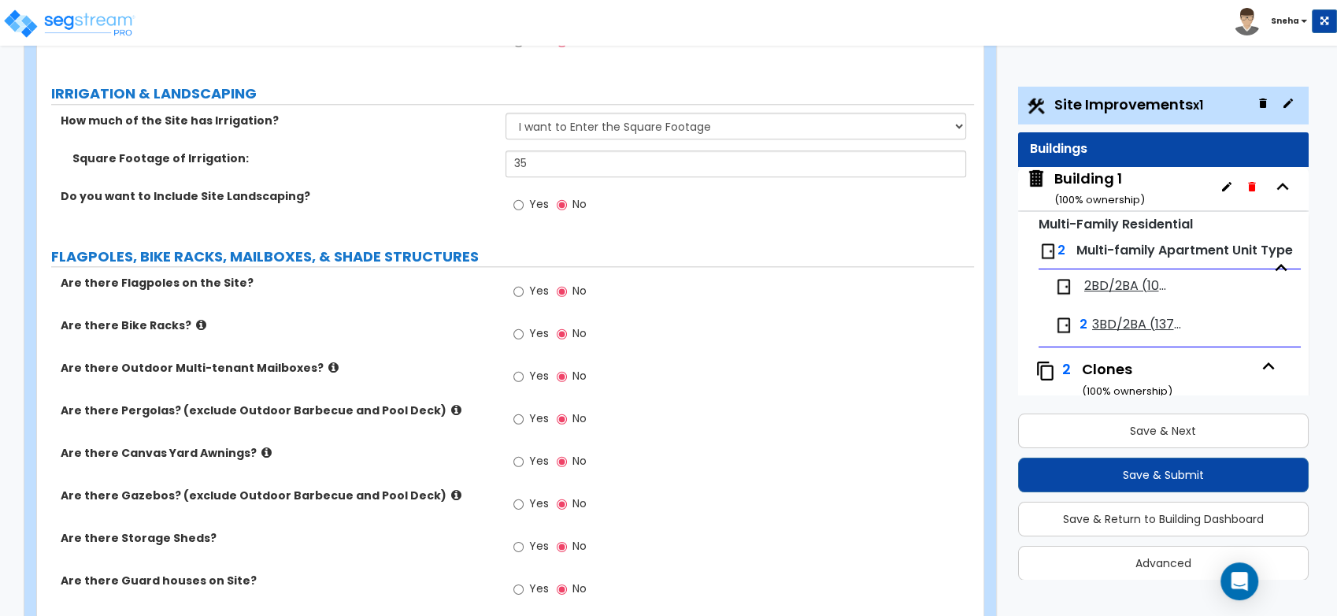
click at [532, 196] on span "Yes" at bounding box center [539, 204] width 20 height 16
click at [524, 196] on input "Yes" at bounding box center [518, 204] width 10 height 17
radio input "true"
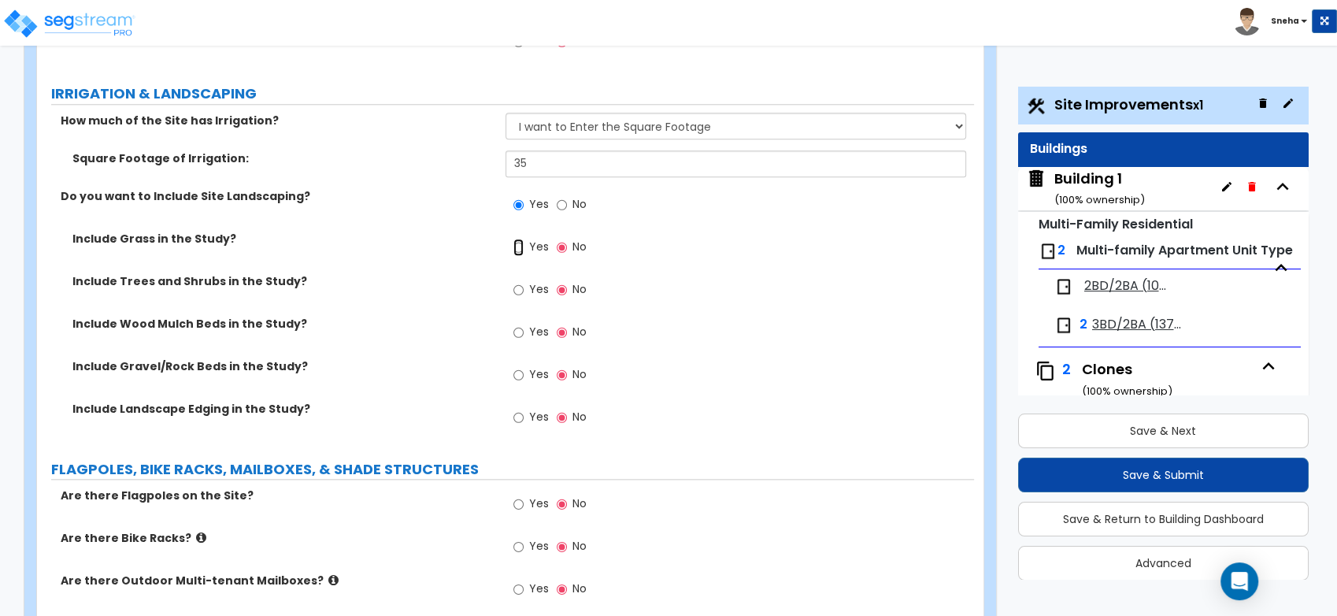
click at [522, 239] on input "Yes" at bounding box center [518, 247] width 10 height 17
radio input "true"
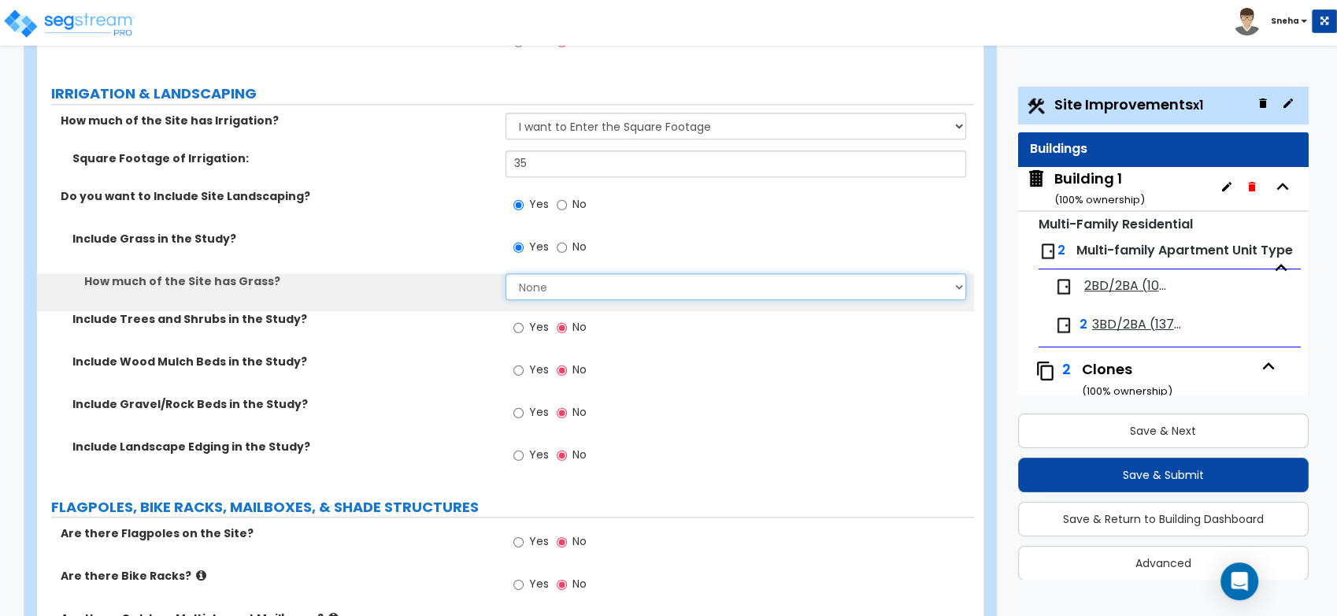
click at [543, 277] on select "None I want to Enter an Approximate Percentage I want to Enter the Square Foota…" at bounding box center [736, 286] width 461 height 27
select select "1"
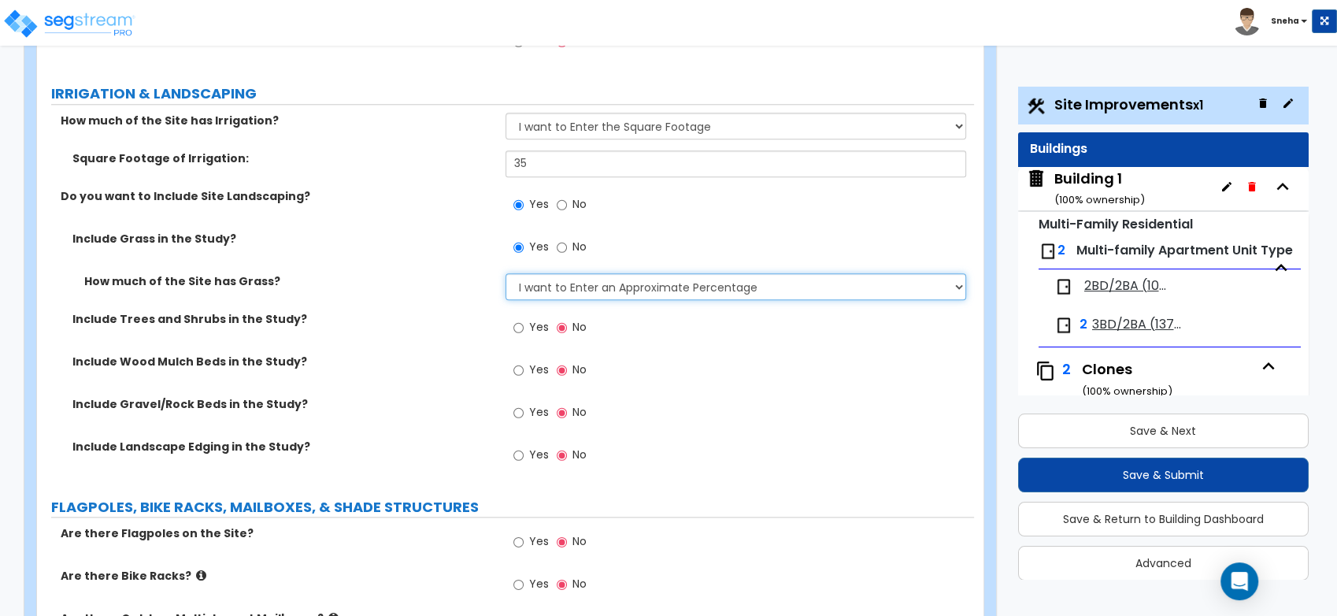
click at [506, 273] on select "None I want to Enter an Approximate Percentage I want to Enter the Square Foota…" at bounding box center [736, 286] width 461 height 27
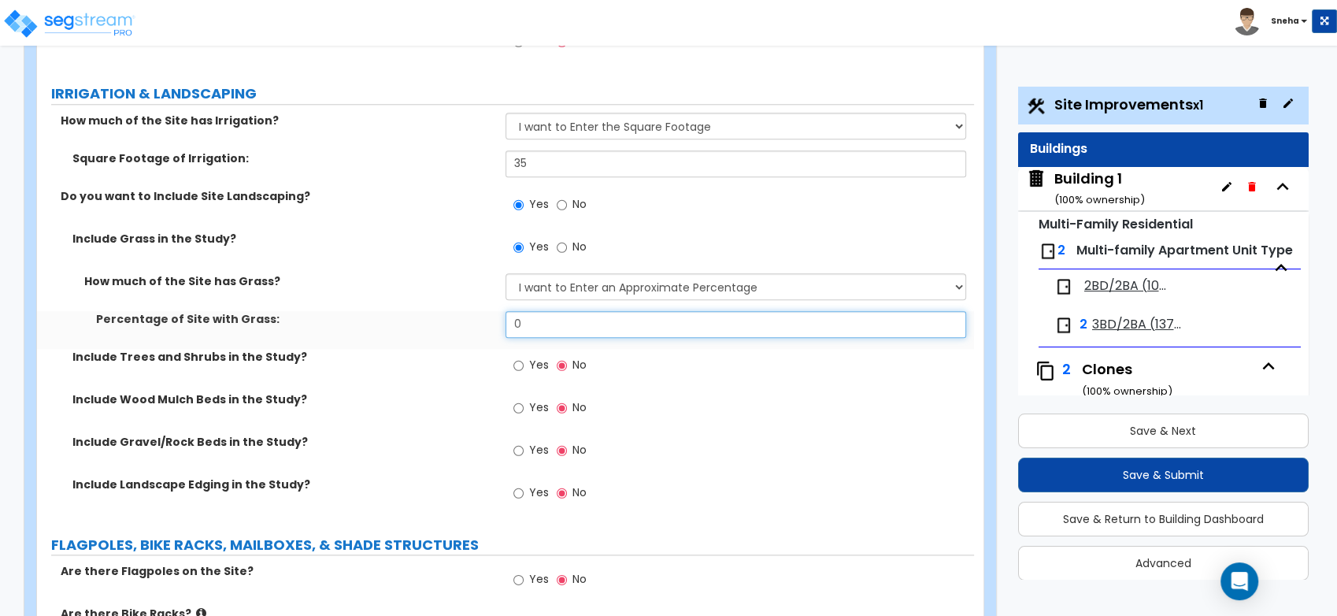
drag, startPoint x: 535, startPoint y: 316, endPoint x: 491, endPoint y: 316, distance: 44.9
click at [491, 316] on div "Percentage of Site with Grass: 0" at bounding box center [505, 330] width 937 height 38
type input "100"
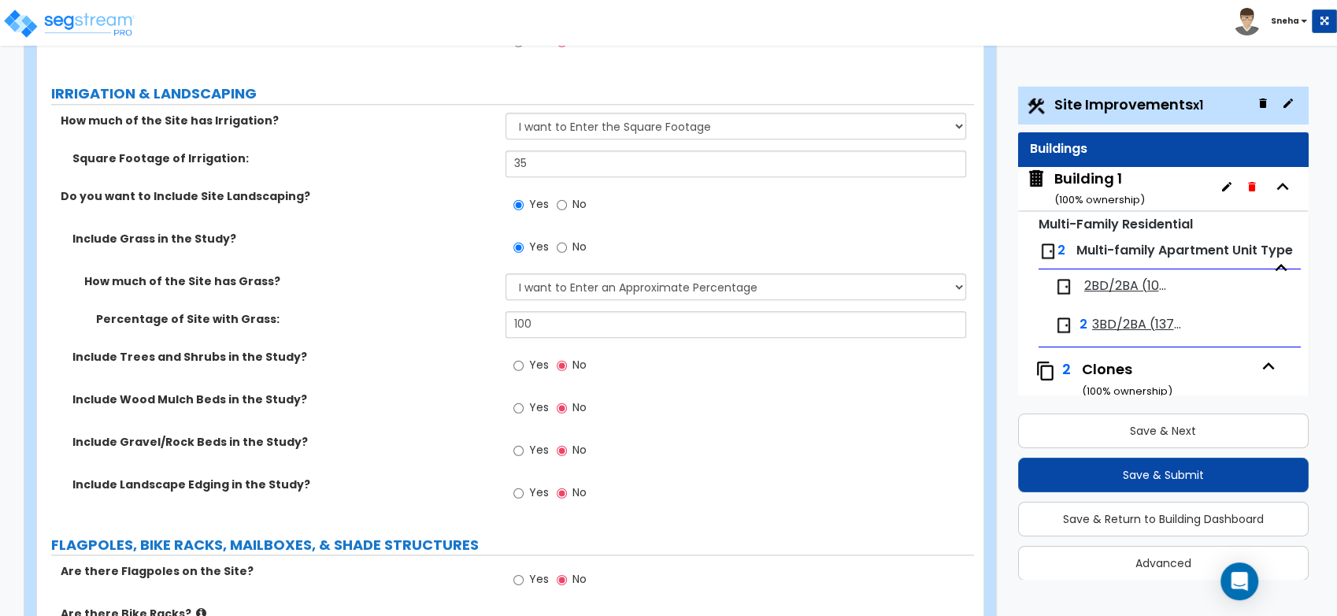
click at [461, 334] on div "Percentage of Site with Grass: 100" at bounding box center [505, 330] width 937 height 38
click at [340, 324] on div "Percentage of Site with Grass: 100" at bounding box center [505, 330] width 937 height 38
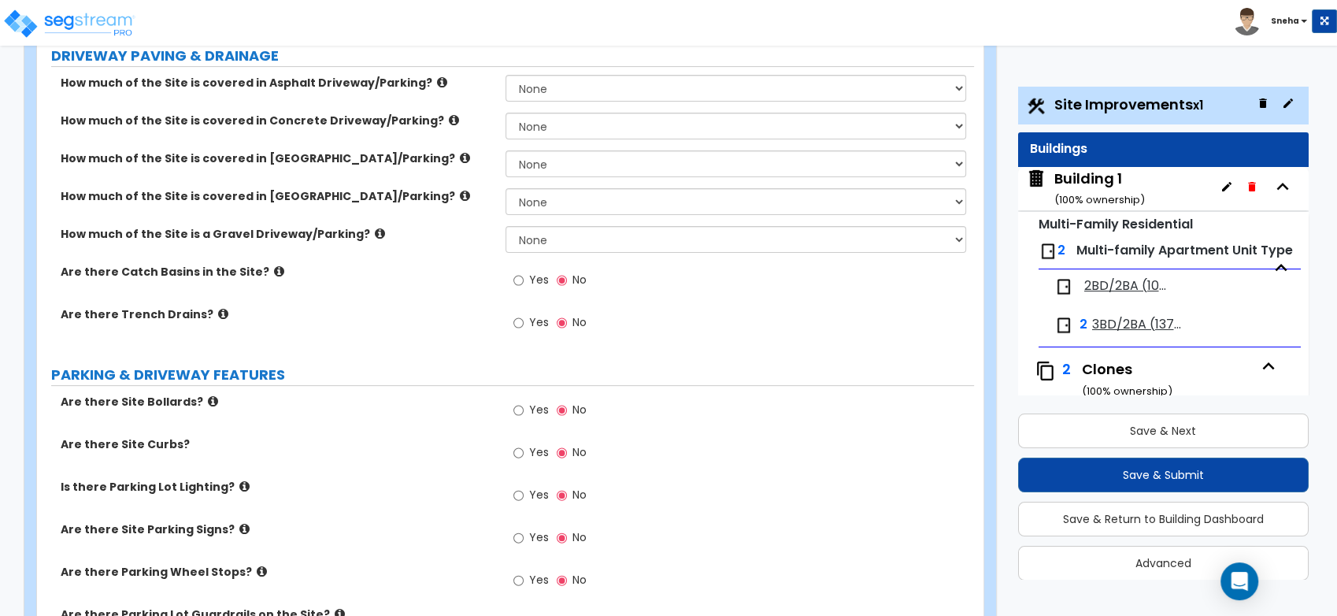
scroll to position [437, 0]
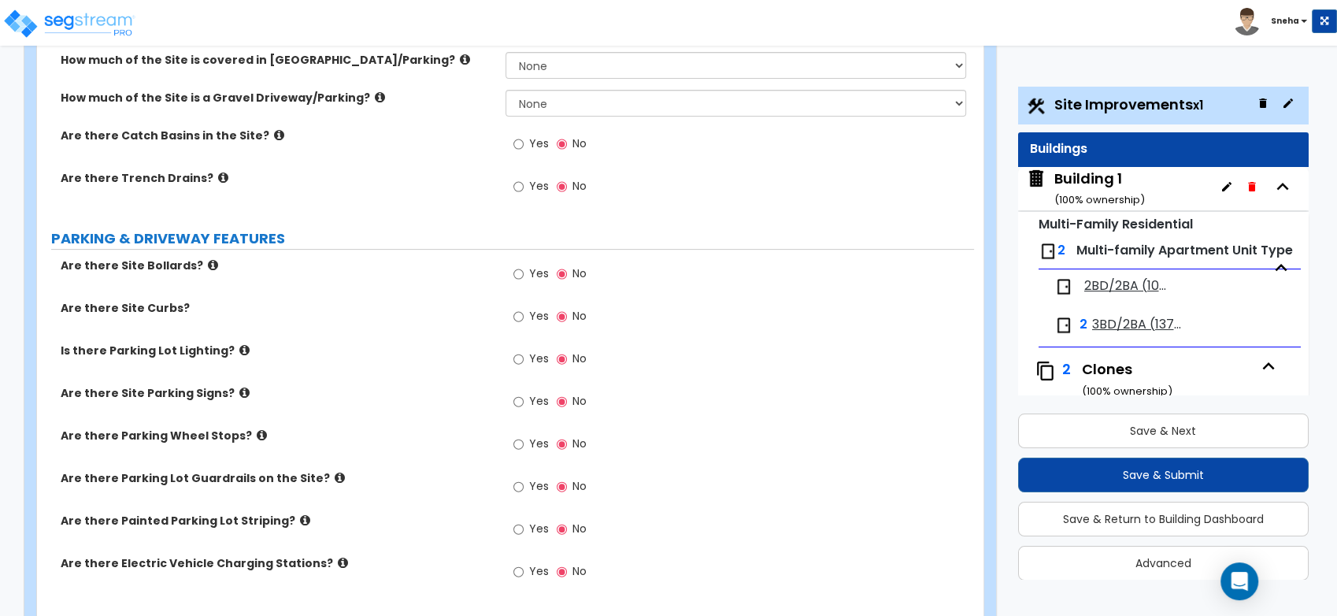
click at [534, 311] on span "Yes" at bounding box center [539, 316] width 20 height 16
click at [524, 311] on input "Yes" at bounding box center [518, 316] width 10 height 17
radio input "true"
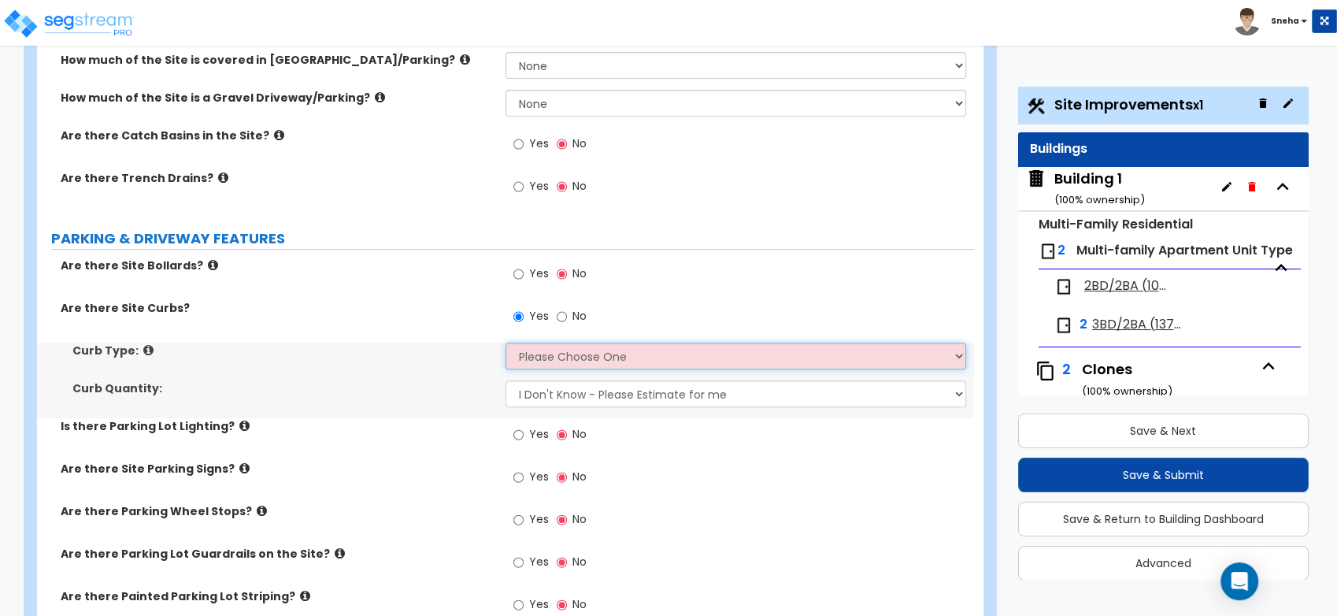
click at [529, 360] on select "Please Choose One Curb (Only) Curb & Gutter Asphalt Berm" at bounding box center [736, 356] width 461 height 27
select select "1"
click at [506, 343] on select "Please Choose One Curb (Only) Curb & Gutter Asphalt Berm" at bounding box center [736, 356] width 461 height 27
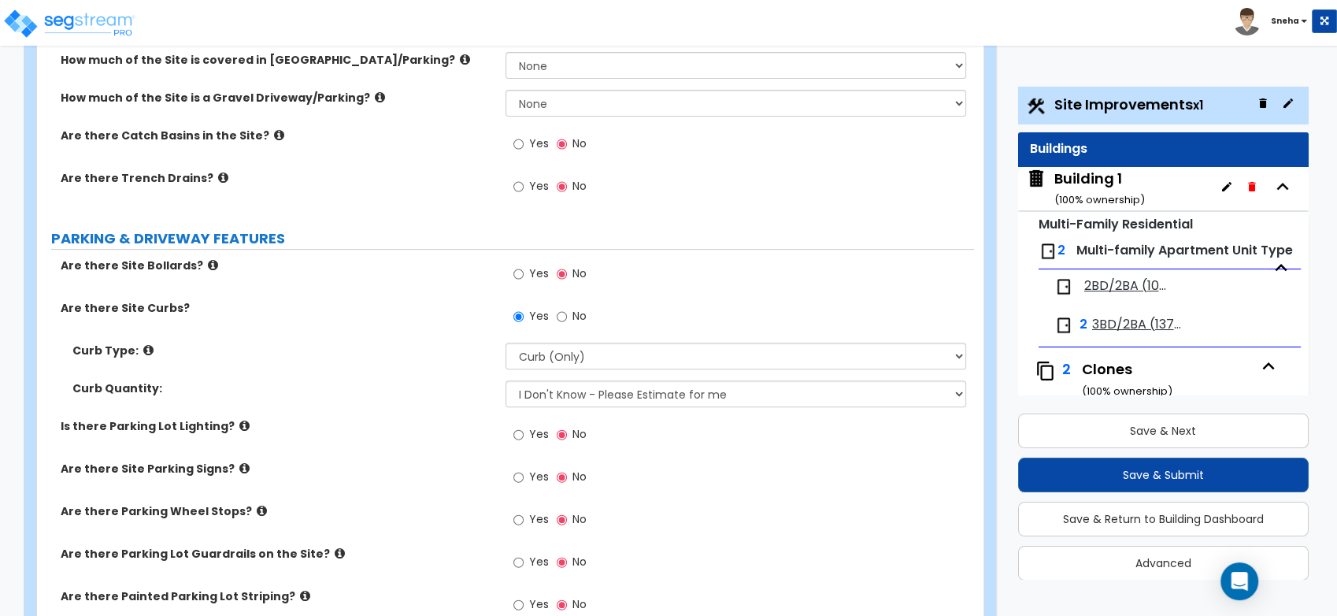
click at [422, 384] on label "Curb Quantity:" at bounding box center [282, 388] width 421 height 16
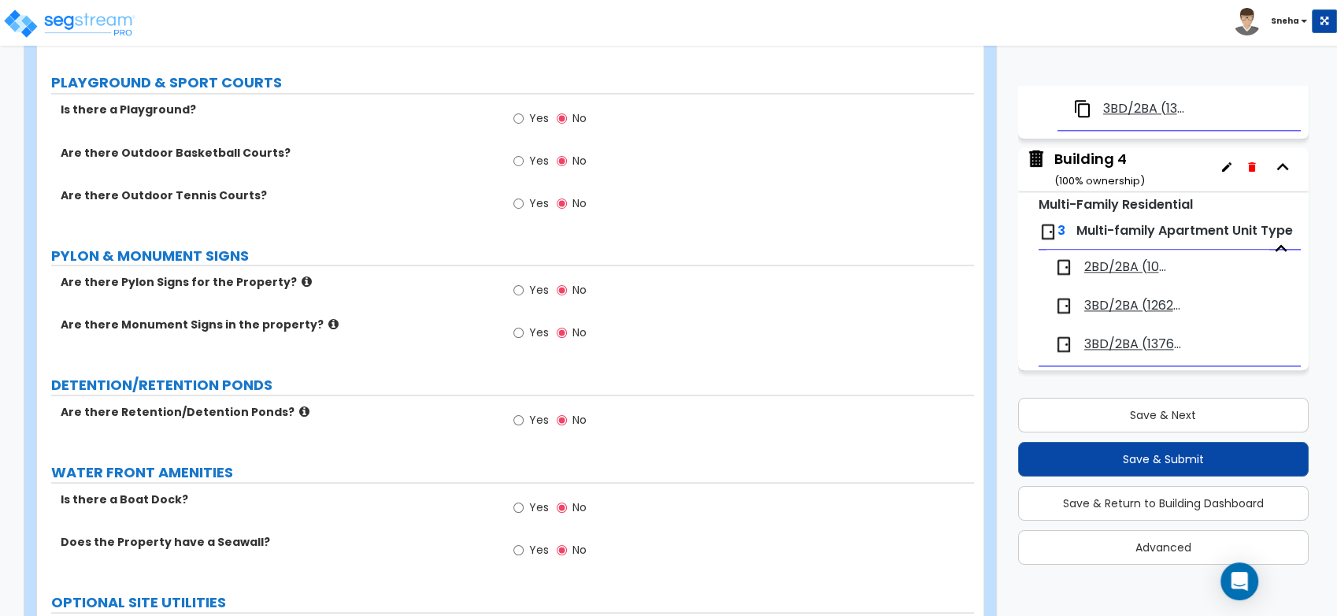
scroll to position [3120, 0]
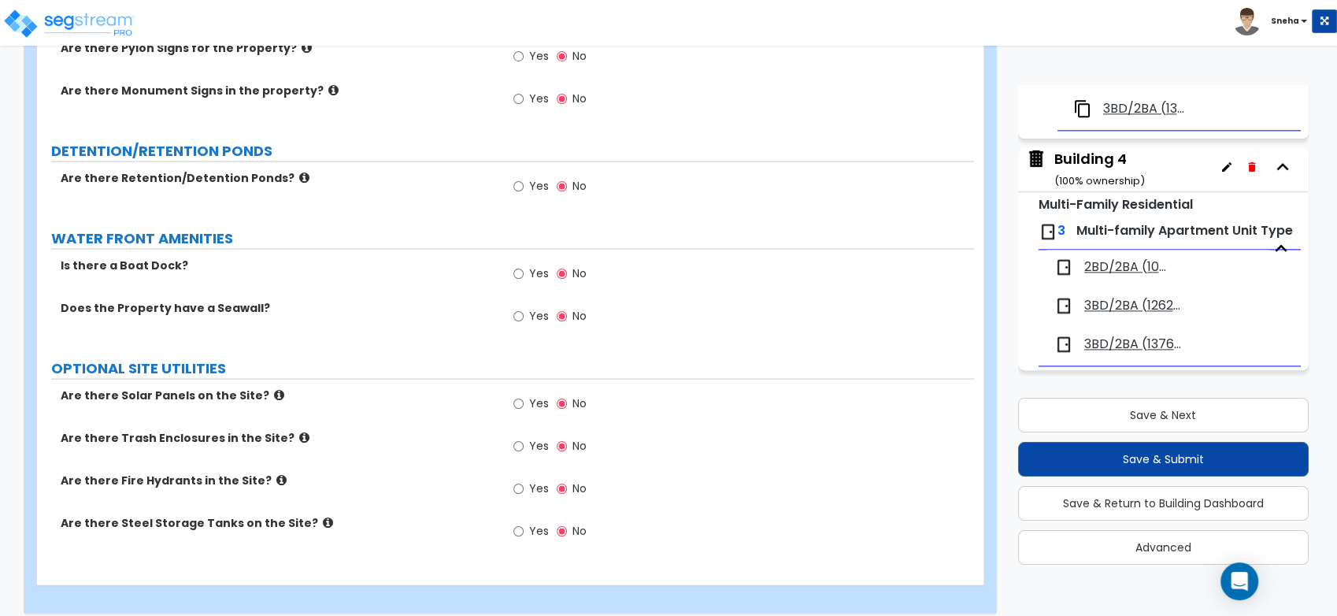
click at [528, 435] on label "Yes" at bounding box center [530, 448] width 35 height 27
click at [524, 438] on input "Yes" at bounding box center [518, 446] width 10 height 17
radio input "true"
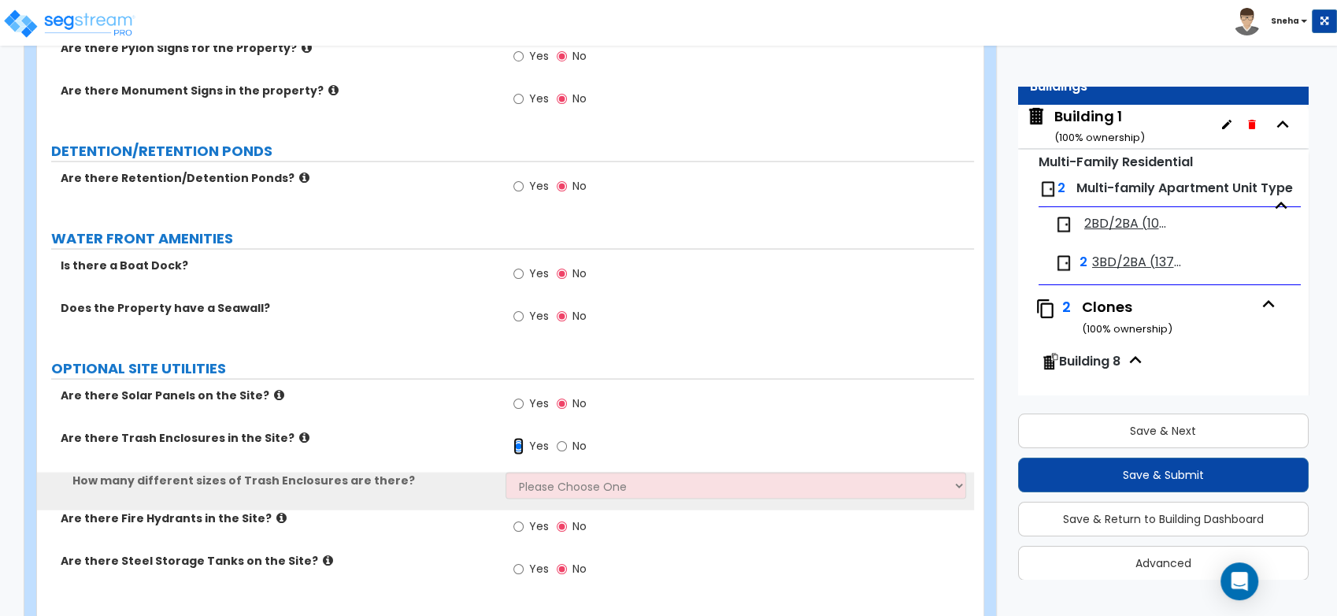
scroll to position [0, 0]
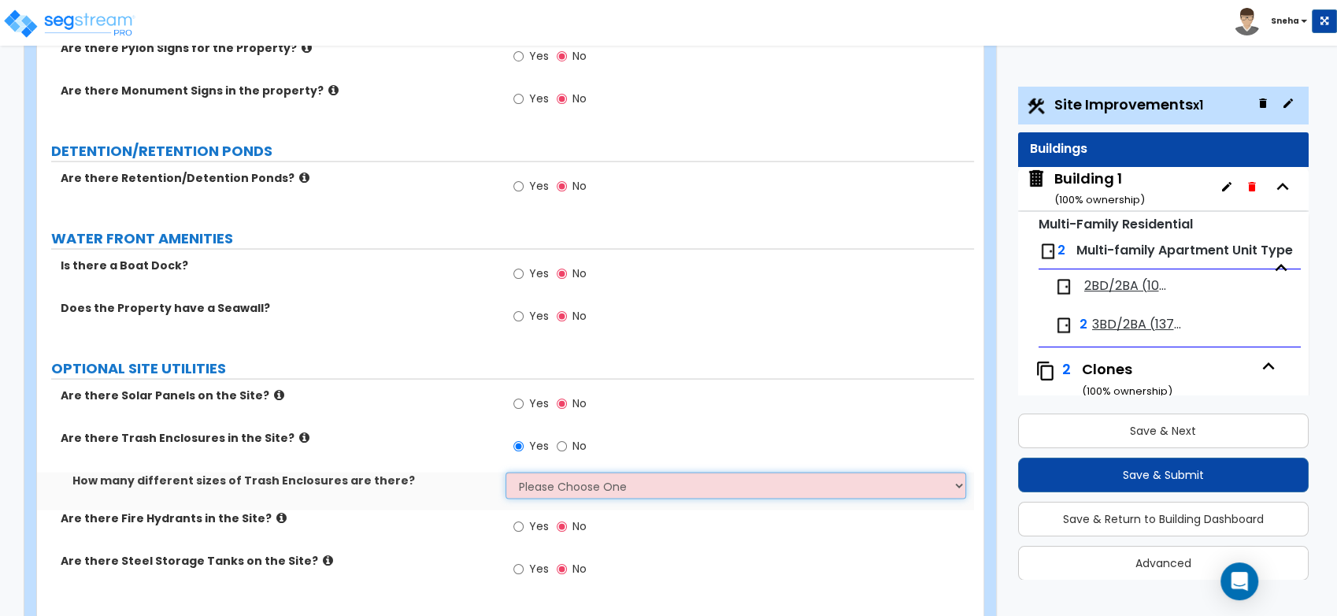
click at [558, 480] on select "Please Choose One 1 2 3" at bounding box center [736, 485] width 461 height 27
select select "1"
click at [506, 472] on select "Please Choose One 1 2 3" at bounding box center [736, 485] width 461 height 27
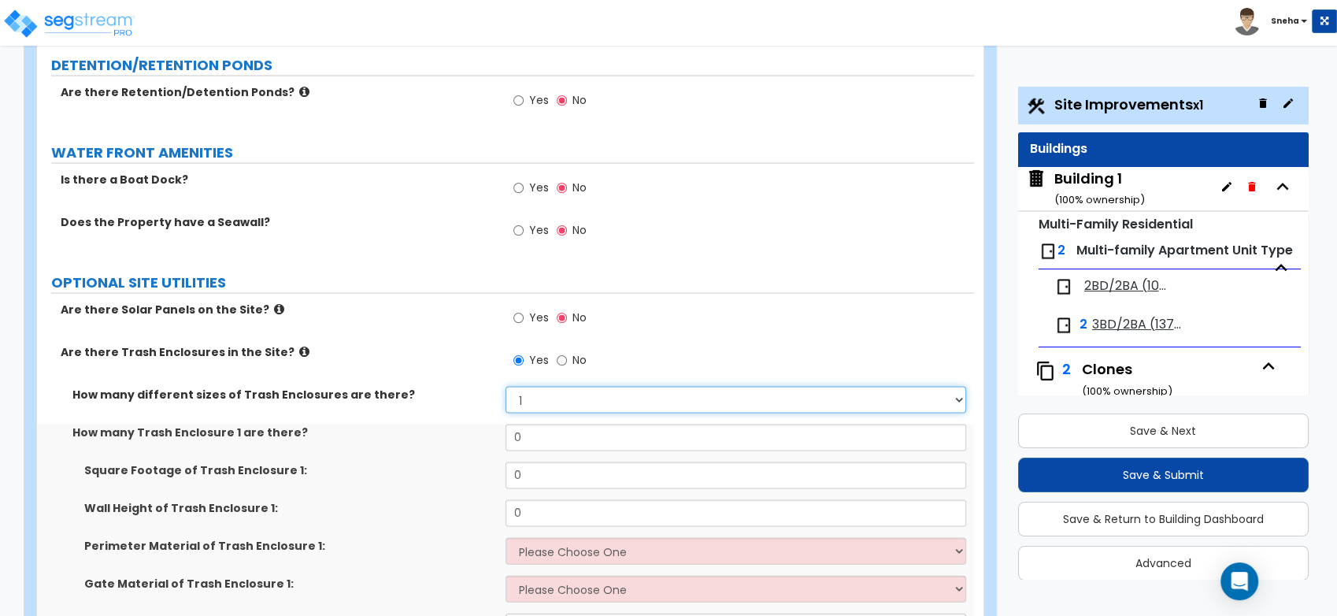
scroll to position [3385, 0]
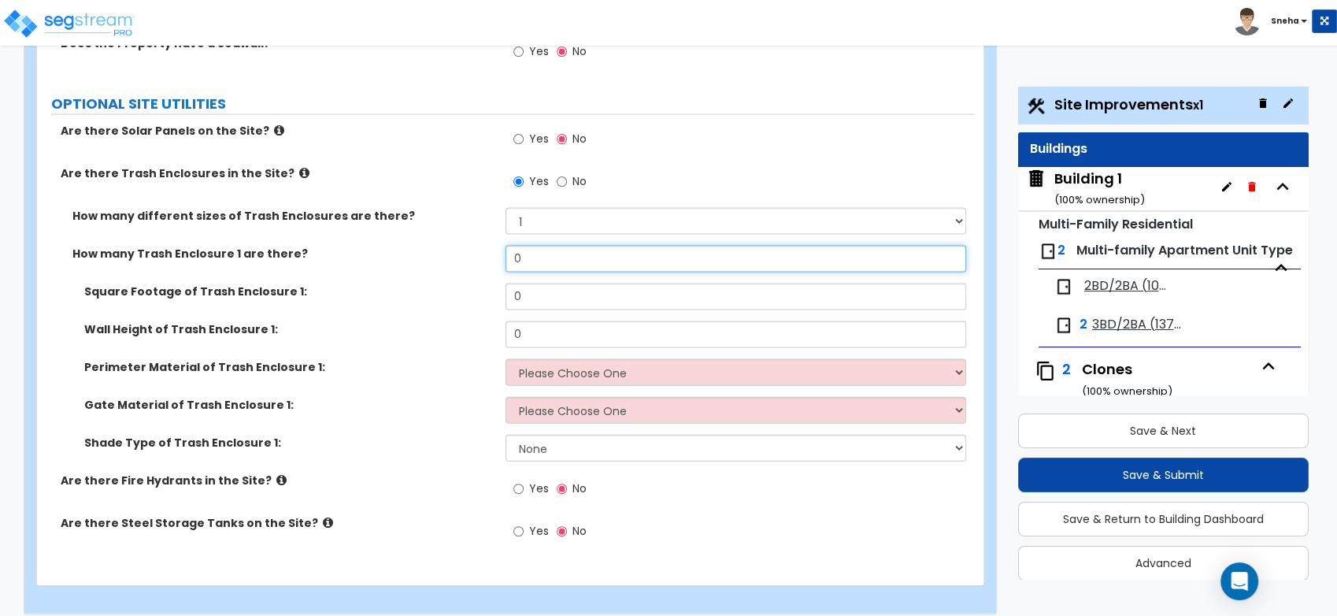
drag, startPoint x: 542, startPoint y: 234, endPoint x: 467, endPoint y: 235, distance: 74.8
click at [467, 246] on div "How many Trash Enclosure 1 are there? 0" at bounding box center [505, 265] width 937 height 38
type input "3"
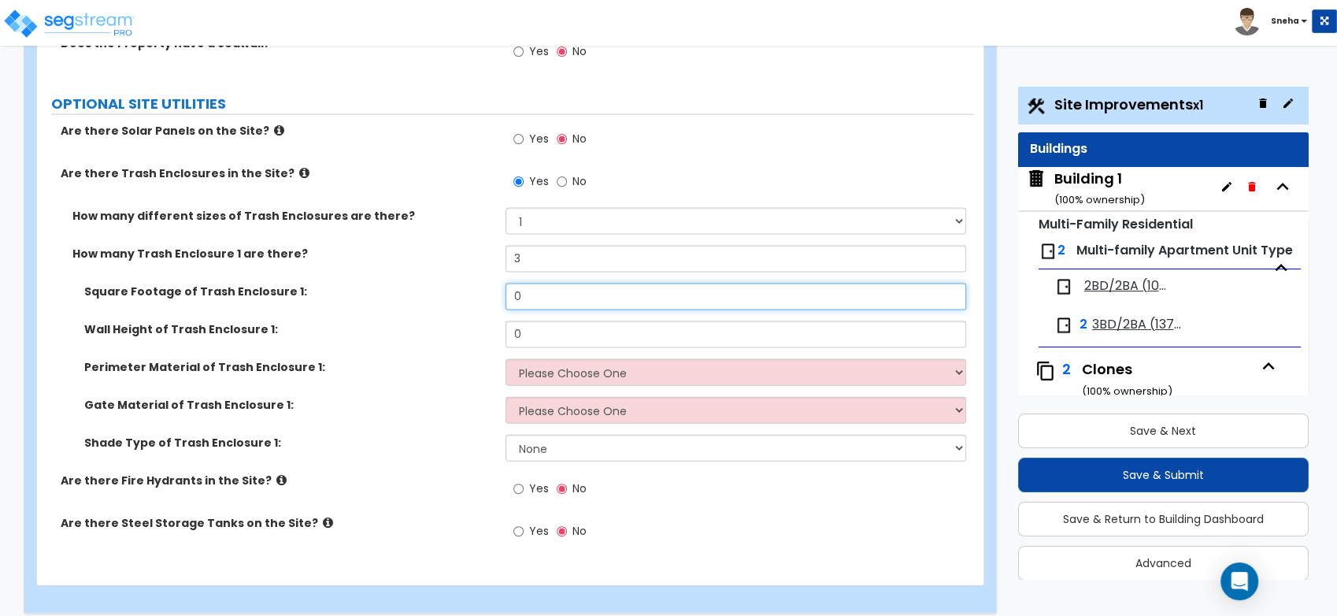
drag, startPoint x: 533, startPoint y: 280, endPoint x: 493, endPoint y: 283, distance: 40.2
click at [493, 283] on div "Square Footage of Trash Enclosure 1: 0" at bounding box center [505, 302] width 937 height 38
type input "140"
drag, startPoint x: 562, startPoint y: 328, endPoint x: 495, endPoint y: 328, distance: 66.9
click at [495, 328] on div "Wall Height of Trash Enclosure 1: 0" at bounding box center [505, 340] width 937 height 38
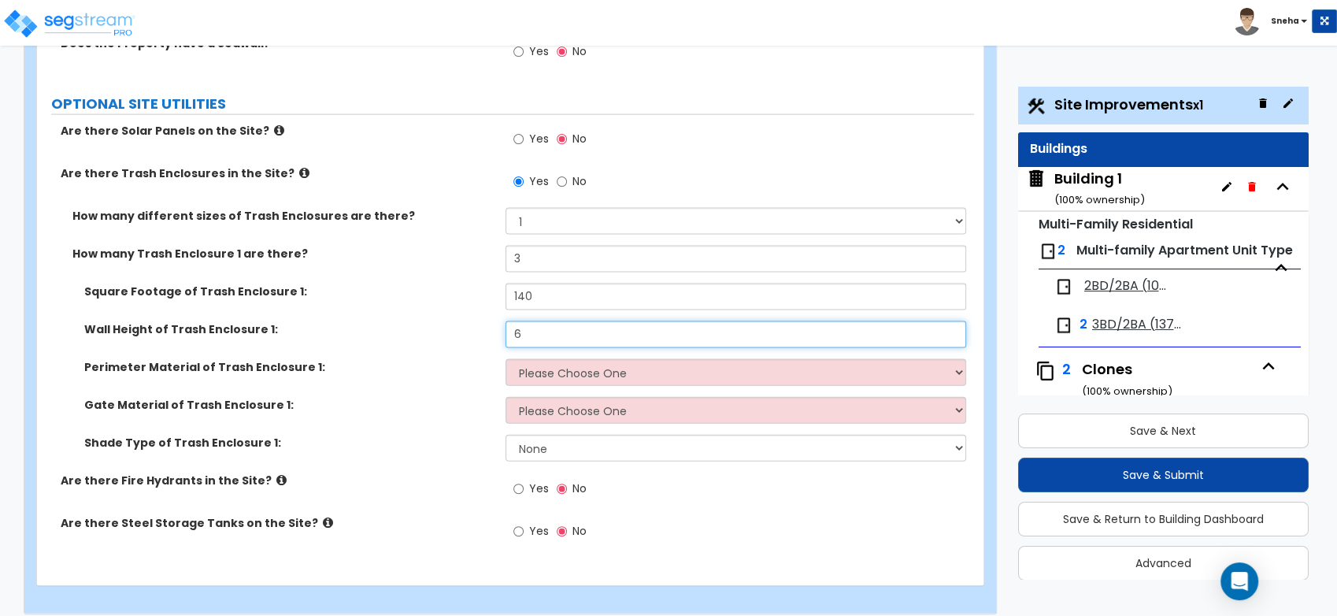
type input "6"
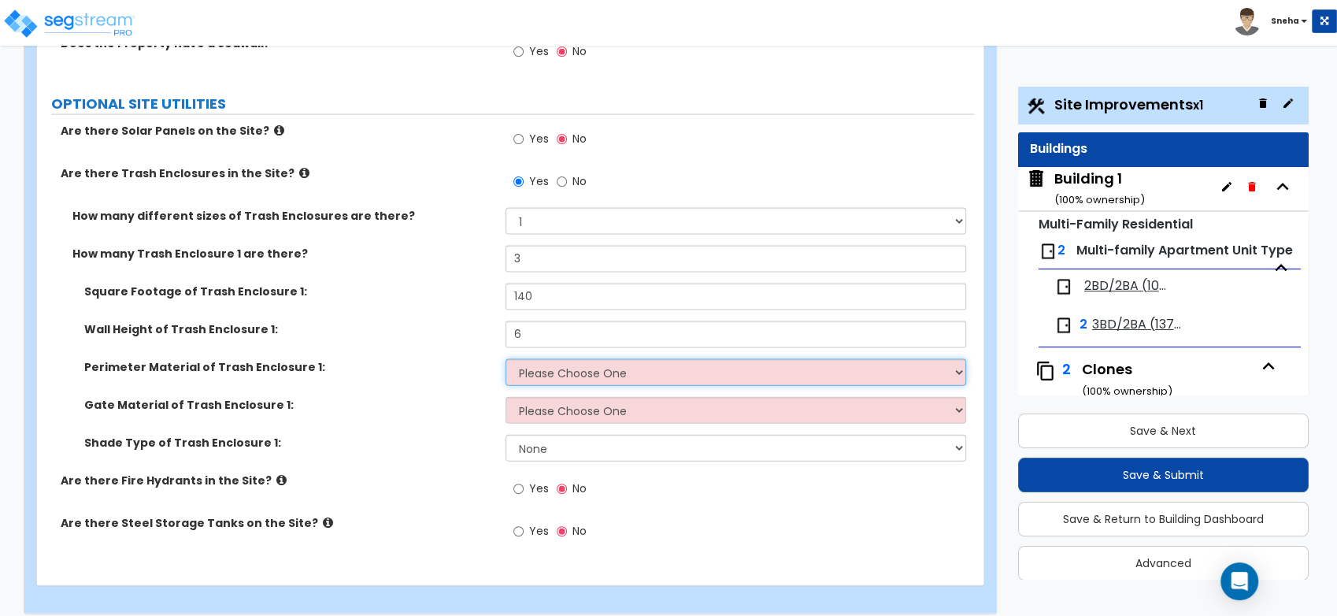
click at [595, 359] on select "Please Choose One Chain Link Wood Metal CMU" at bounding box center [736, 372] width 461 height 27
select select "2"
click at [506, 359] on select "Please Choose One Chain Link Wood Metal CMU" at bounding box center [736, 372] width 461 height 27
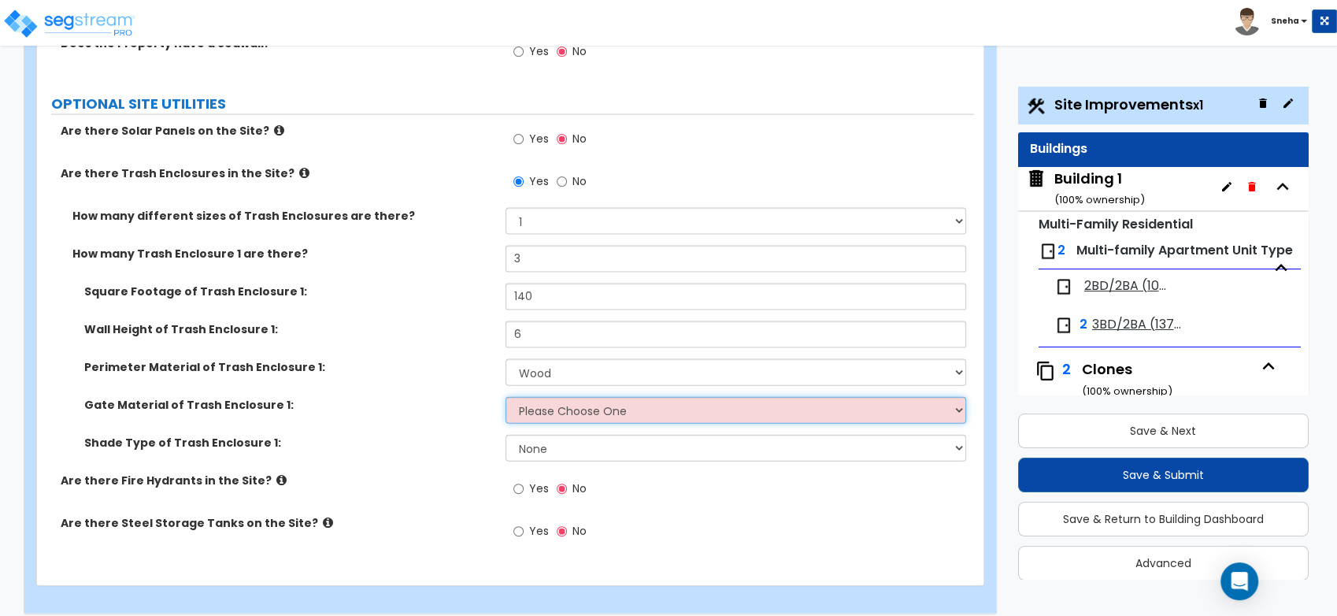
click at [558, 403] on select "Please Choose One Wood Metal" at bounding box center [736, 410] width 461 height 27
select select "1"
click at [506, 397] on select "Please Choose One Wood Metal" at bounding box center [736, 410] width 461 height 27
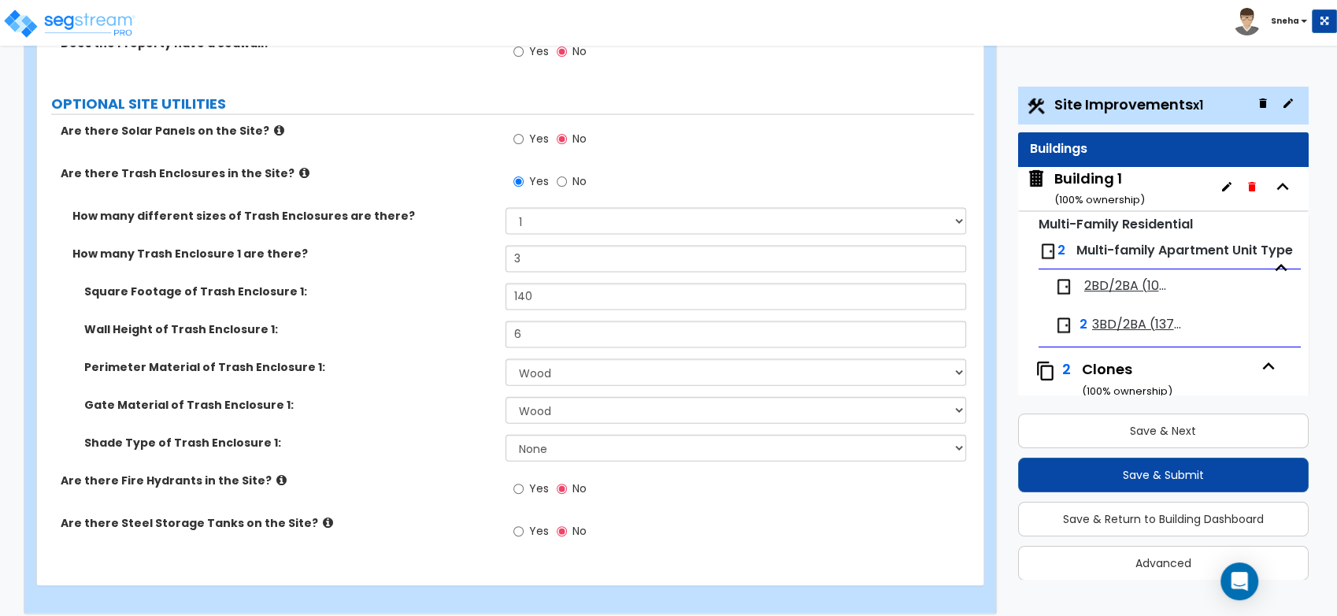
click at [472, 406] on div "Gate Material of Trash Enclosure 1: Please Choose One Wood Metal" at bounding box center [505, 416] width 937 height 38
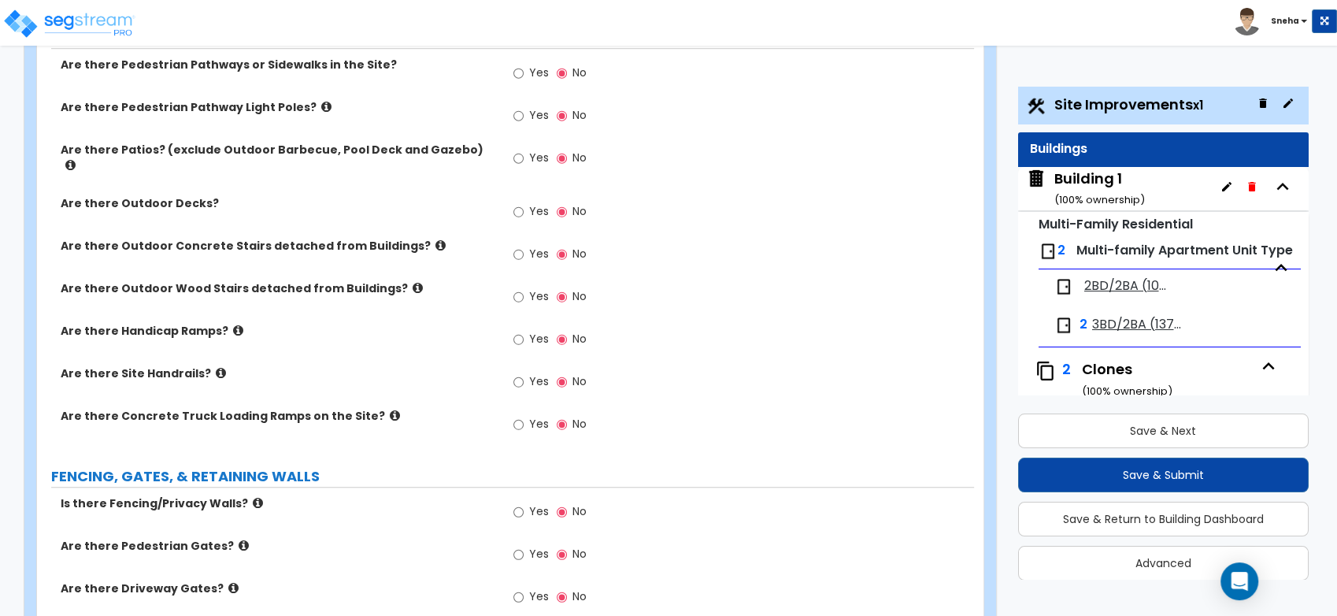
scroll to position [1110, 0]
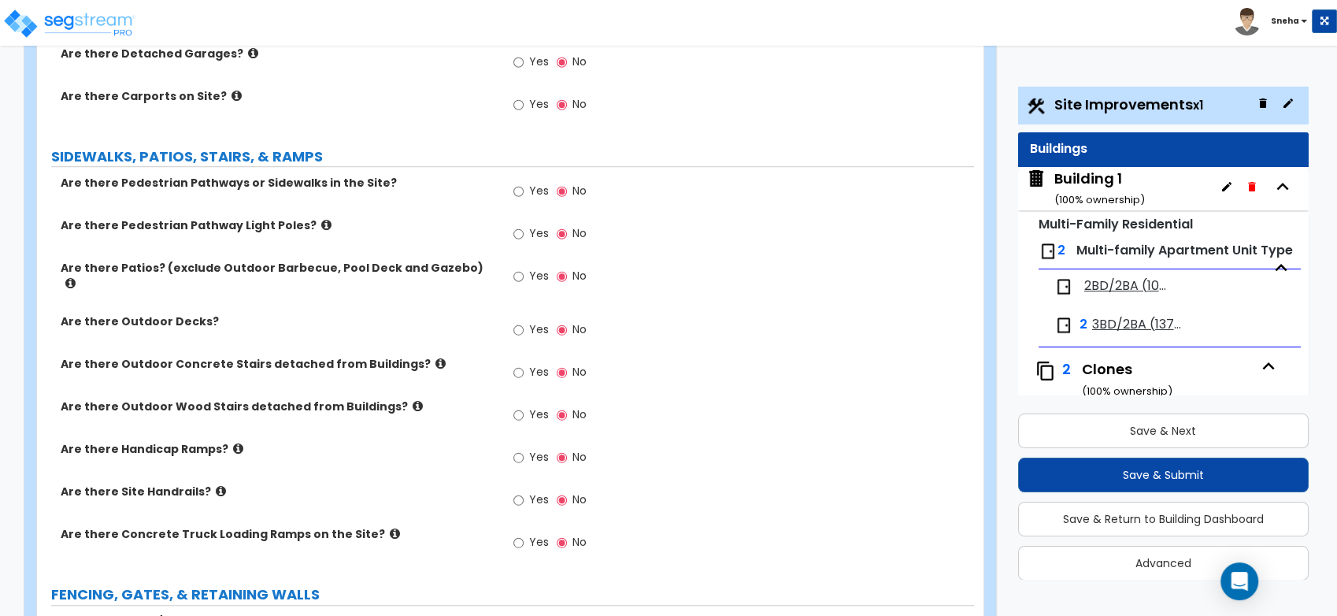
click at [529, 187] on span "Yes" at bounding box center [539, 191] width 20 height 16
click at [524, 187] on input "Yes" at bounding box center [518, 191] width 10 height 17
radio input "true"
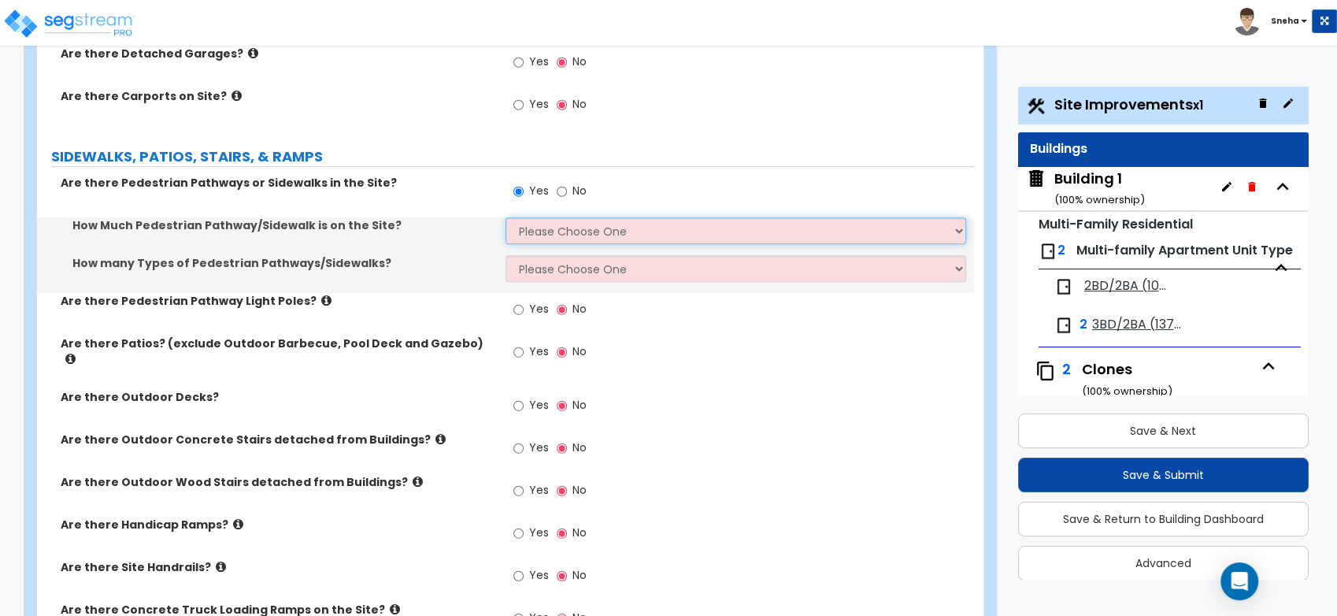
click at [542, 237] on select "Please Choose One I Don't Know, Please Estimate For Me Enter Linear Footage" at bounding box center [736, 230] width 461 height 27
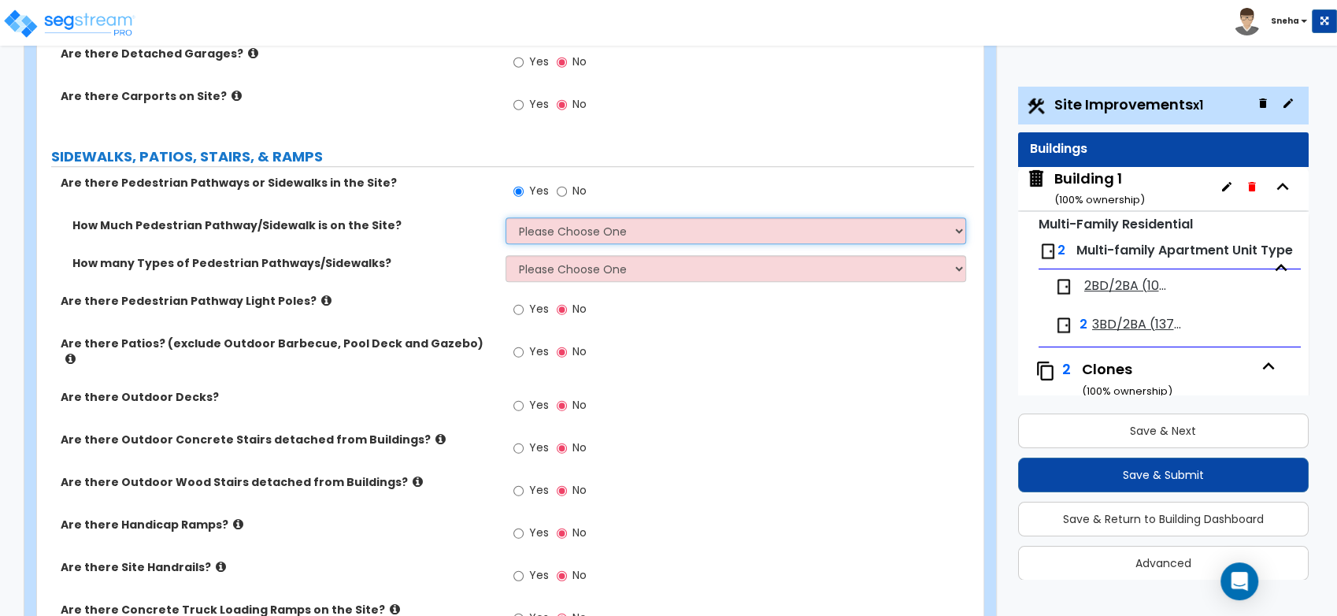
select select "1"
click at [506, 217] on select "Please Choose One I Don't Know, Please Estimate For Me Enter Linear Footage" at bounding box center [736, 230] width 461 height 27
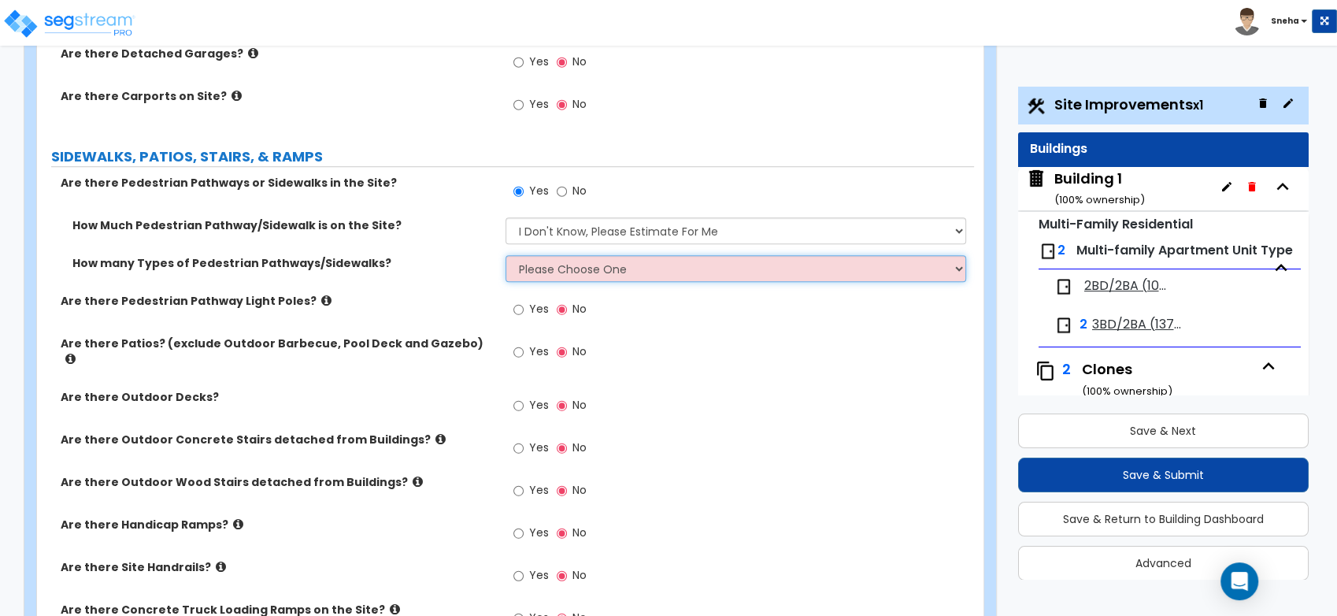
click at [549, 270] on select "Please Choose One 1 2 3" at bounding box center [736, 268] width 461 height 27
select select "1"
click at [506, 255] on select "Please Choose One 1 2 3" at bounding box center [736, 268] width 461 height 27
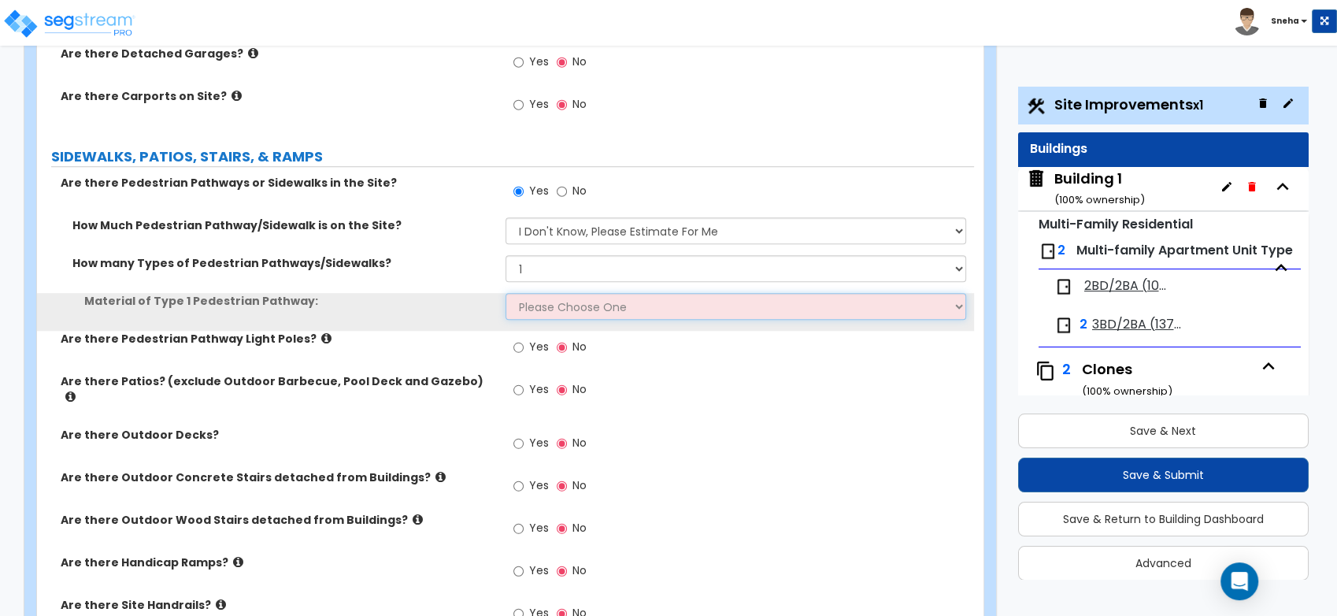
click at [535, 306] on select "Please Choose One Bare Concrete Stamped Concrete Brick Pavers Stone Pavers Wood…" at bounding box center [736, 306] width 461 height 27
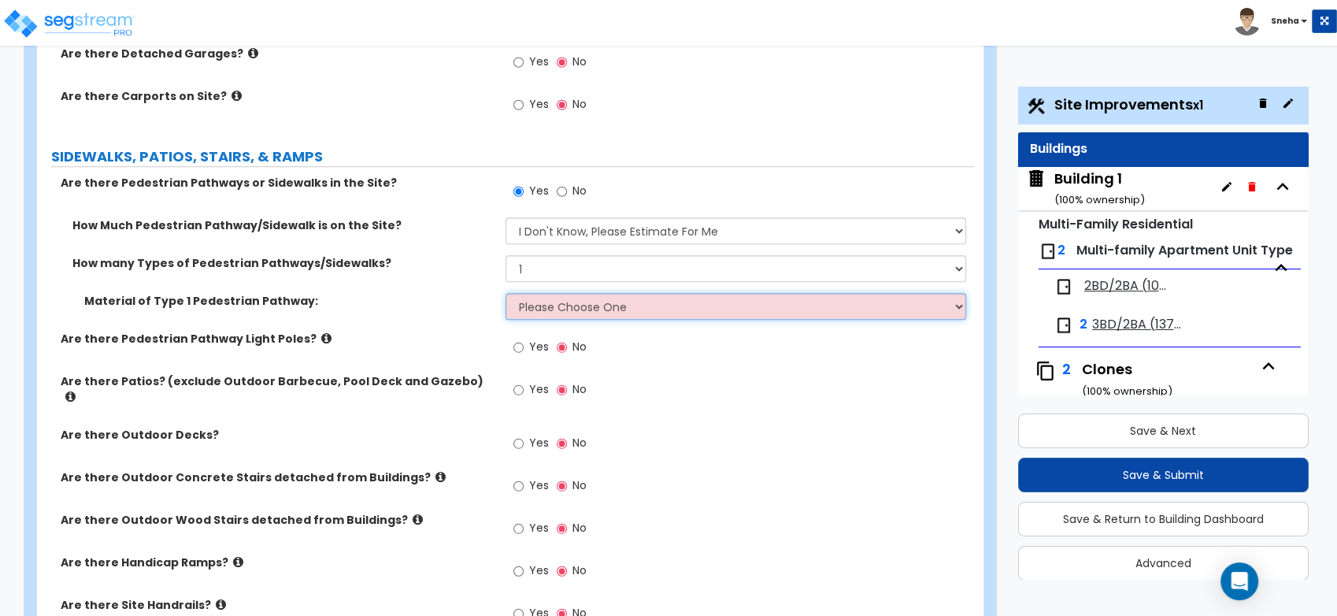
select select "1"
click at [506, 293] on select "Please Choose One Bare Concrete Stamped Concrete Brick Pavers Stone Pavers Wood…" at bounding box center [736, 306] width 461 height 27
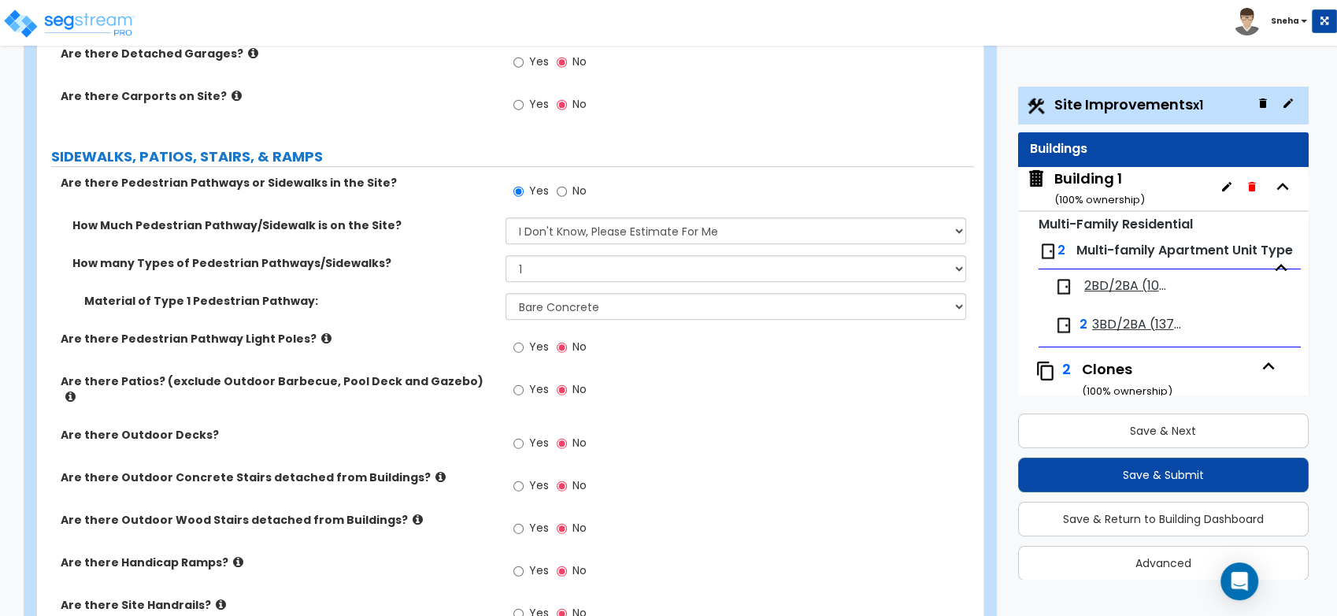
click at [449, 306] on label "Material of Type 1 Pedestrian Pathway:" at bounding box center [288, 301] width 409 height 16
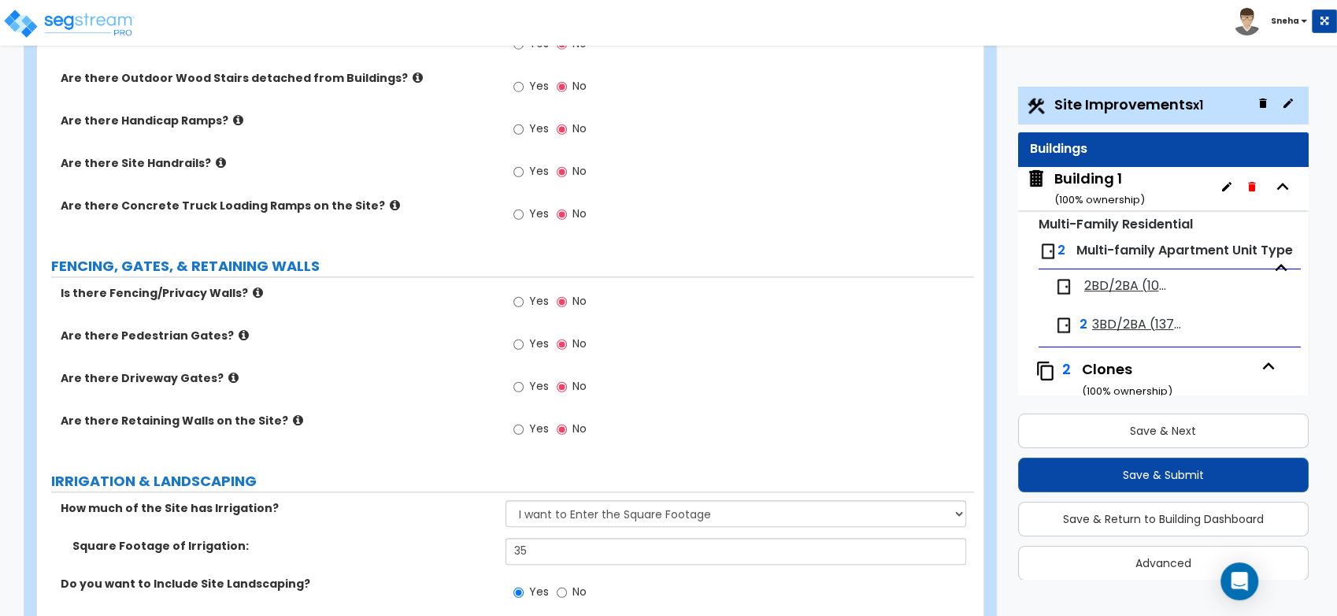
scroll to position [1635, 0]
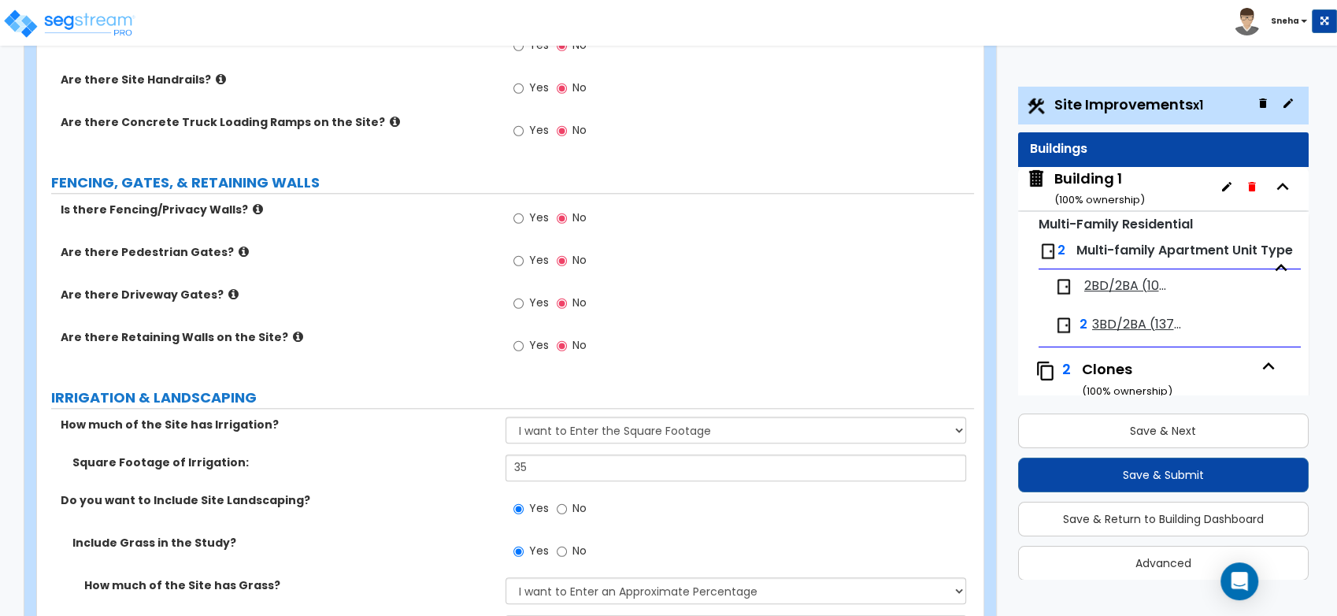
click at [524, 206] on label "Yes" at bounding box center [530, 219] width 35 height 27
click at [524, 209] on input "Yes" at bounding box center [518, 217] width 10 height 17
radio input "true"
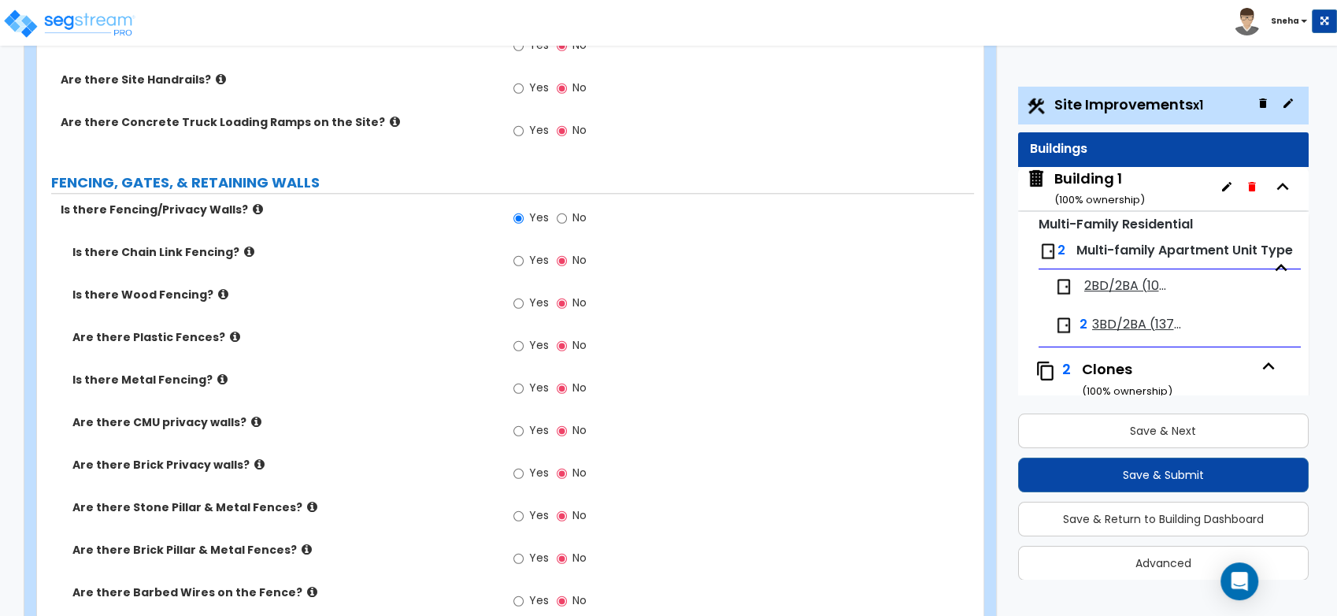
click at [532, 380] on span "Yes" at bounding box center [539, 388] width 20 height 16
click at [524, 380] on input "Yes" at bounding box center [518, 388] width 10 height 17
radio input "true"
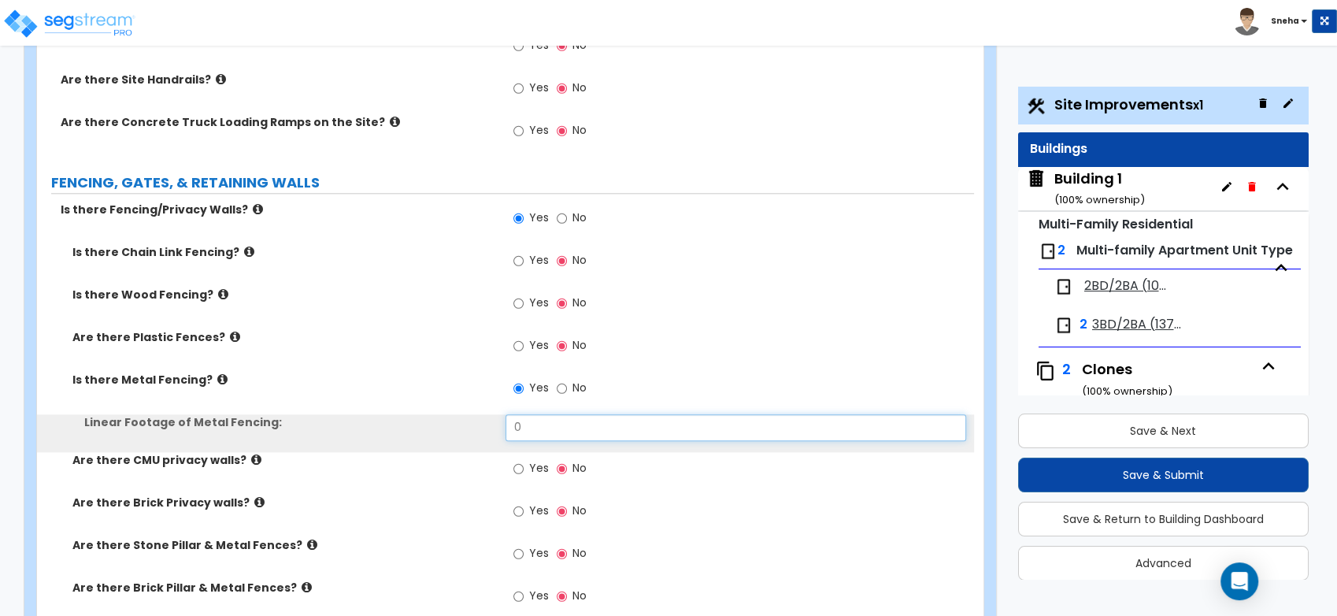
drag, startPoint x: 541, startPoint y: 409, endPoint x: 467, endPoint y: 421, distance: 74.8
click at [467, 421] on div "Linear Footage of Metal Fencing: 0" at bounding box center [505, 433] width 937 height 38
type input "1,723"
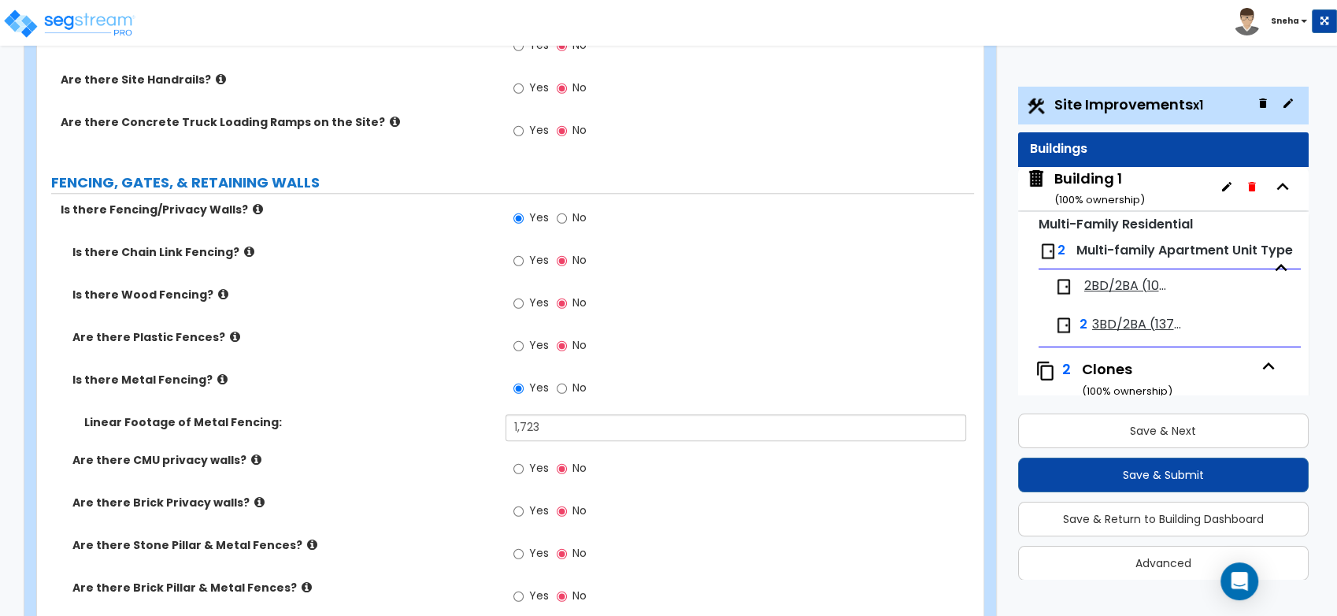
click at [543, 295] on span "Yes" at bounding box center [539, 303] width 20 height 16
click at [524, 295] on input "Yes" at bounding box center [518, 303] width 10 height 17
radio input "true"
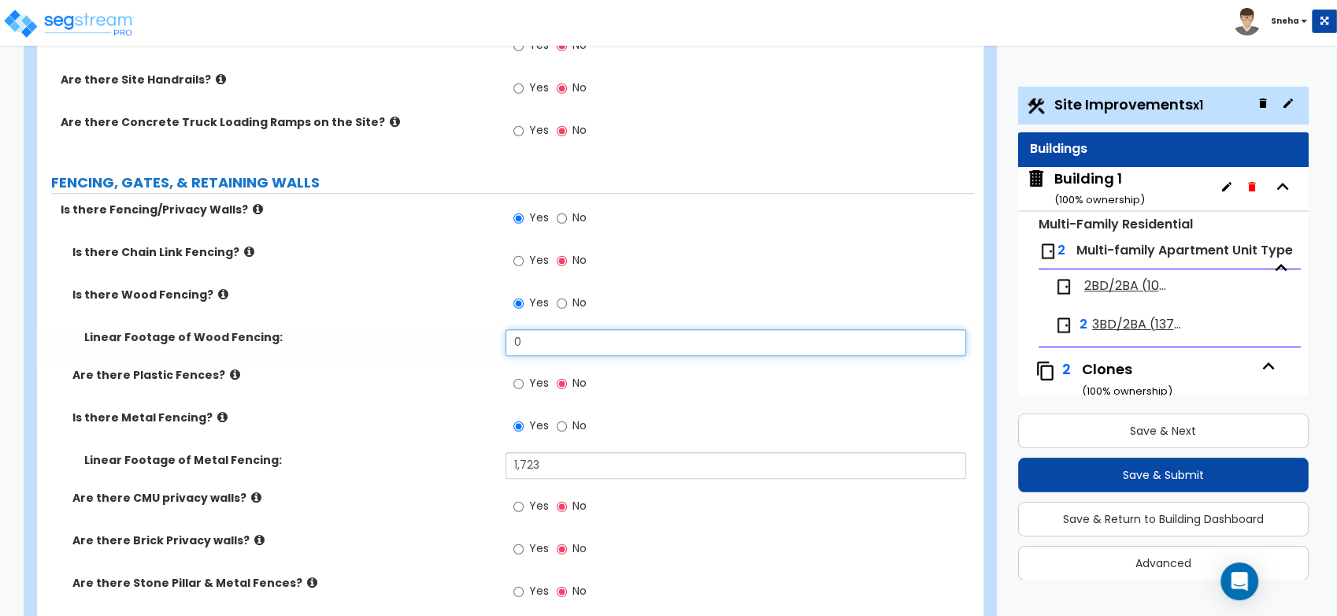
drag, startPoint x: 529, startPoint y: 329, endPoint x: 428, endPoint y: 347, distance: 103.2
click at [428, 347] on div "Linear Footage of Wood Fencing: 0" at bounding box center [505, 348] width 937 height 38
type input "292"
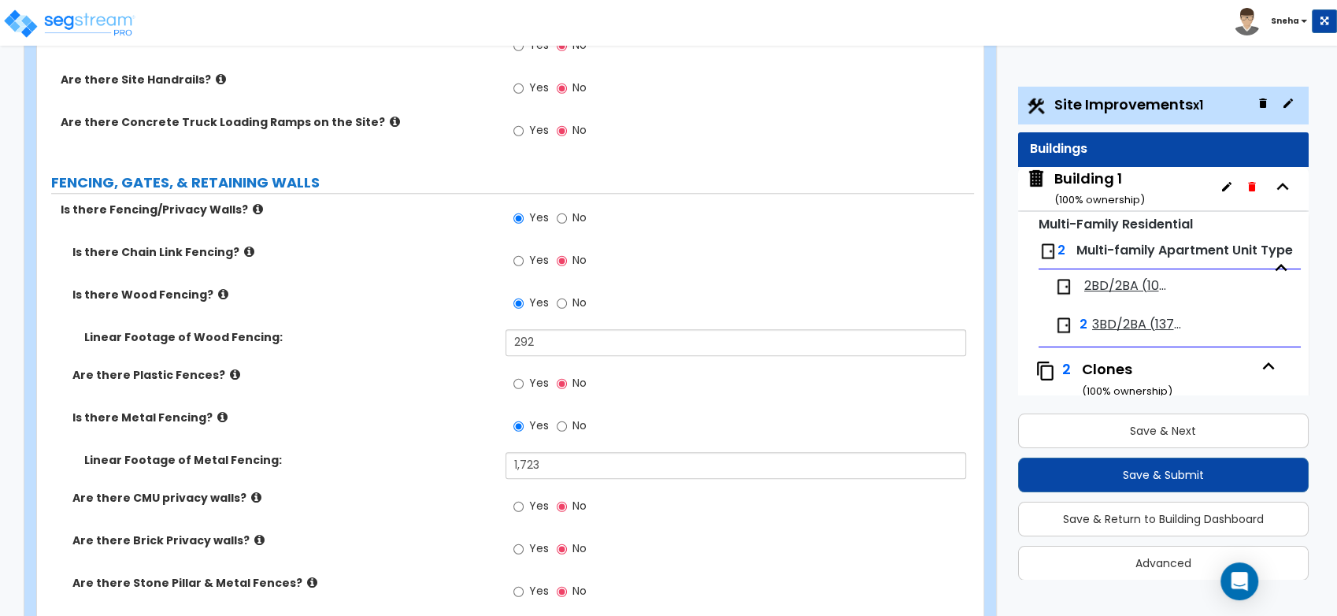
click at [428, 348] on div "Linear Footage of Wood Fencing: 292" at bounding box center [505, 348] width 937 height 38
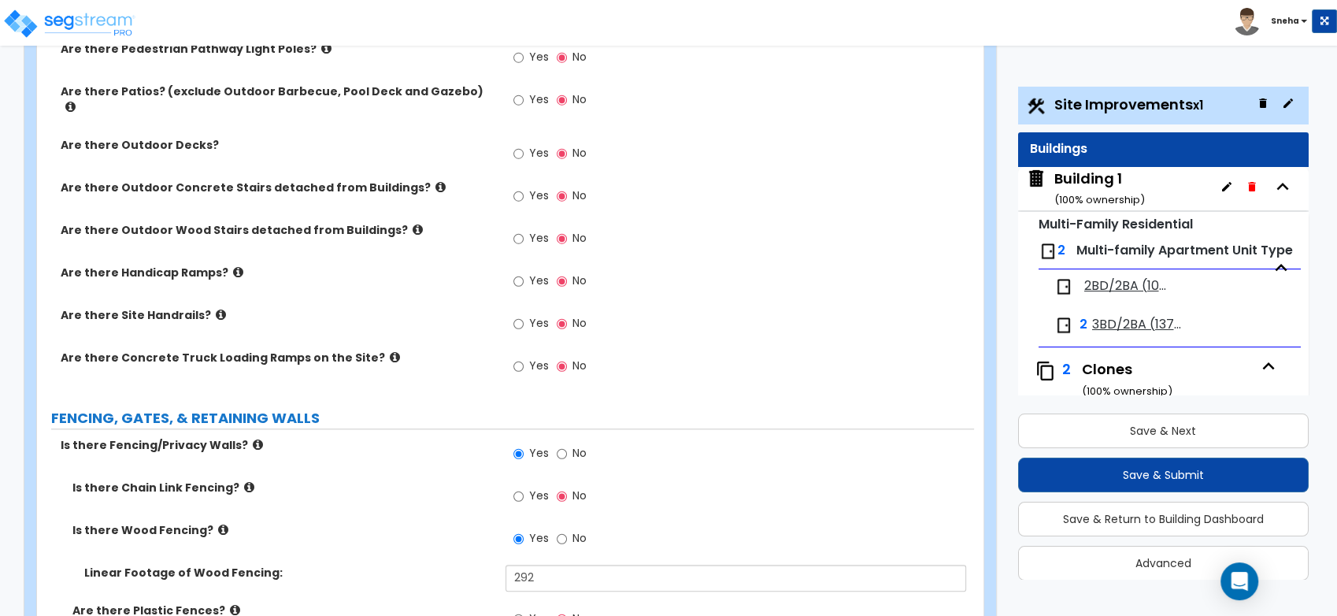
scroll to position [1750, 0]
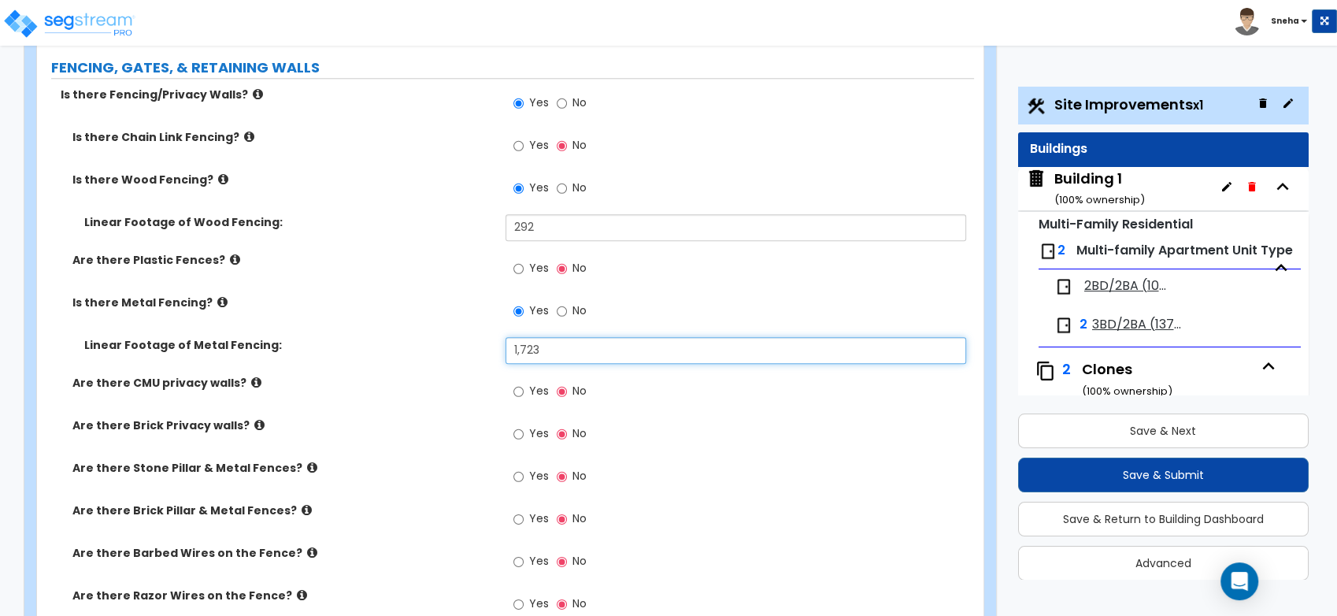
drag, startPoint x: 571, startPoint y: 335, endPoint x: 452, endPoint y: 332, distance: 119.0
click at [452, 337] on div "Linear Footage of Metal Fencing: 1,723" at bounding box center [505, 356] width 937 height 38
type input "1,600"
click at [452, 337] on label "Linear Footage of Metal Fencing:" at bounding box center [288, 345] width 409 height 16
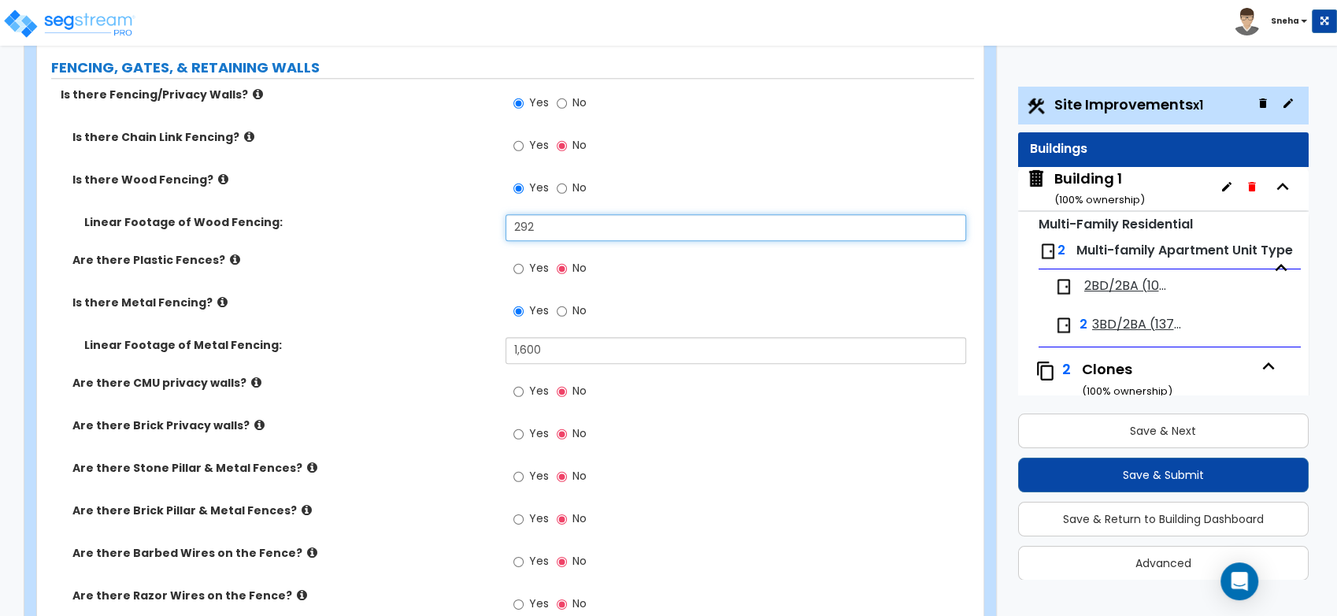
drag, startPoint x: 552, startPoint y: 212, endPoint x: 501, endPoint y: 206, distance: 51.5
click at [501, 214] on div "Linear Footage of Wood Fencing: 292" at bounding box center [505, 233] width 937 height 38
type input "335"
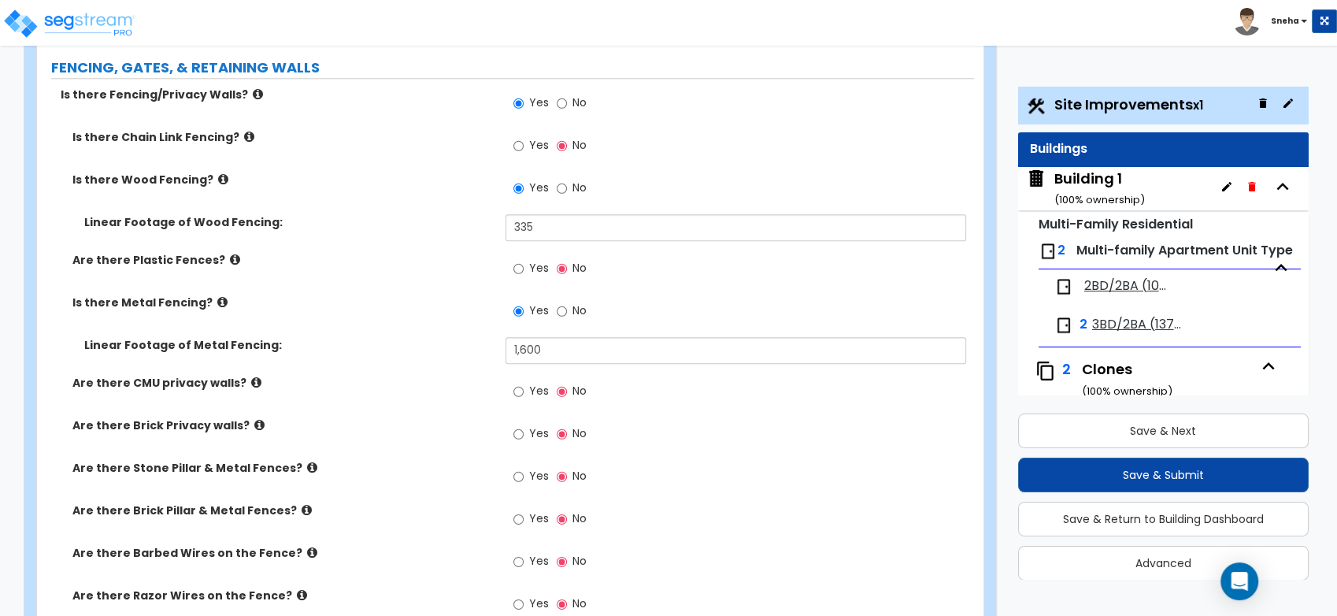
click at [488, 265] on div "Are there Plastic Fences? Yes No" at bounding box center [505, 273] width 937 height 43
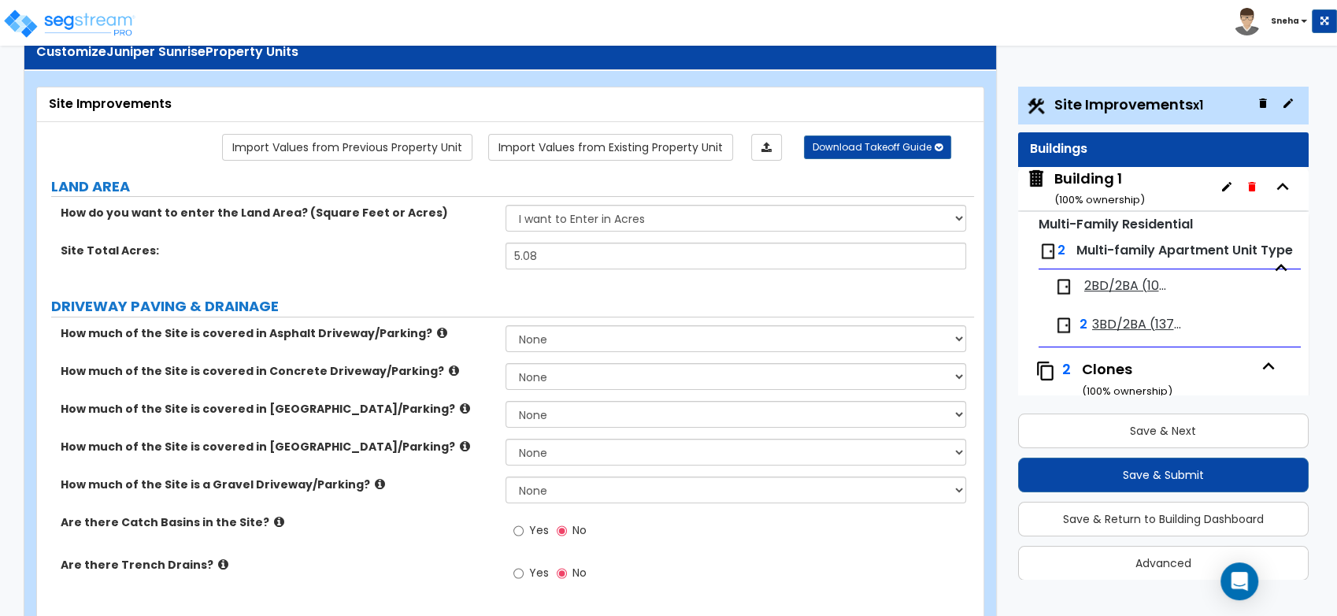
scroll to position [0, 0]
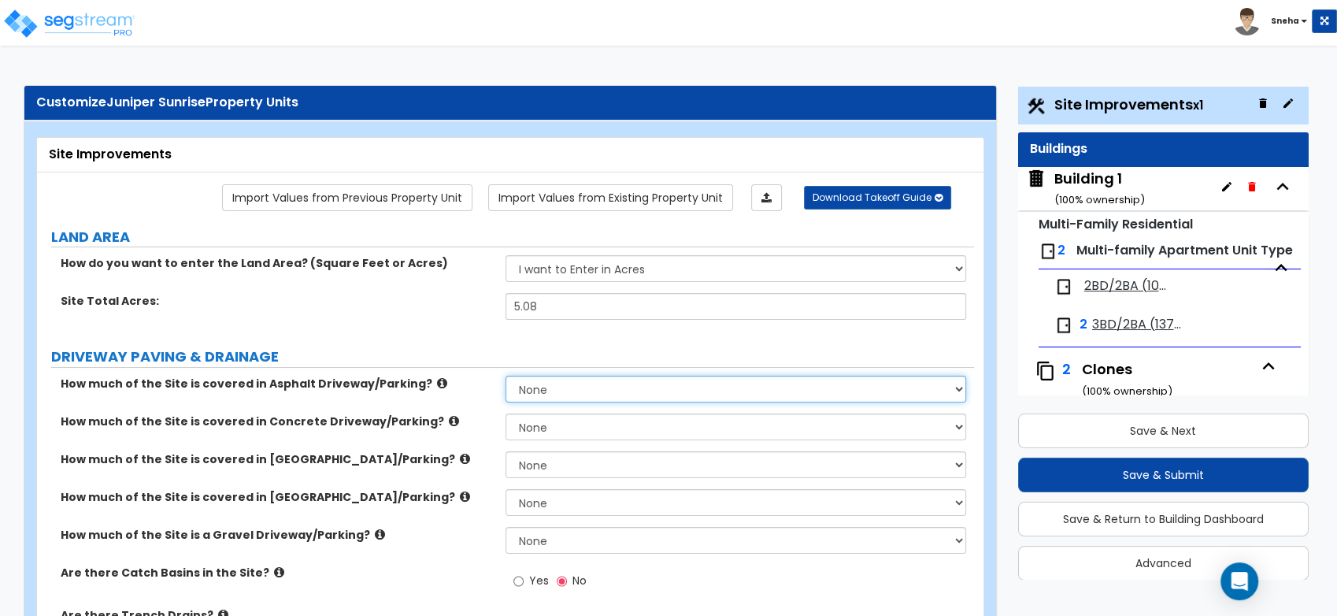
click at [605, 381] on select "None I want to Enter an Approximate Percentage I want to Enter the Square Foota…" at bounding box center [736, 389] width 461 height 27
select select "2"
click at [506, 376] on select "None I want to Enter an Approximate Percentage I want to Enter the Square Foota…" at bounding box center [736, 389] width 461 height 27
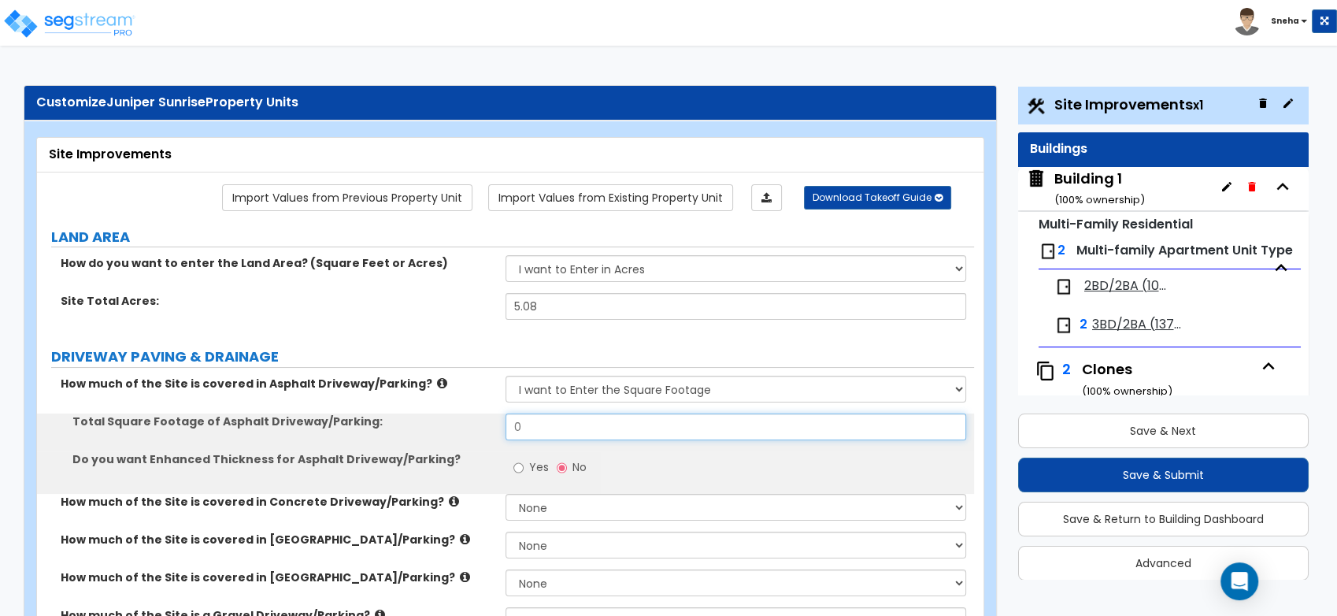
drag, startPoint x: 536, startPoint y: 429, endPoint x: 513, endPoint y: 428, distance: 23.6
click at [513, 428] on input "0" at bounding box center [736, 426] width 461 height 27
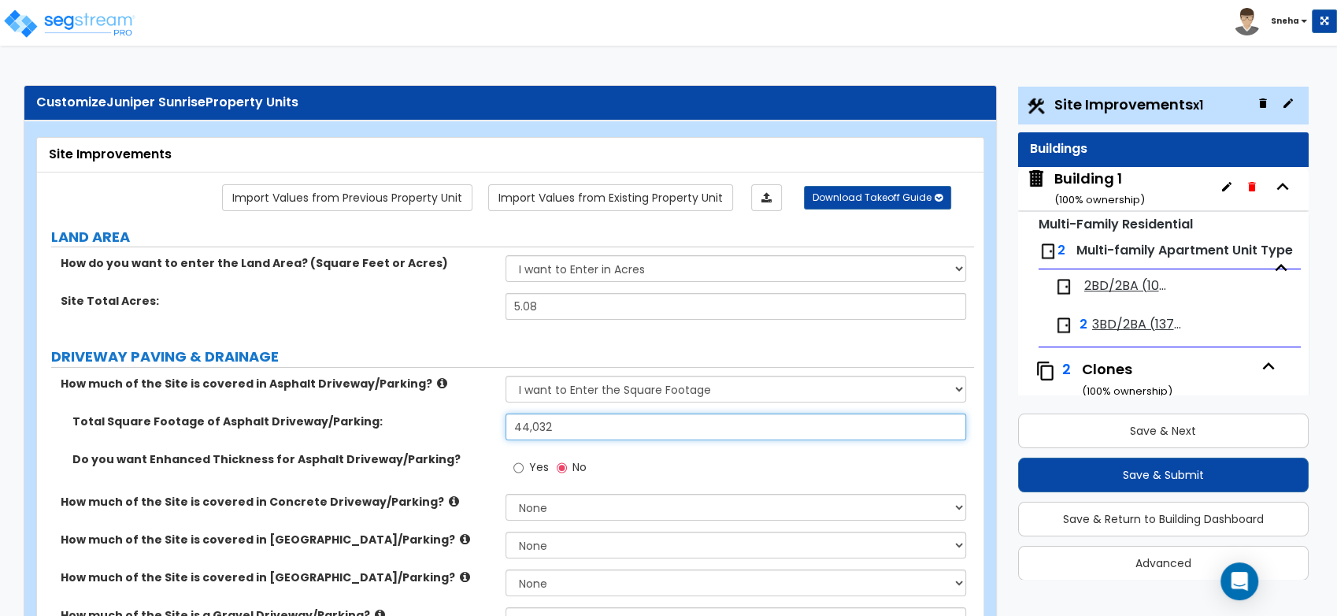
type input "44,032"
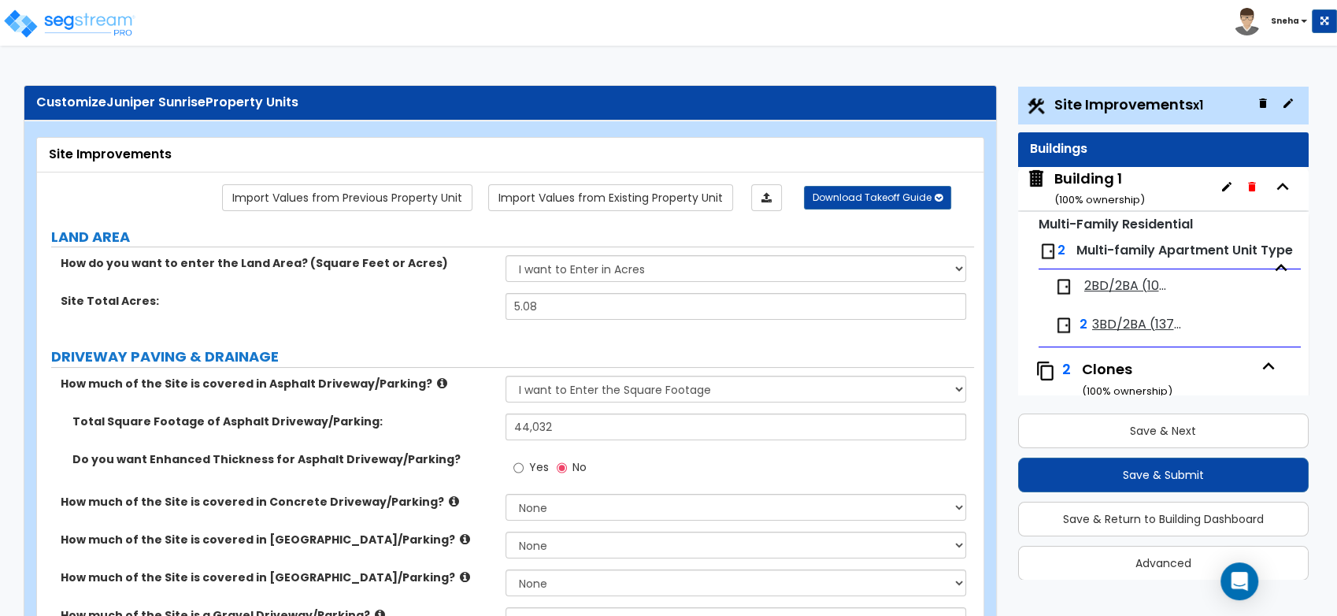
click at [490, 416] on label "Total Square Footage of Asphalt Driveway/Parking:" at bounding box center [282, 421] width 421 height 16
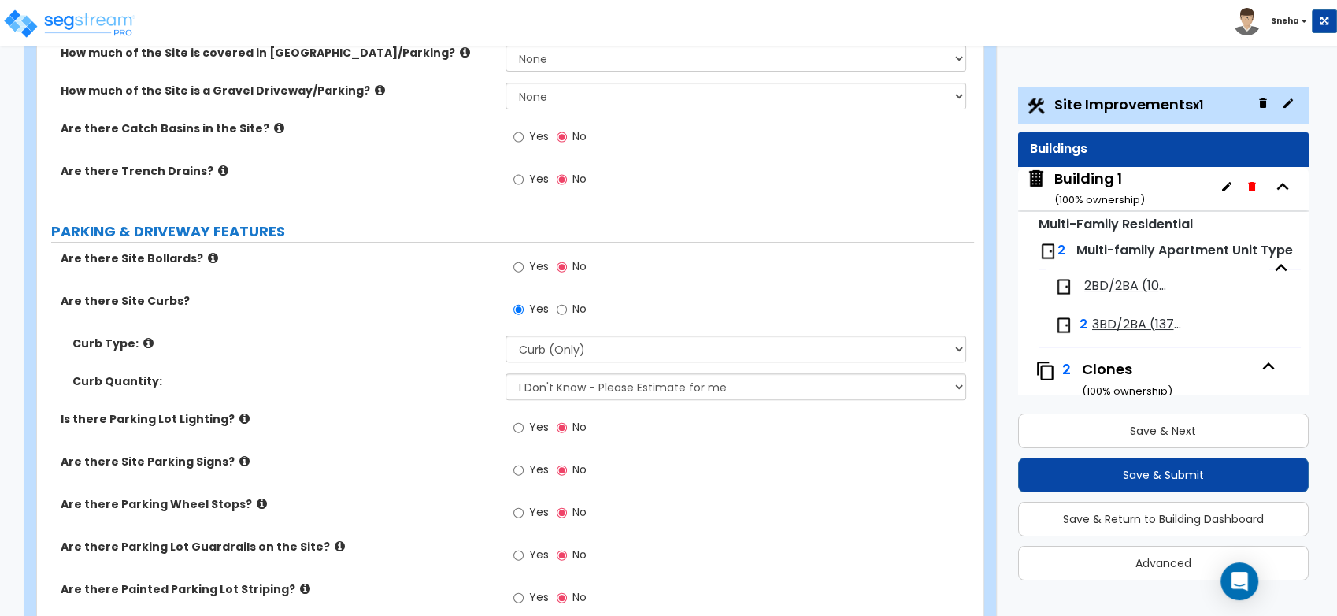
scroll to position [699, 0]
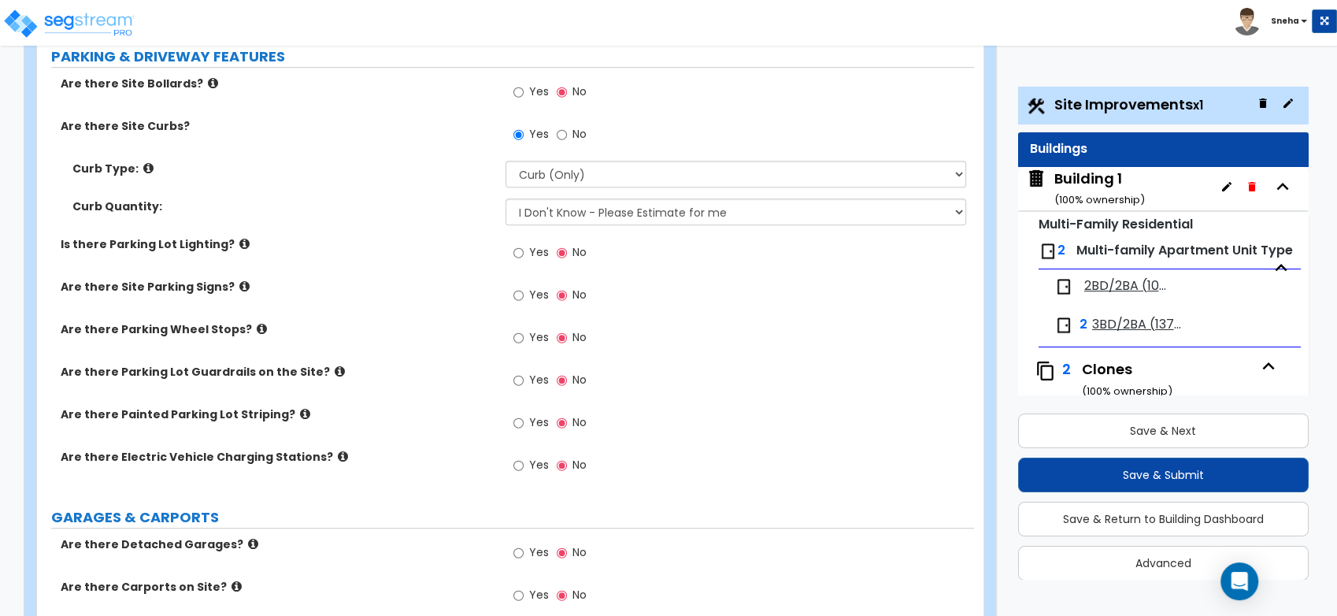
click at [531, 336] on span "Yes" at bounding box center [539, 337] width 20 height 16
click at [524, 336] on input "Yes" at bounding box center [518, 337] width 10 height 17
radio input "true"
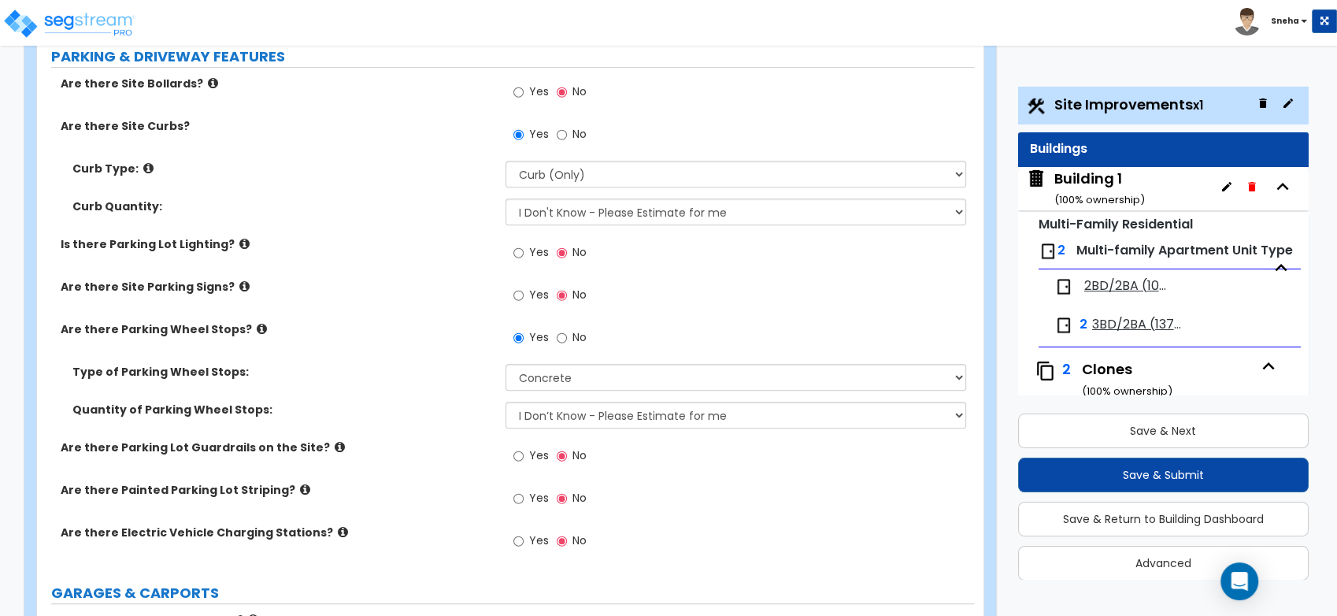
click at [532, 497] on span "Yes" at bounding box center [539, 498] width 20 height 16
click at [524, 497] on input "Yes" at bounding box center [518, 498] width 10 height 17
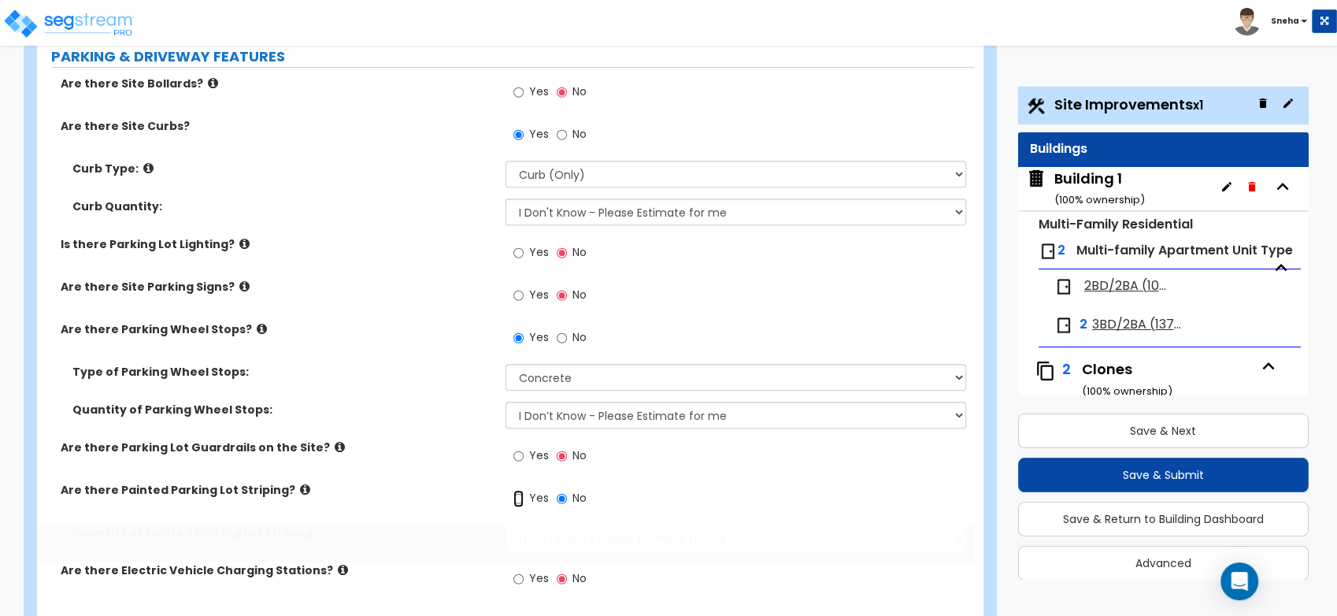
radio input "true"
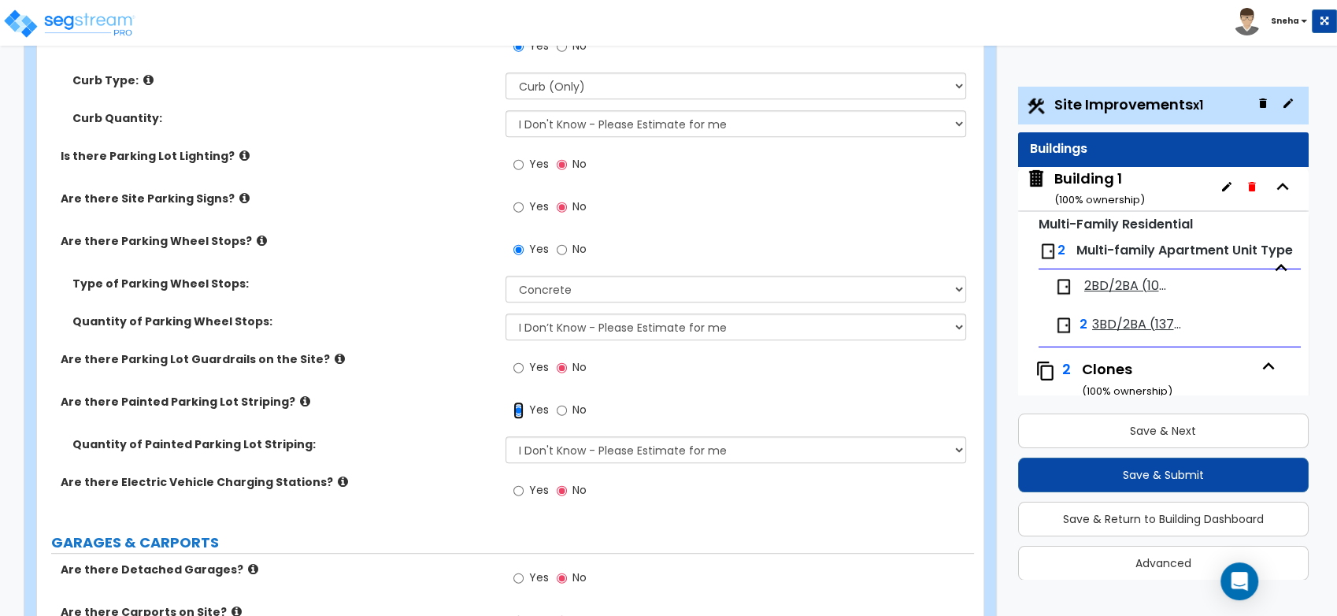
scroll to position [962, 0]
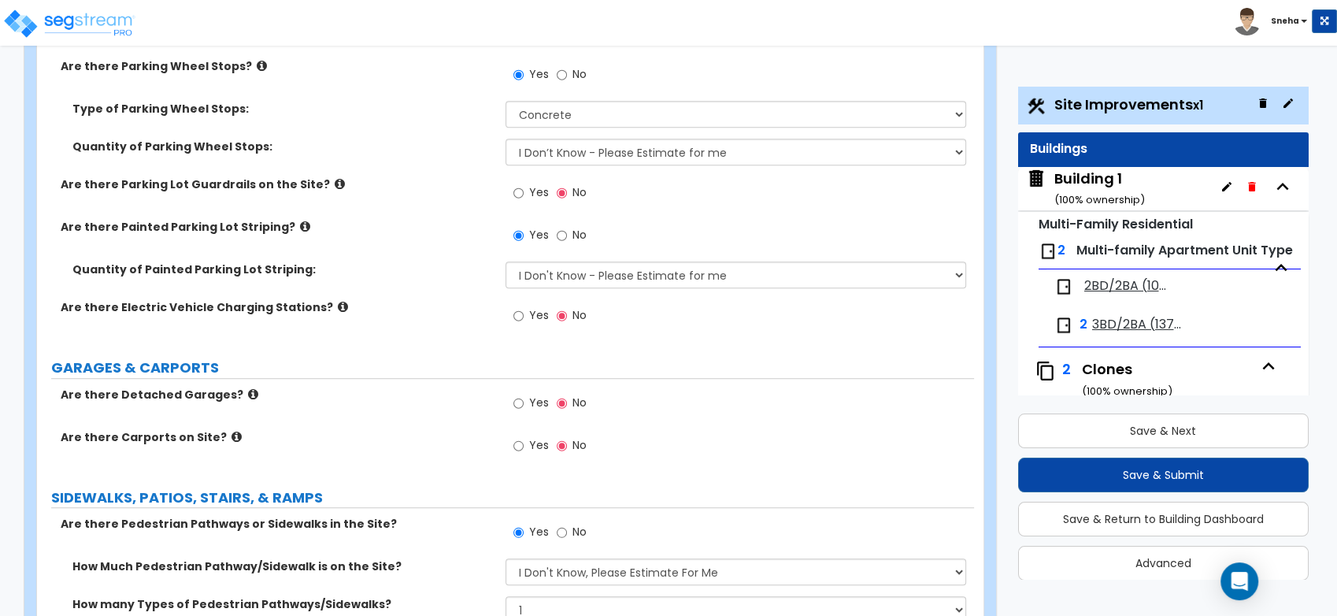
click at [536, 450] on span "Yes" at bounding box center [539, 445] width 20 height 16
click at [524, 450] on input "Yes" at bounding box center [518, 445] width 10 height 17
radio input "true"
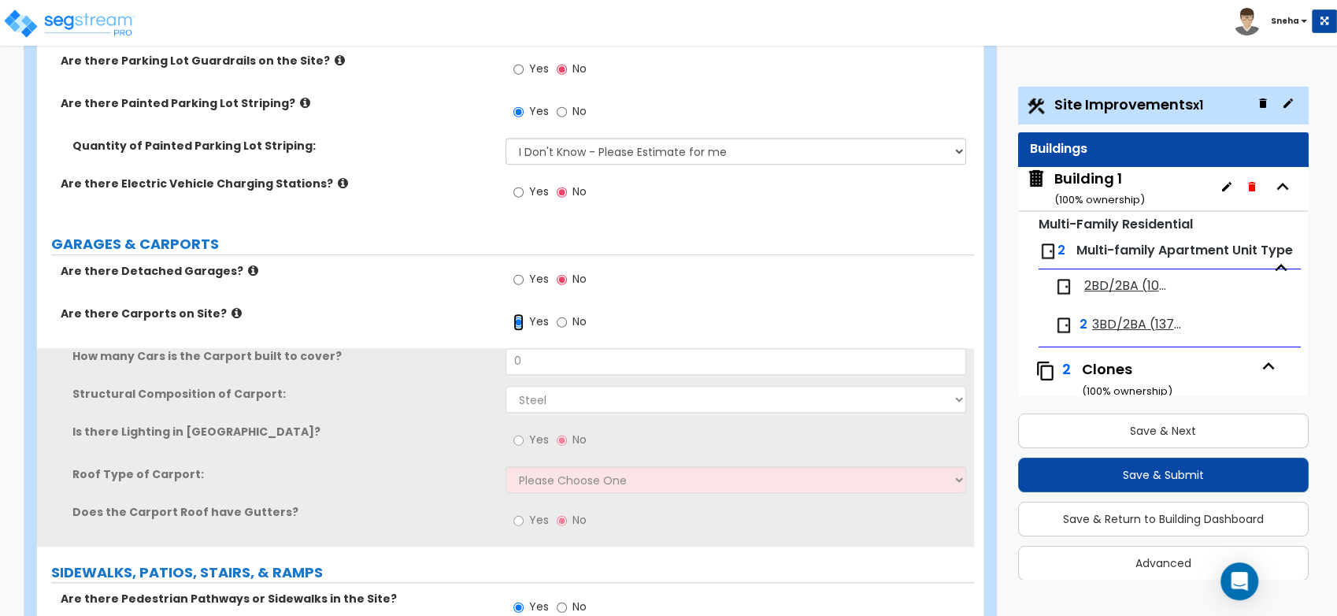
scroll to position [1137, 0]
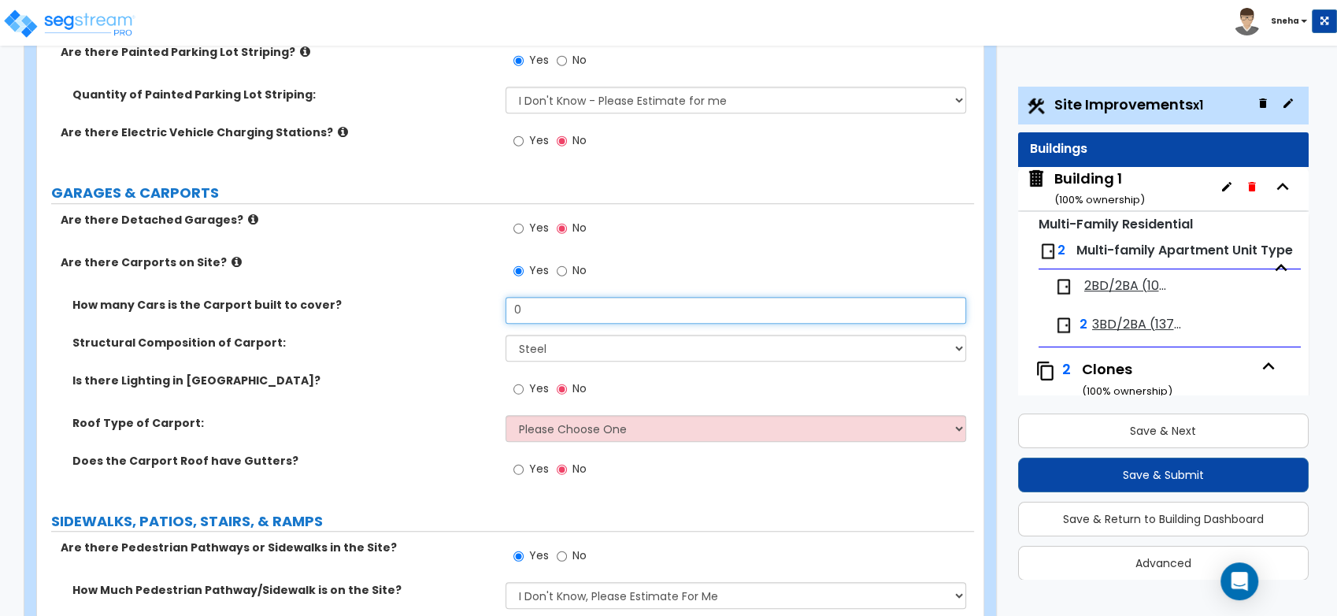
click at [536, 315] on input "0" at bounding box center [736, 310] width 461 height 27
drag, startPoint x: 536, startPoint y: 315, endPoint x: 506, endPoint y: 308, distance: 30.8
click at [506, 308] on input "0" at bounding box center [736, 310] width 461 height 27
click at [506, 308] on input "96" at bounding box center [736, 310] width 461 height 27
type input "96"
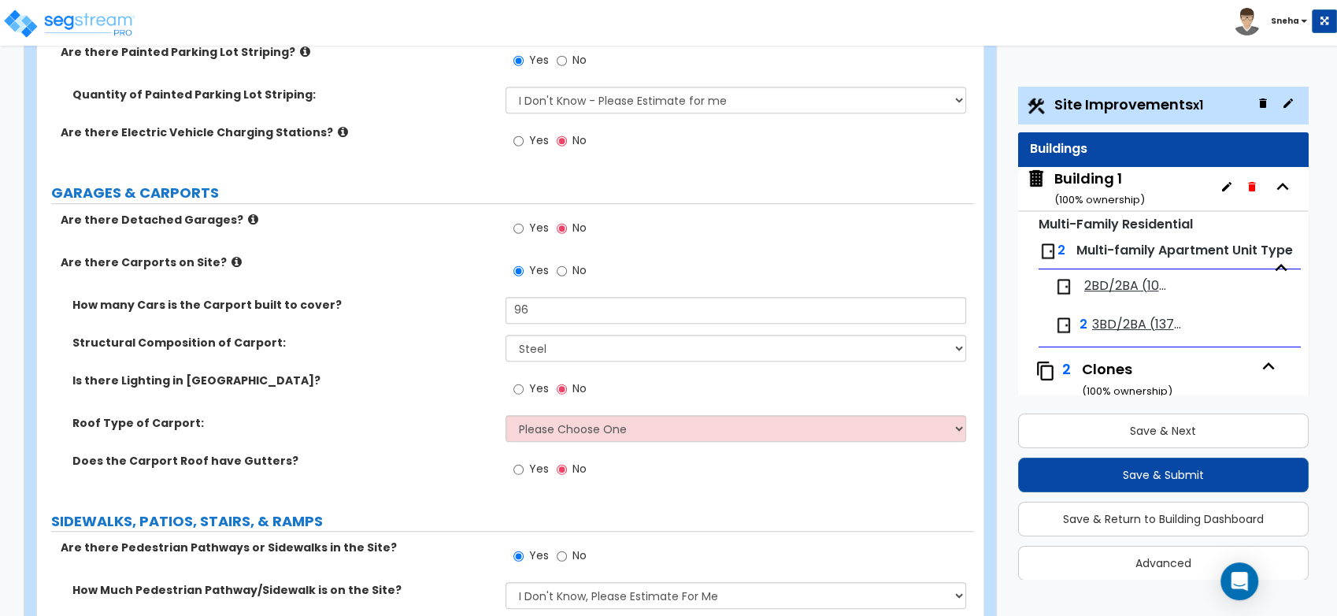
click at [485, 310] on label "How many Cars is the Carport built to cover?" at bounding box center [282, 305] width 421 height 16
click at [417, 361] on div "Structural Composition of Carport: Steel Wood" at bounding box center [505, 354] width 937 height 38
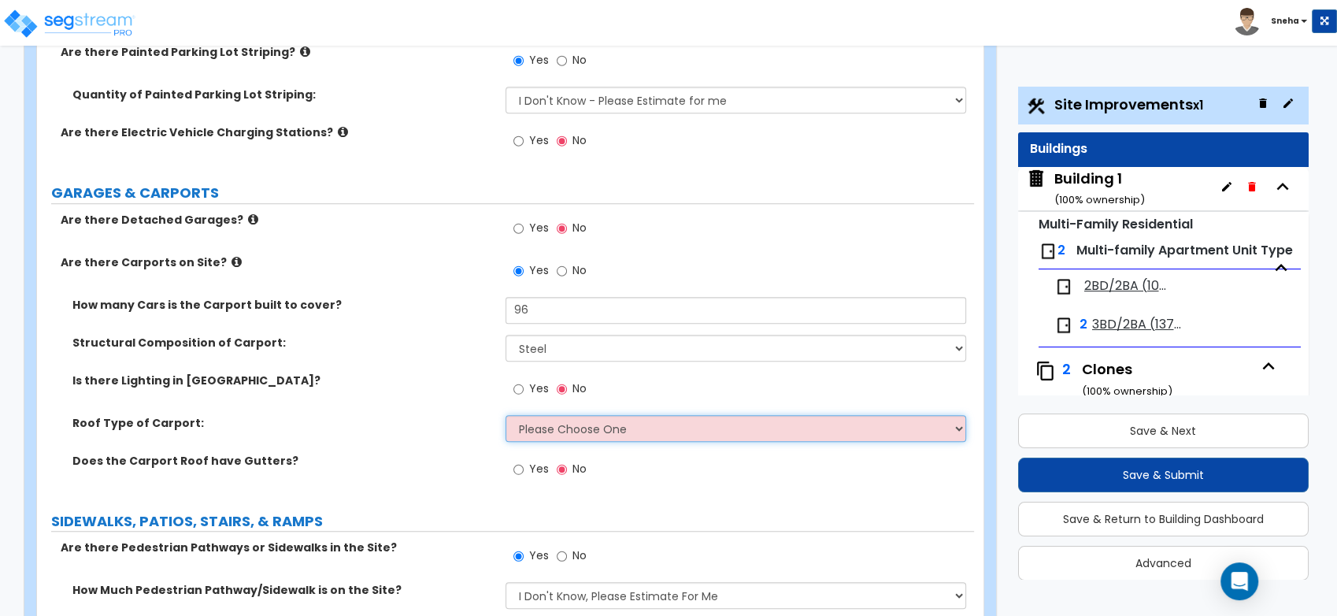
click at [565, 427] on select "Please Choose One Gabled Roof Flat Roof" at bounding box center [736, 428] width 461 height 27
select select "2"
click at [506, 415] on select "Please Choose One Gabled Roof Flat Roof" at bounding box center [736, 428] width 461 height 27
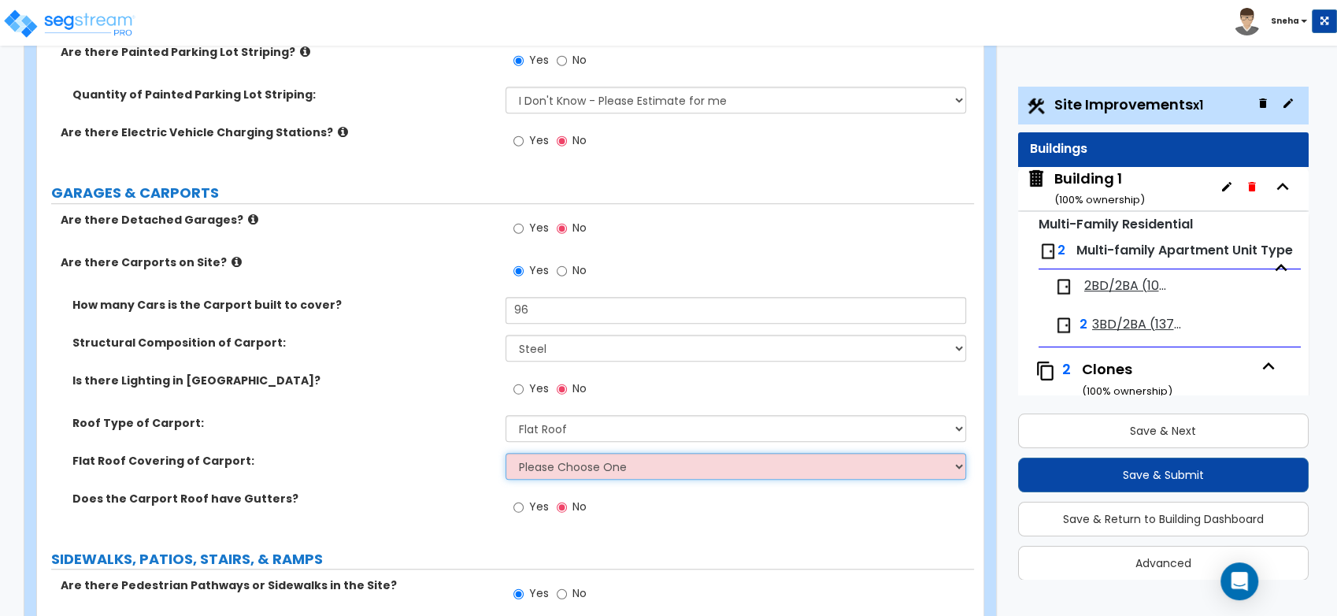
click at [561, 469] on select "Please Choose One Rolled Asphalt Plastic Membrane Asphalt Flood Coat Standing S…" at bounding box center [736, 466] width 461 height 27
select select "2"
click at [506, 453] on select "Please Choose One Rolled Asphalt Plastic Membrane Asphalt Flood Coat Standing S…" at bounding box center [736, 466] width 461 height 27
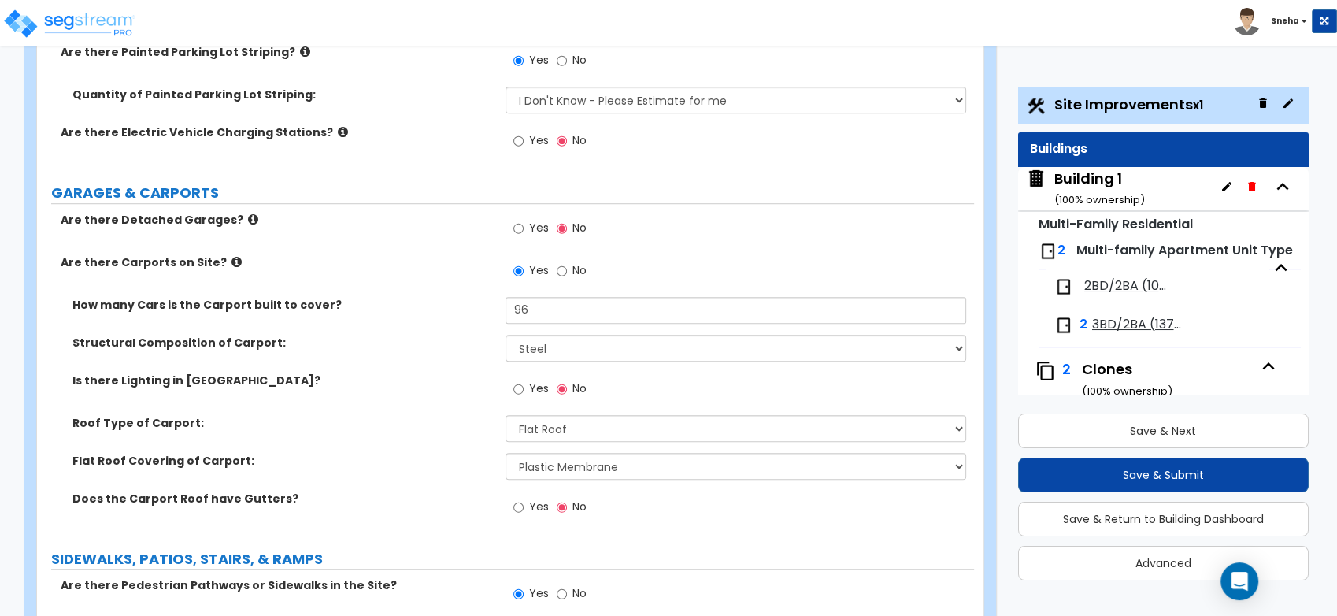
click at [454, 460] on label "Flat Roof Covering of Carport:" at bounding box center [282, 461] width 421 height 16
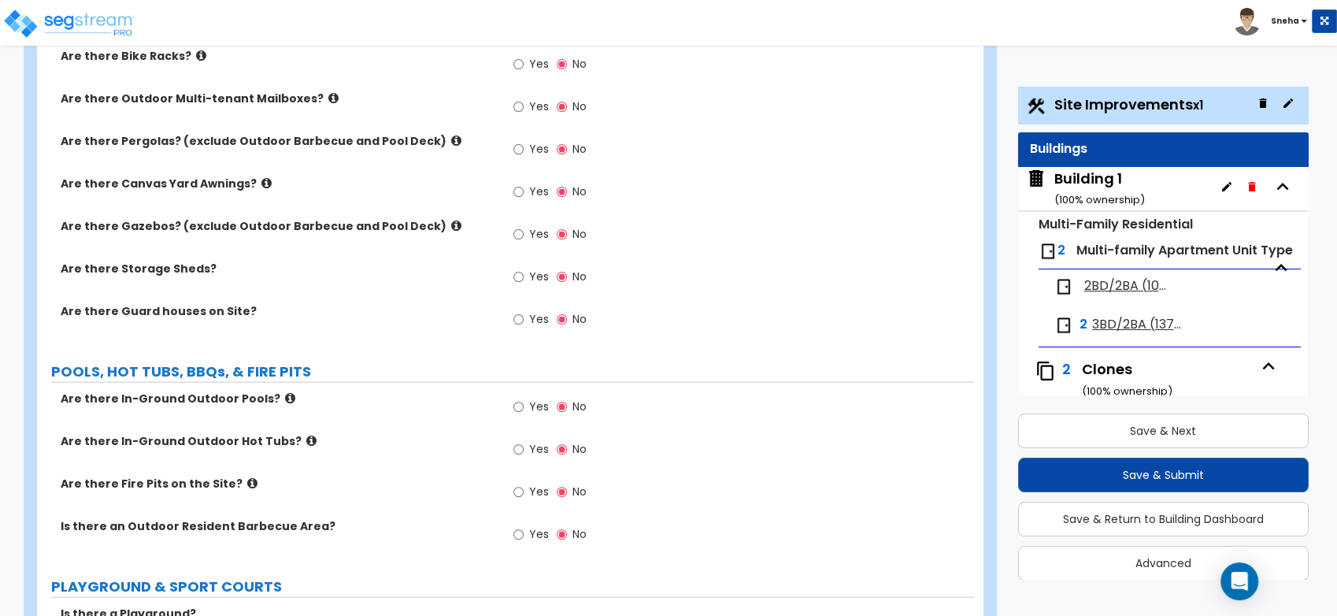
scroll to position [3500, 0]
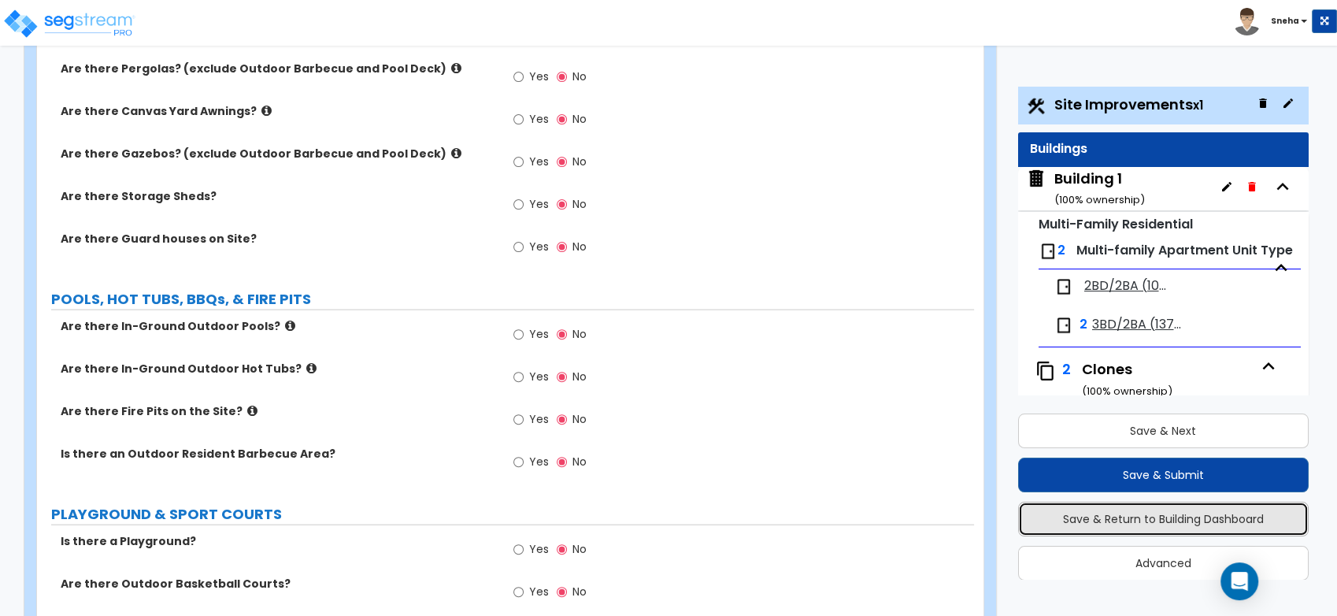
click at [1203, 521] on button "Save & Return to Building Dashboard" at bounding box center [1163, 519] width 291 height 35
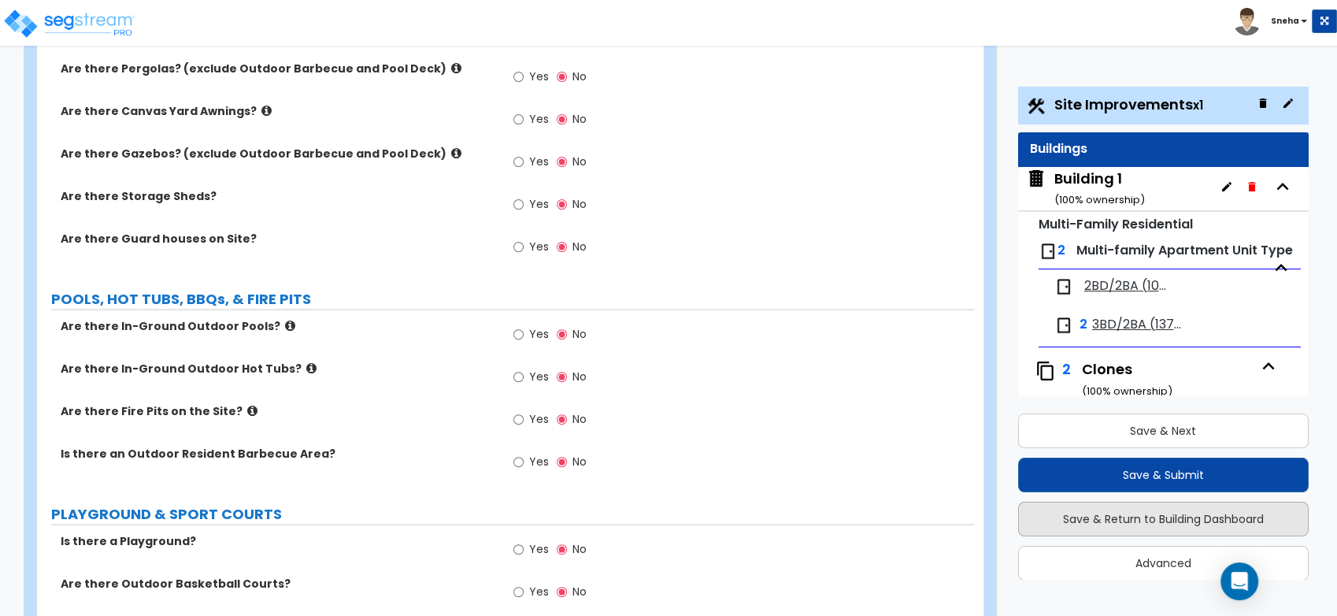
scroll to position [0, 0]
